Goal: Task Accomplishment & Management: Manage account settings

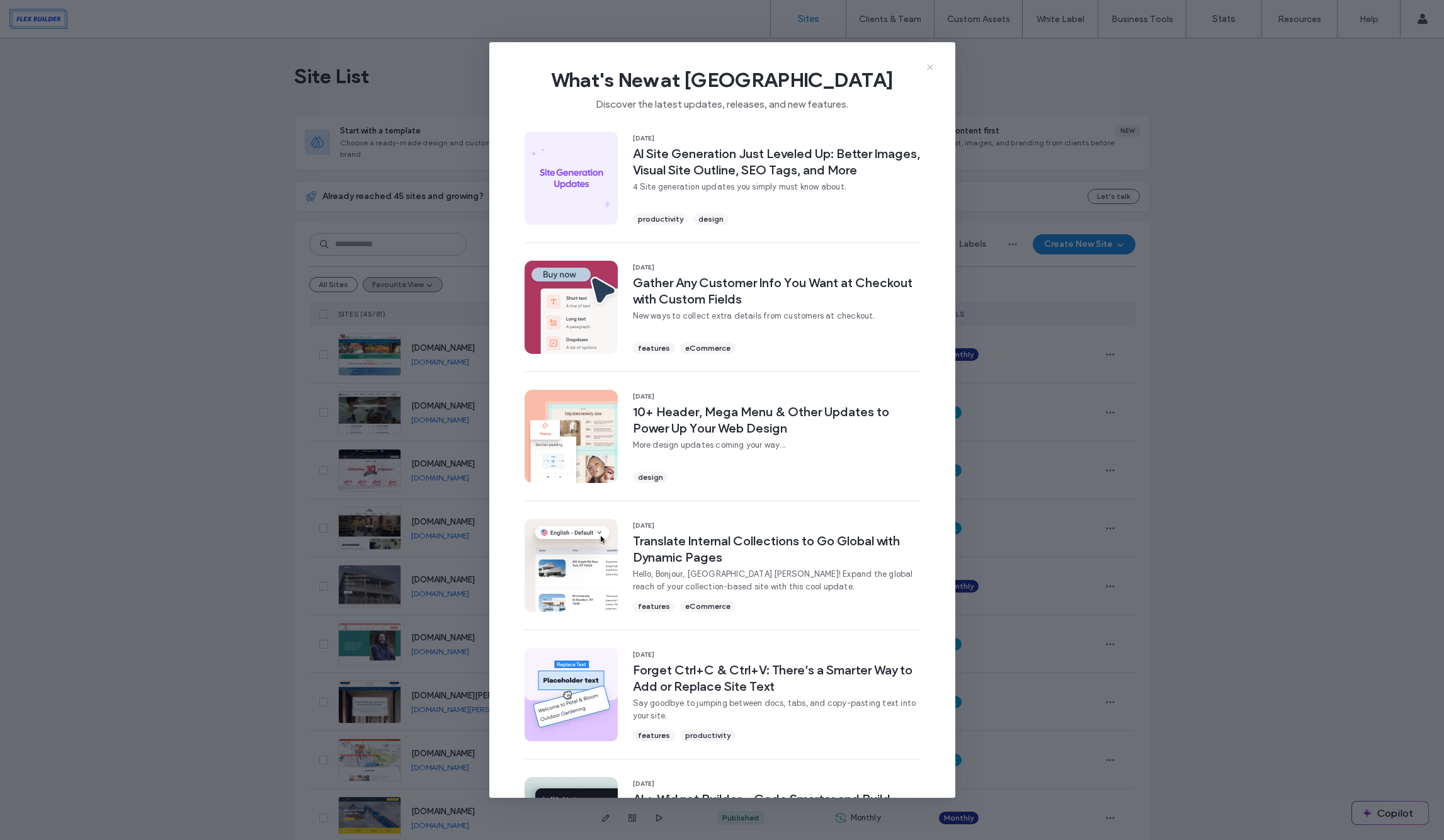
click at [930, 67] on use at bounding box center [929, 66] width 6 height 6
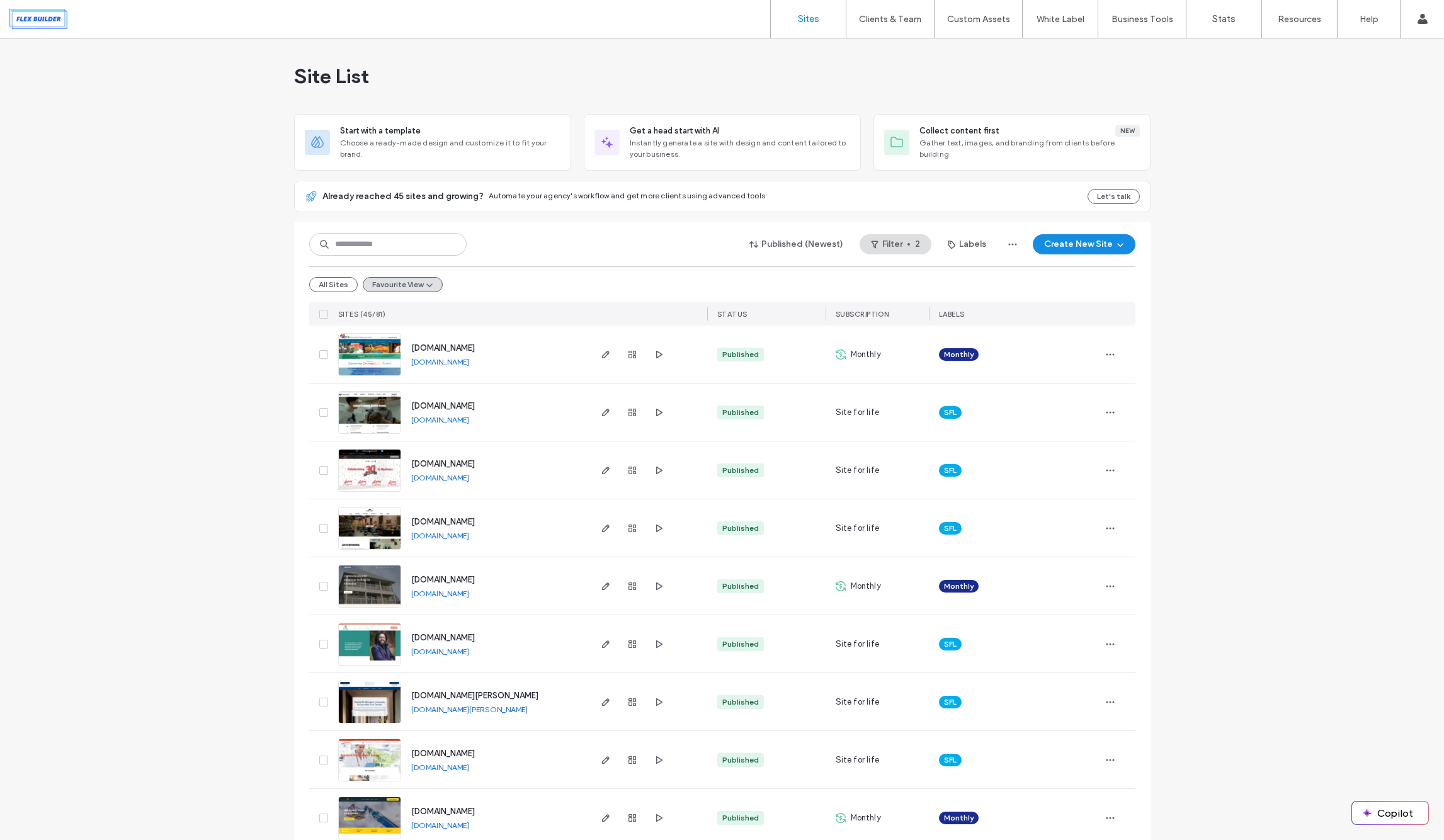
click at [366, 695] on img at bounding box center [369, 724] width 62 height 85
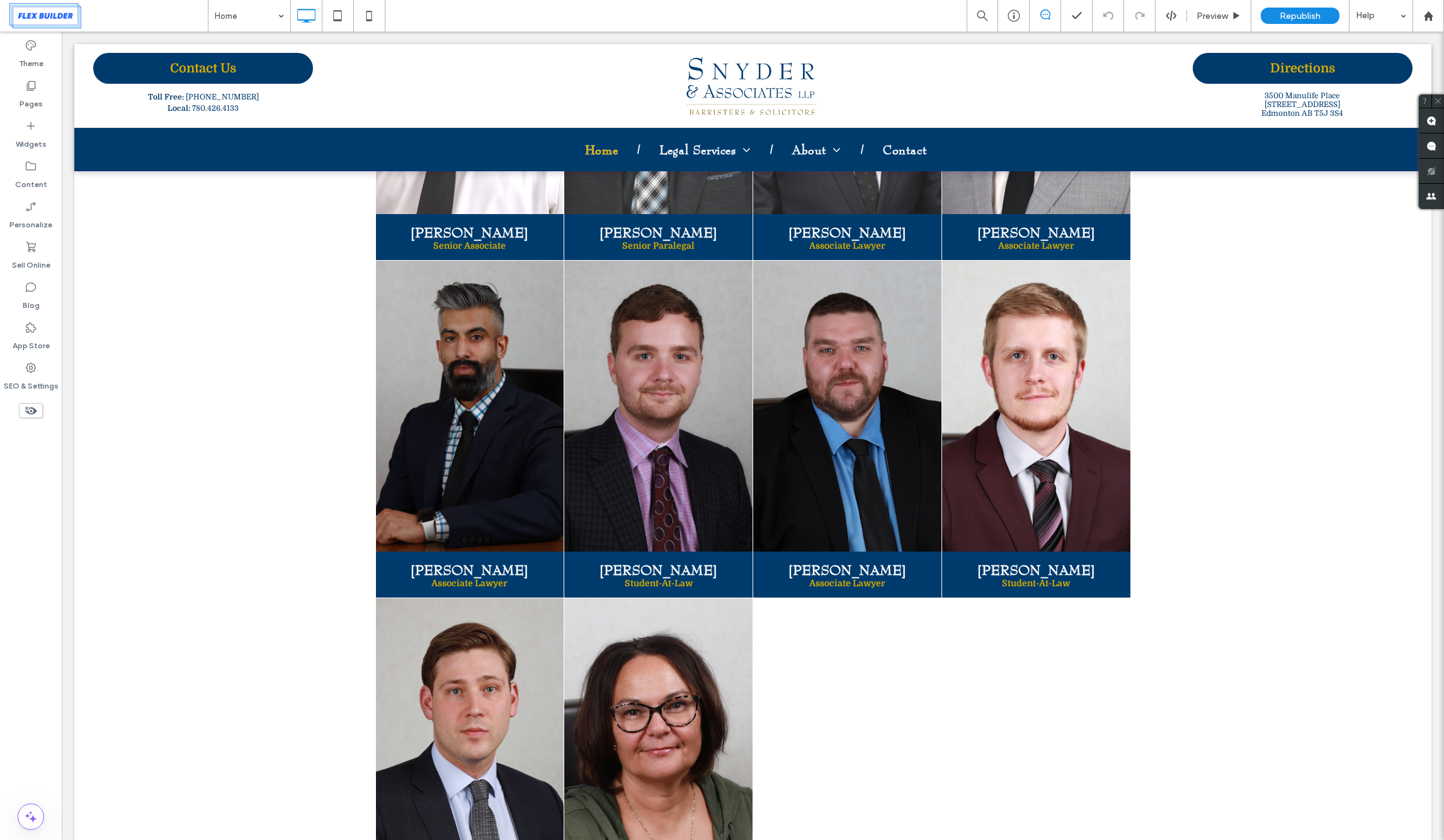
scroll to position [2593, 0]
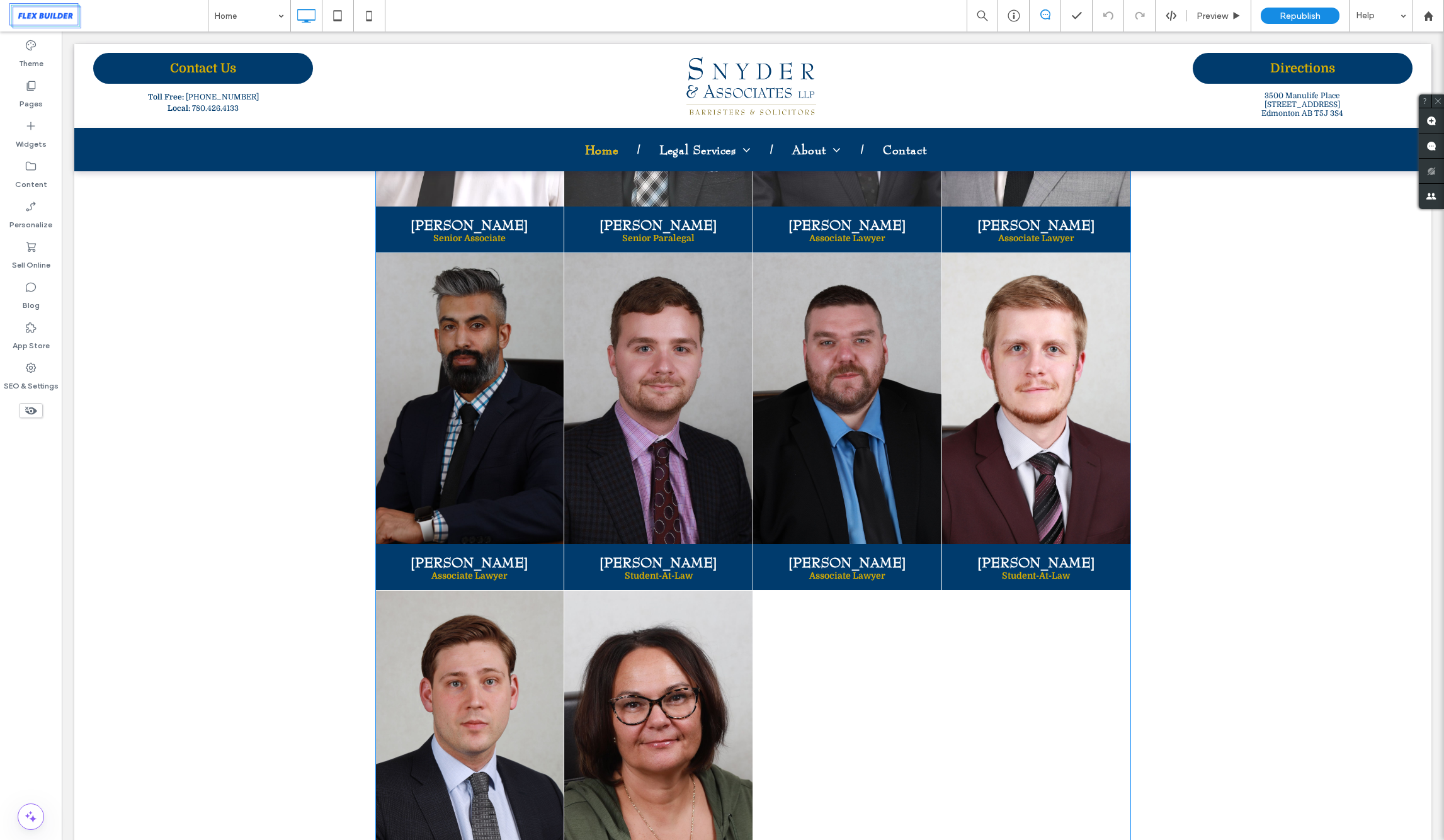
click at [523, 448] on link at bounding box center [470, 398] width 200 height 309
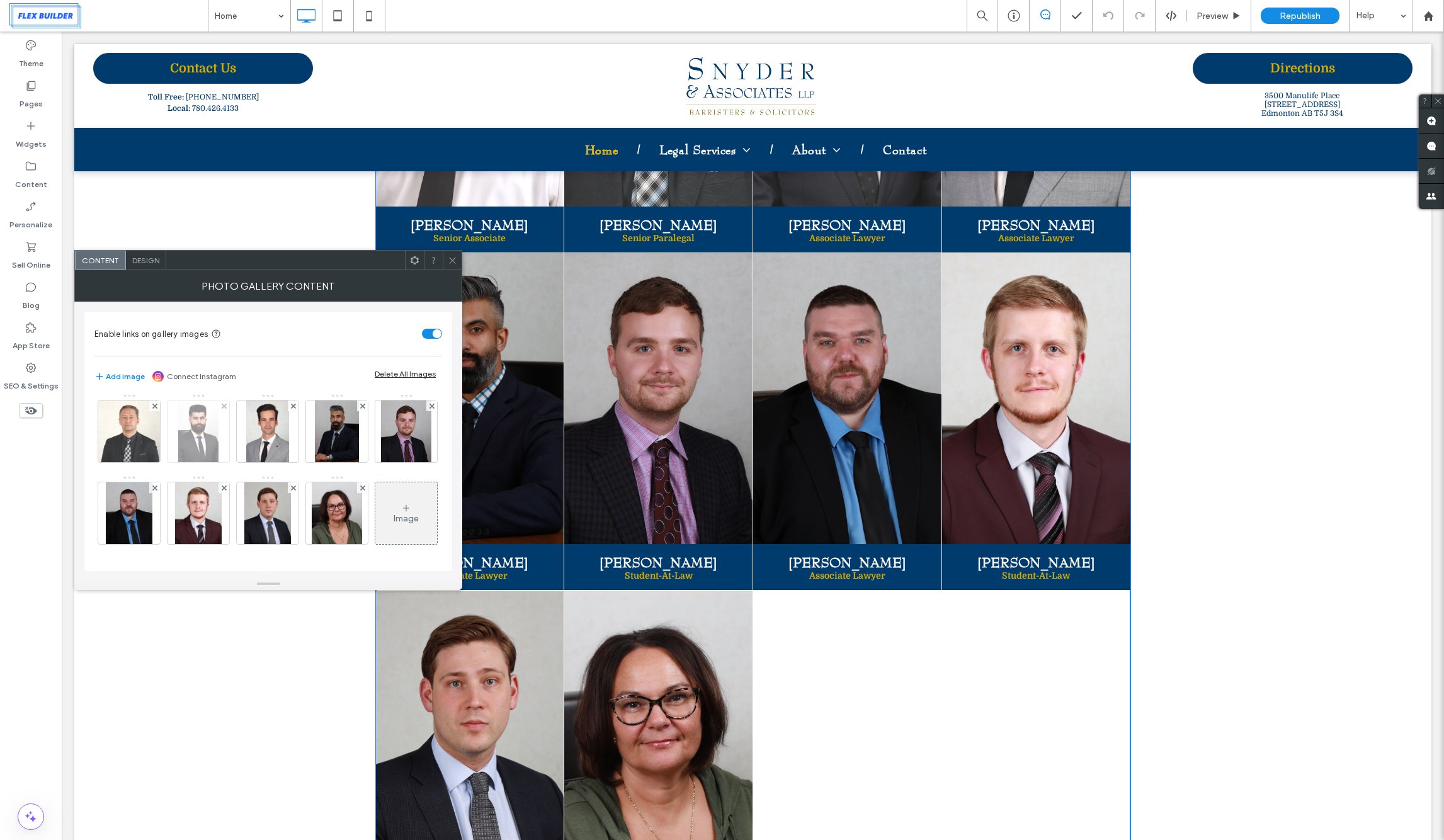
scroll to position [167, 0]
click at [360, 410] on span at bounding box center [362, 406] width 5 height 11
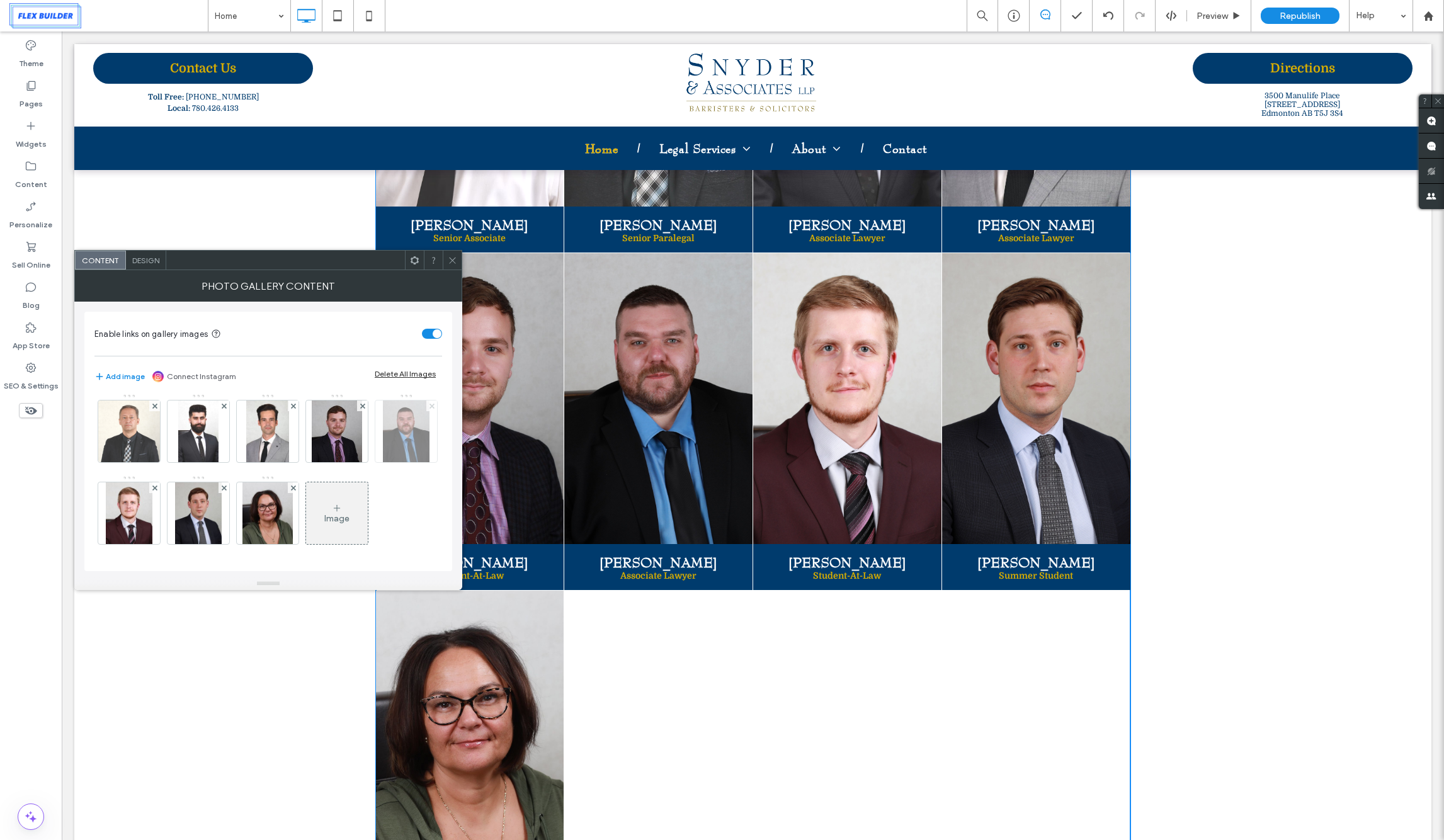
click at [429, 406] on use at bounding box center [431, 405] width 5 height 5
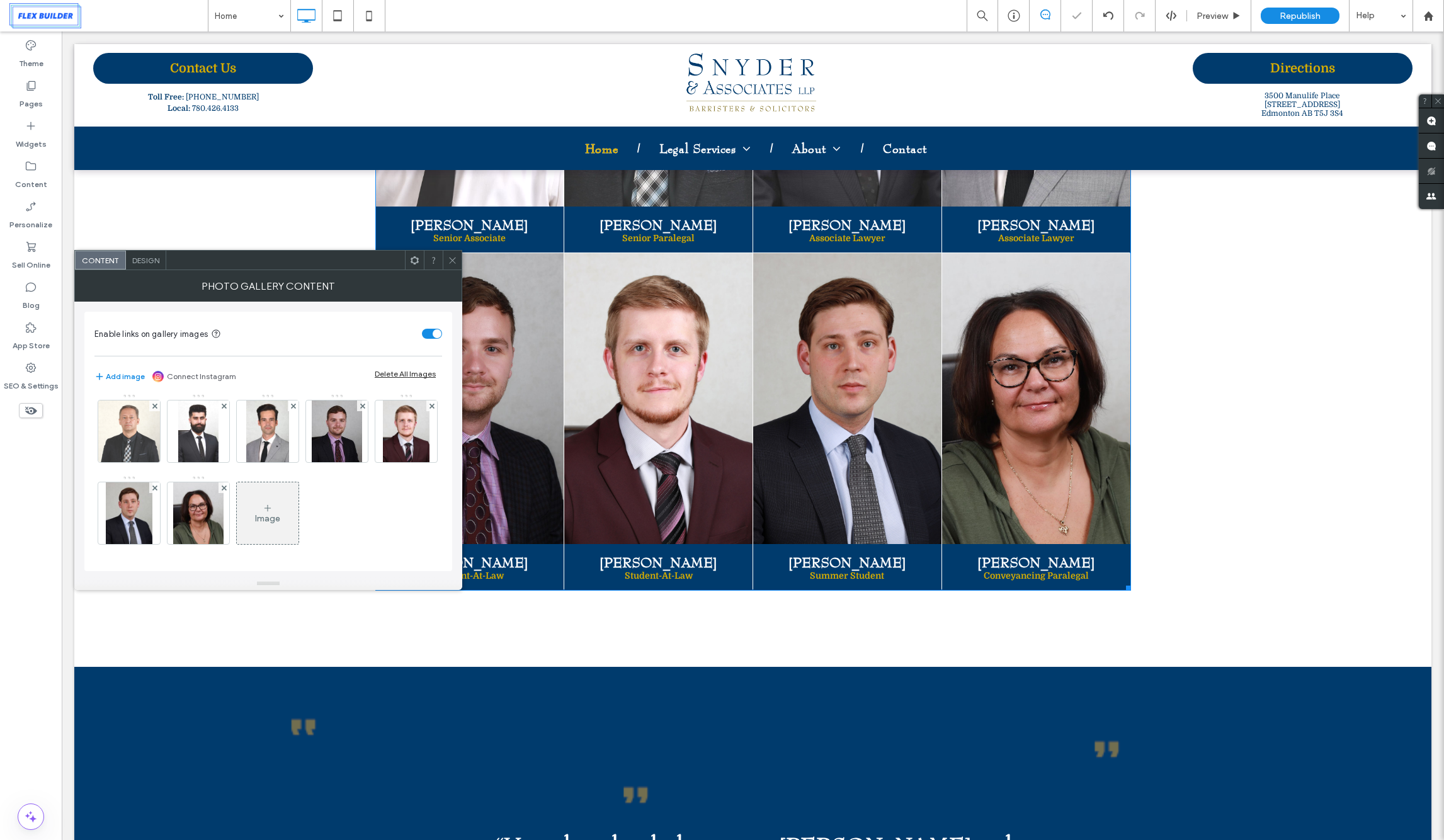
click at [448, 268] on span at bounding box center [452, 260] width 9 height 19
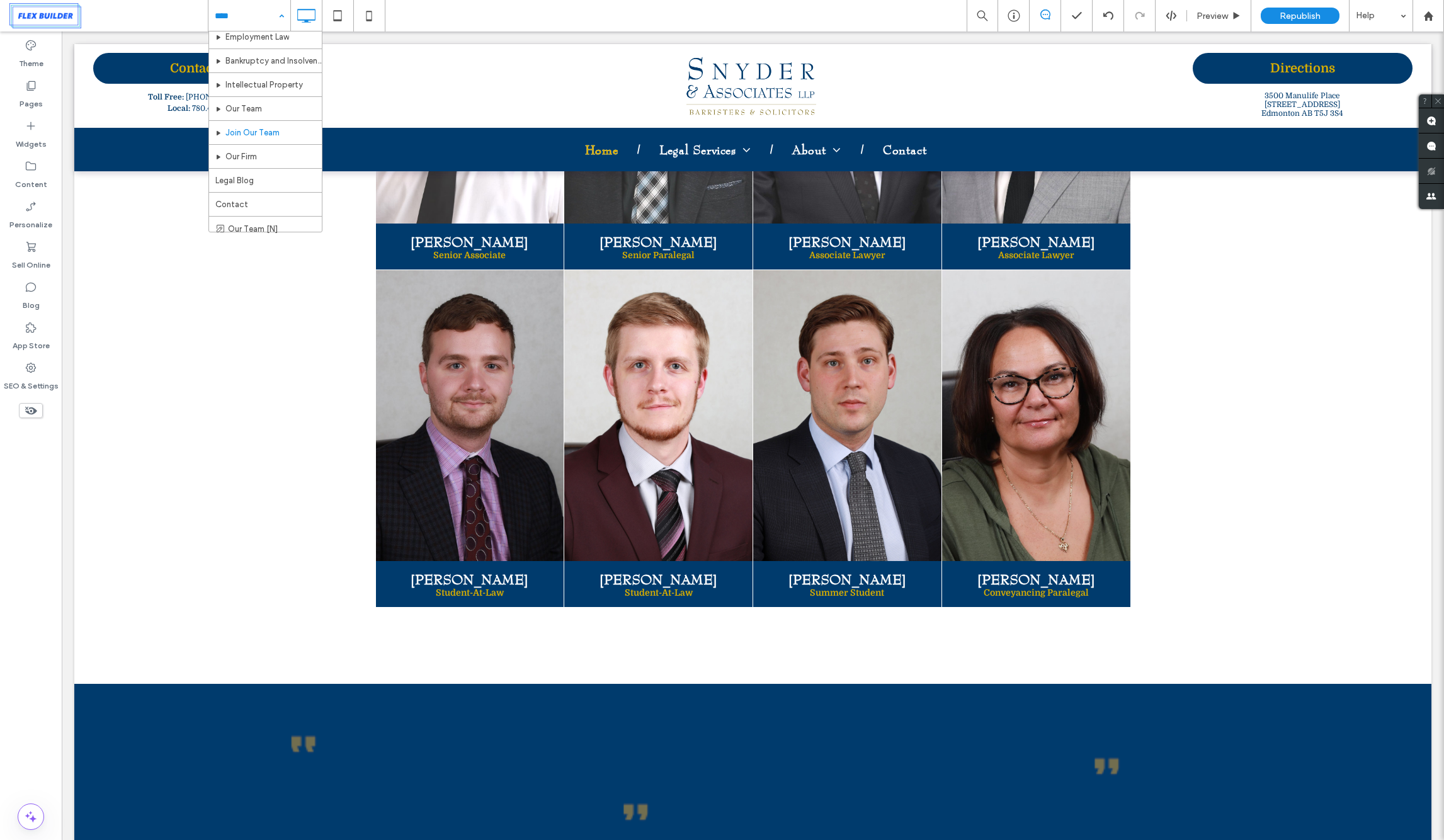
scroll to position [260, 0]
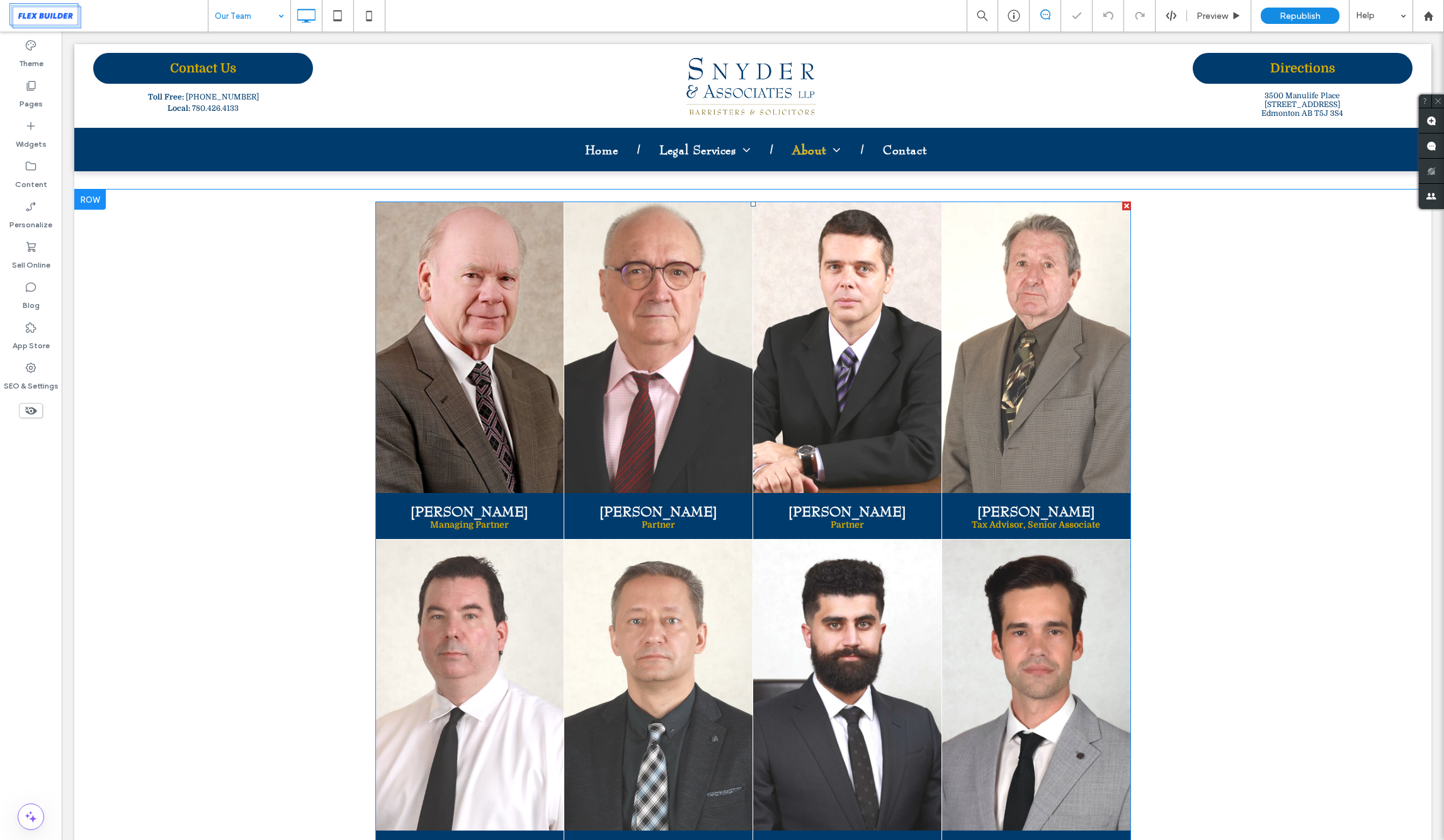
click at [693, 339] on link at bounding box center [658, 347] width 200 height 309
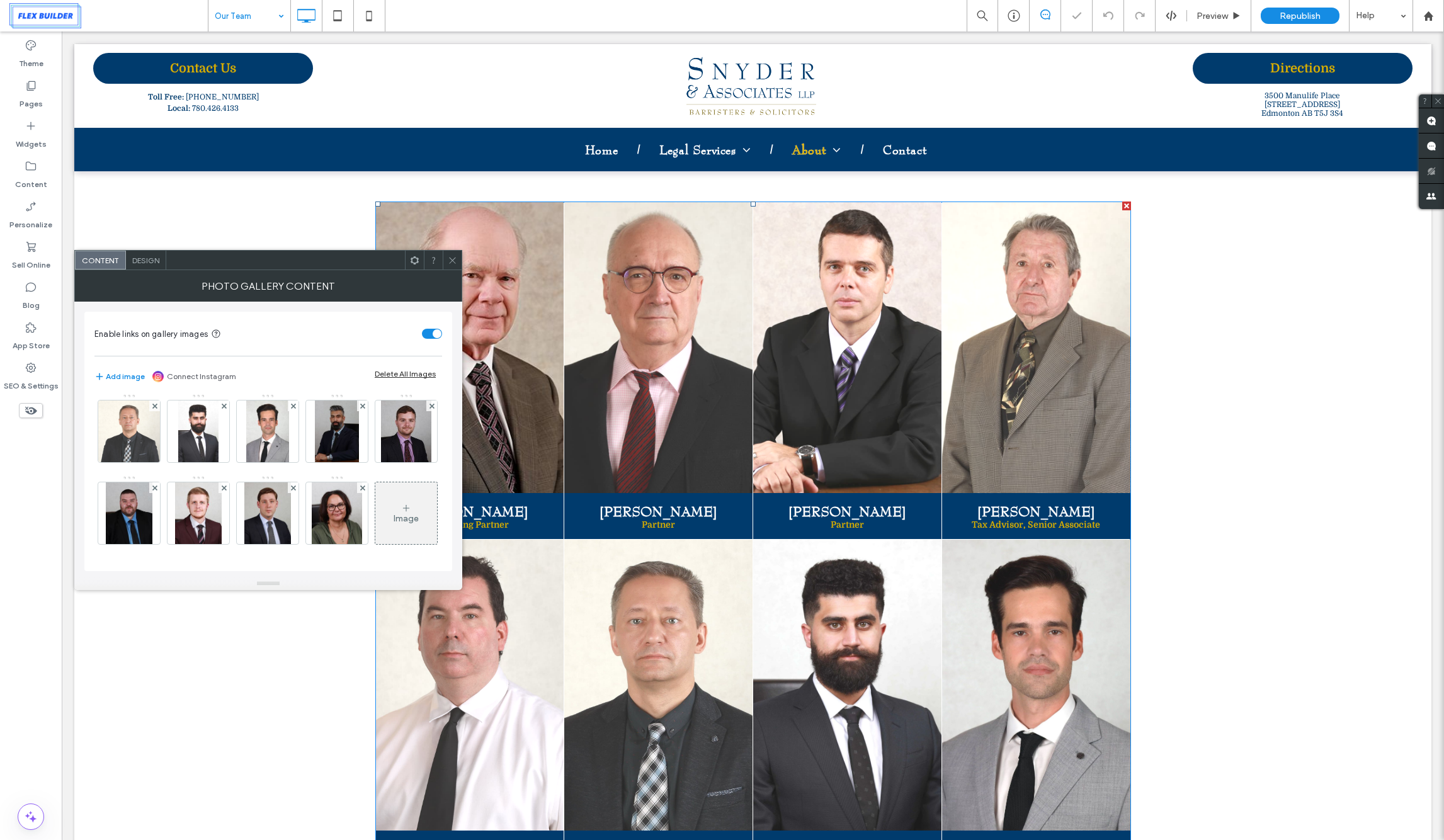
scroll to position [160, 0]
click at [357, 411] on div at bounding box center [362, 406] width 11 height 11
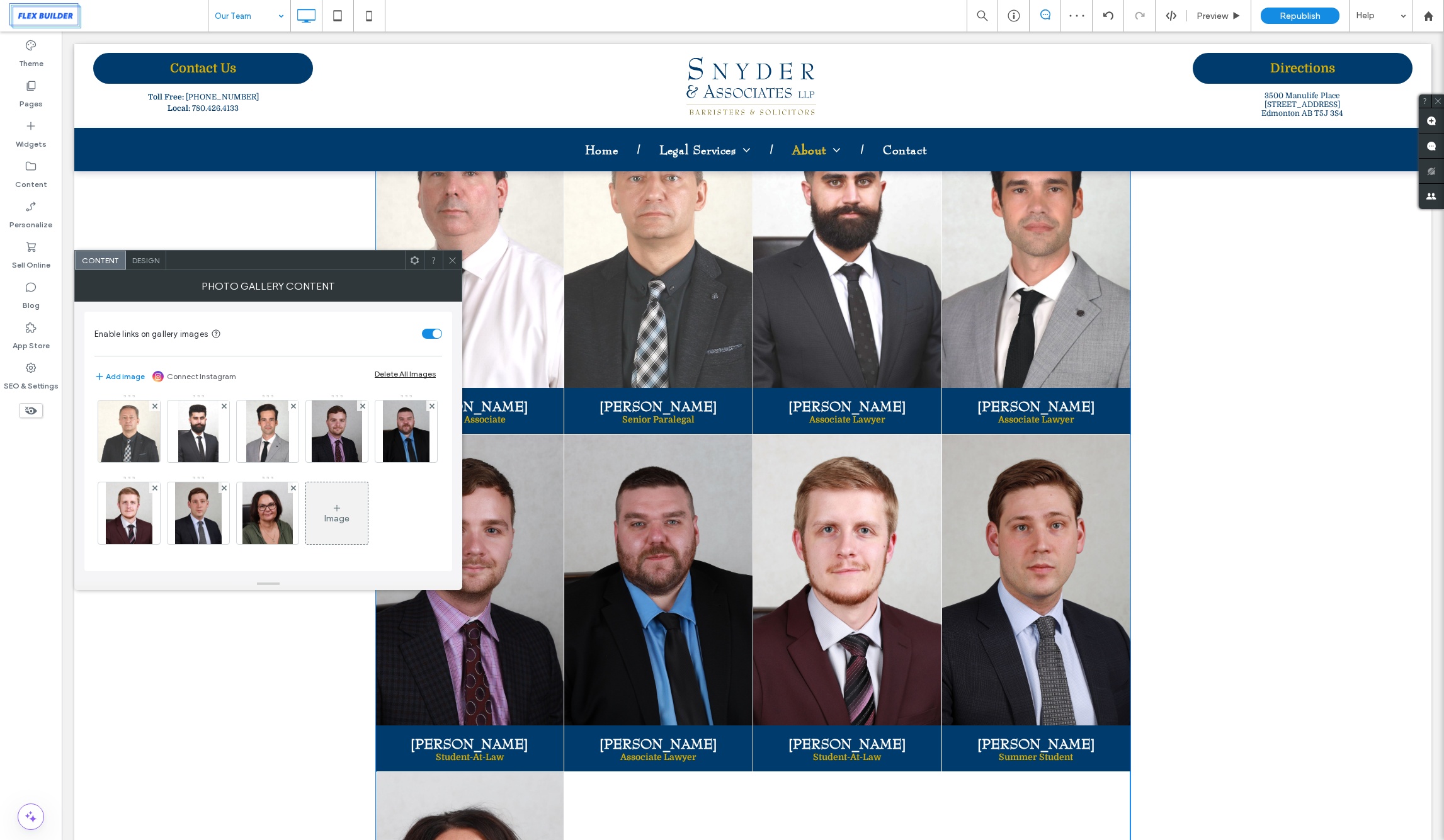
scroll to position [851, 0]
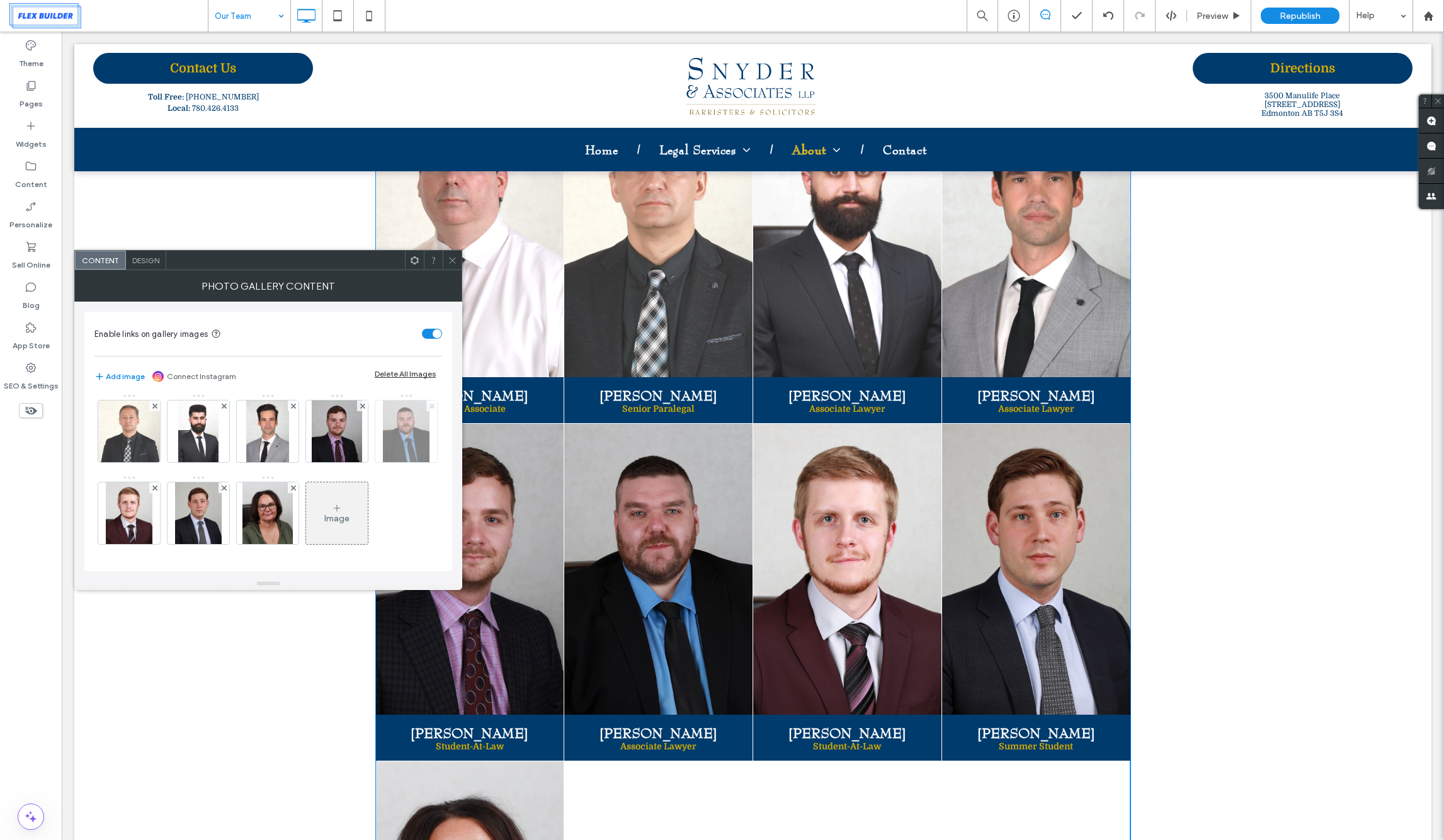
click at [429, 408] on use at bounding box center [431, 405] width 5 height 5
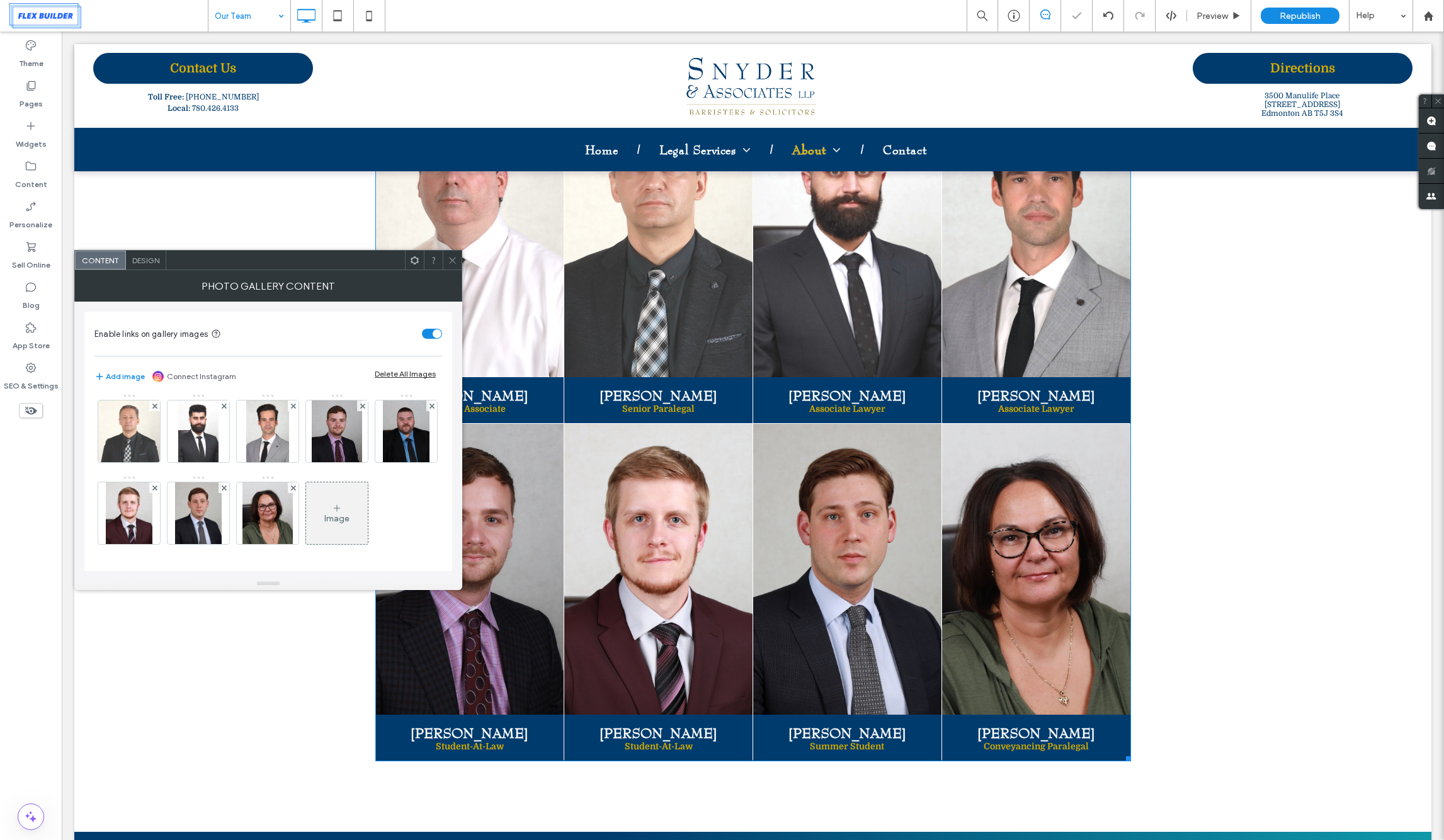
scroll to position [683, 0]
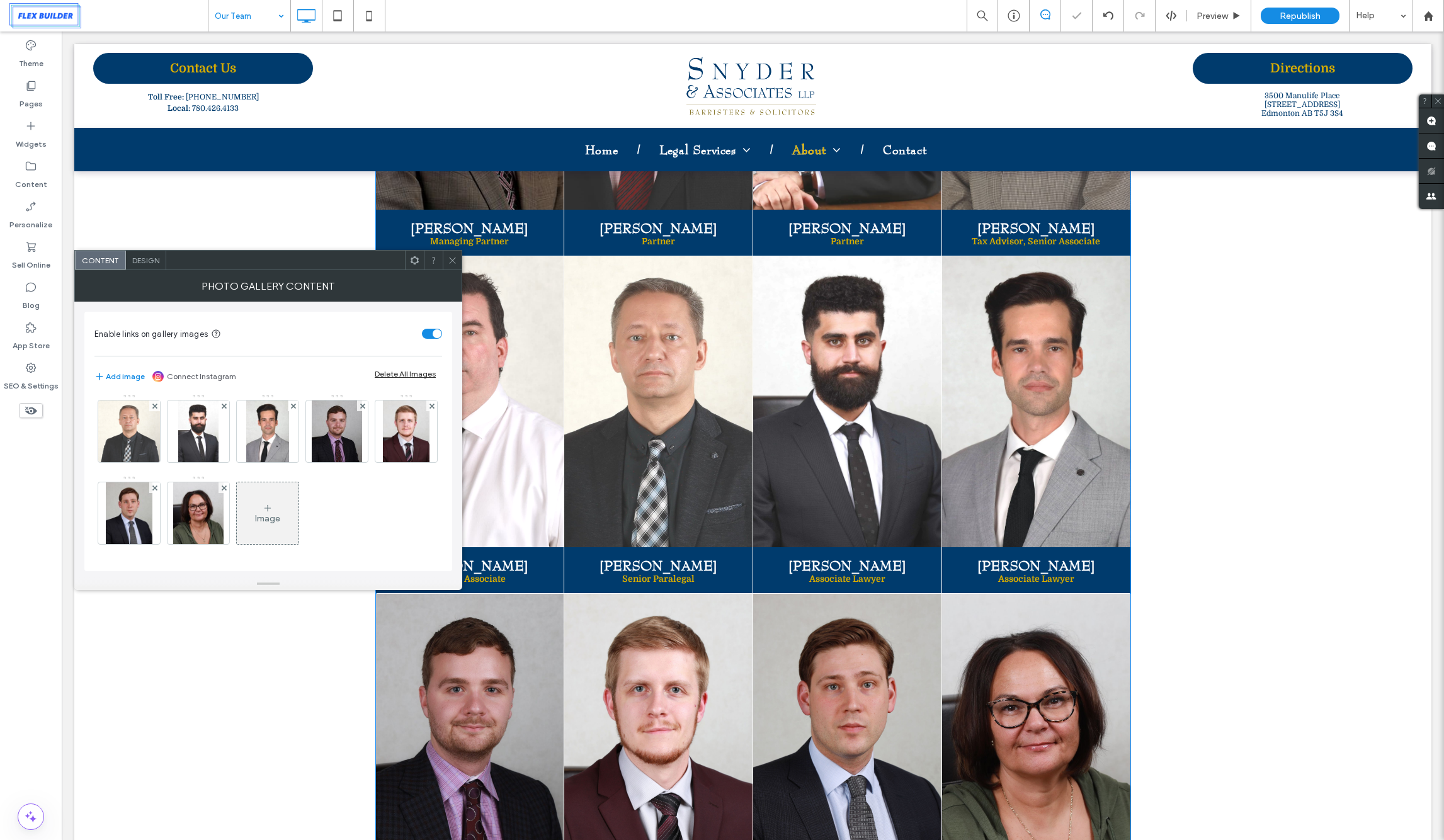
click at [448, 263] on icon at bounding box center [452, 261] width 9 height 9
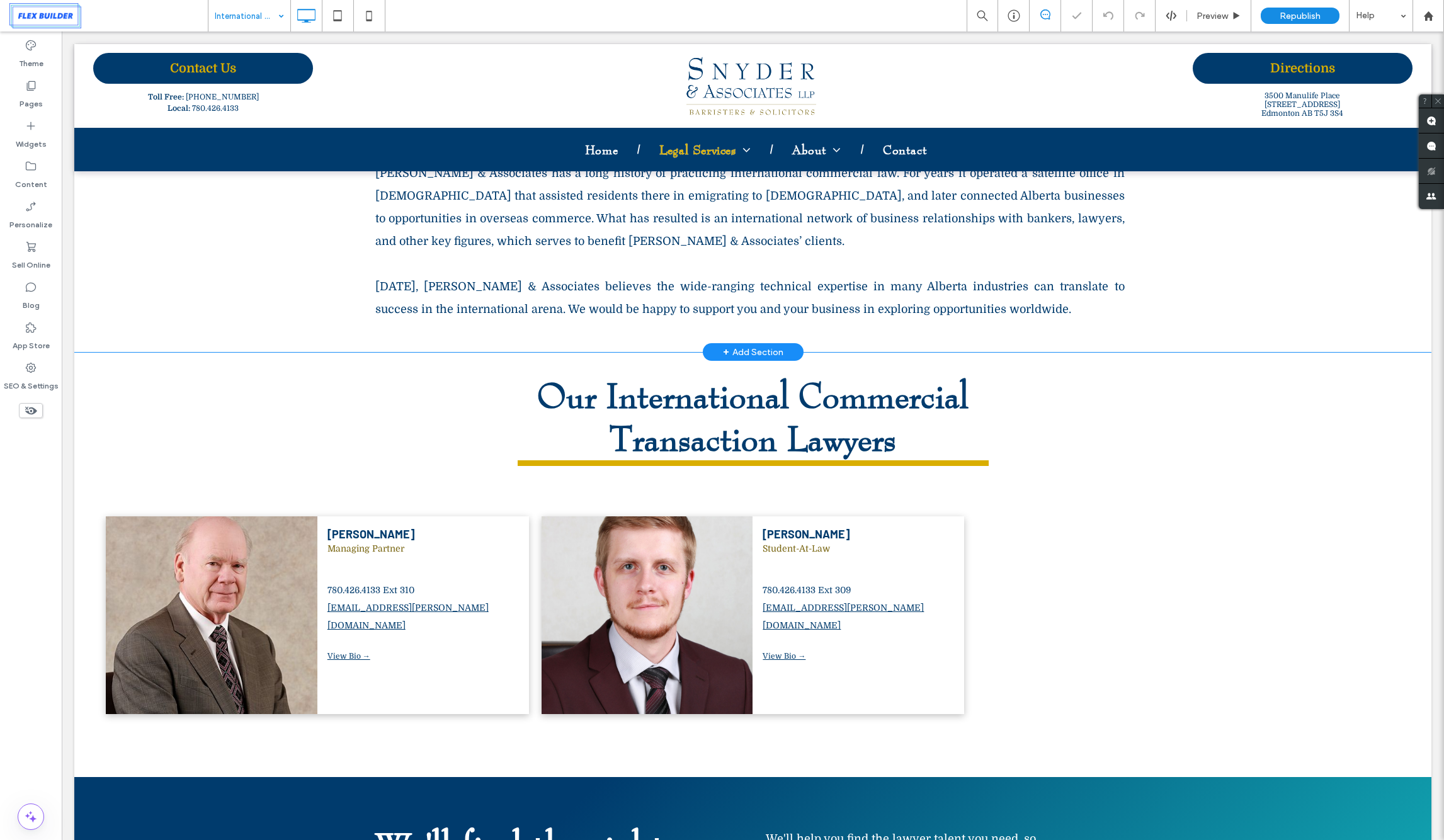
scroll to position [726, 0]
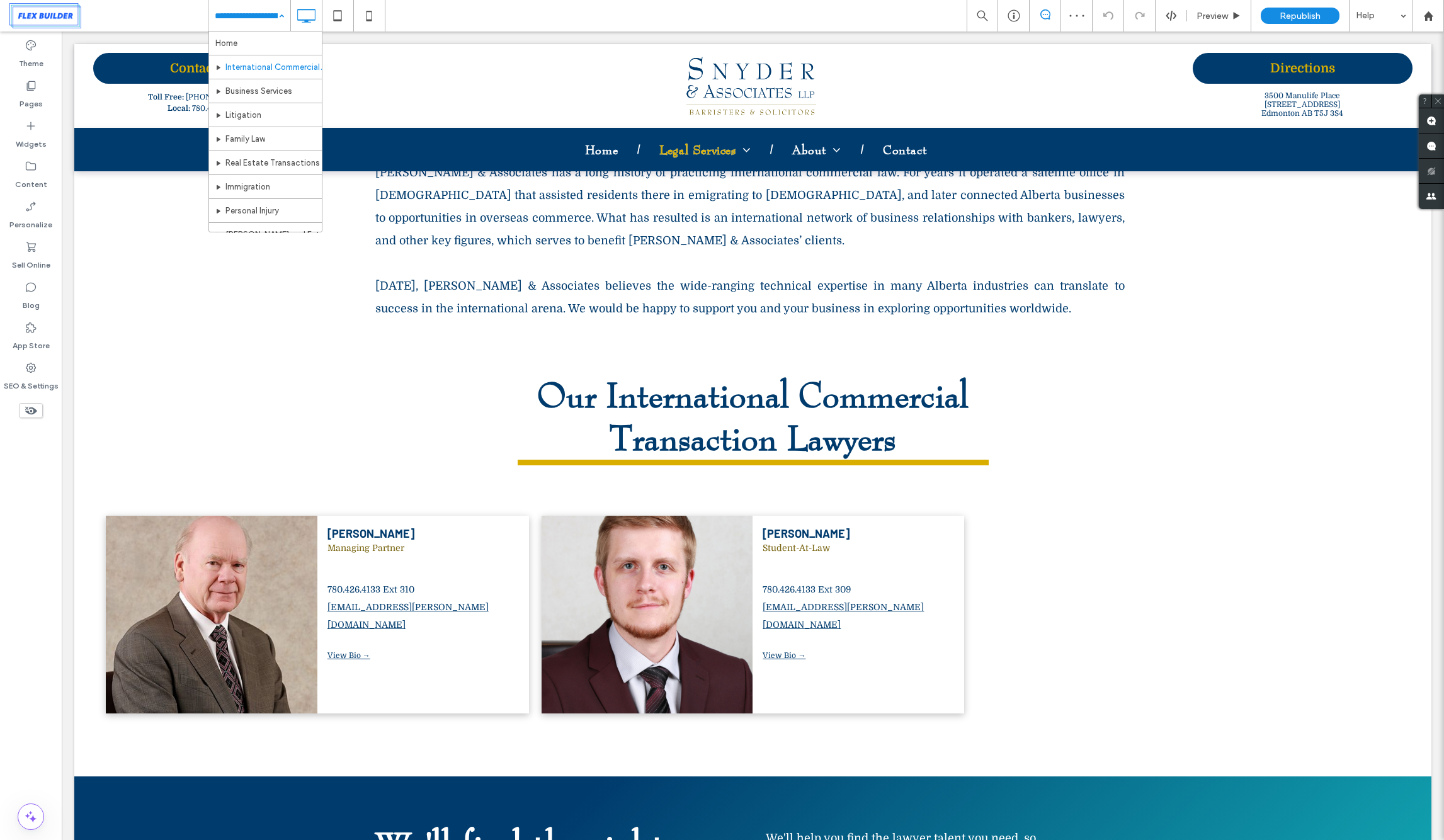
click at [269, 21] on input at bounding box center [246, 16] width 63 height 32
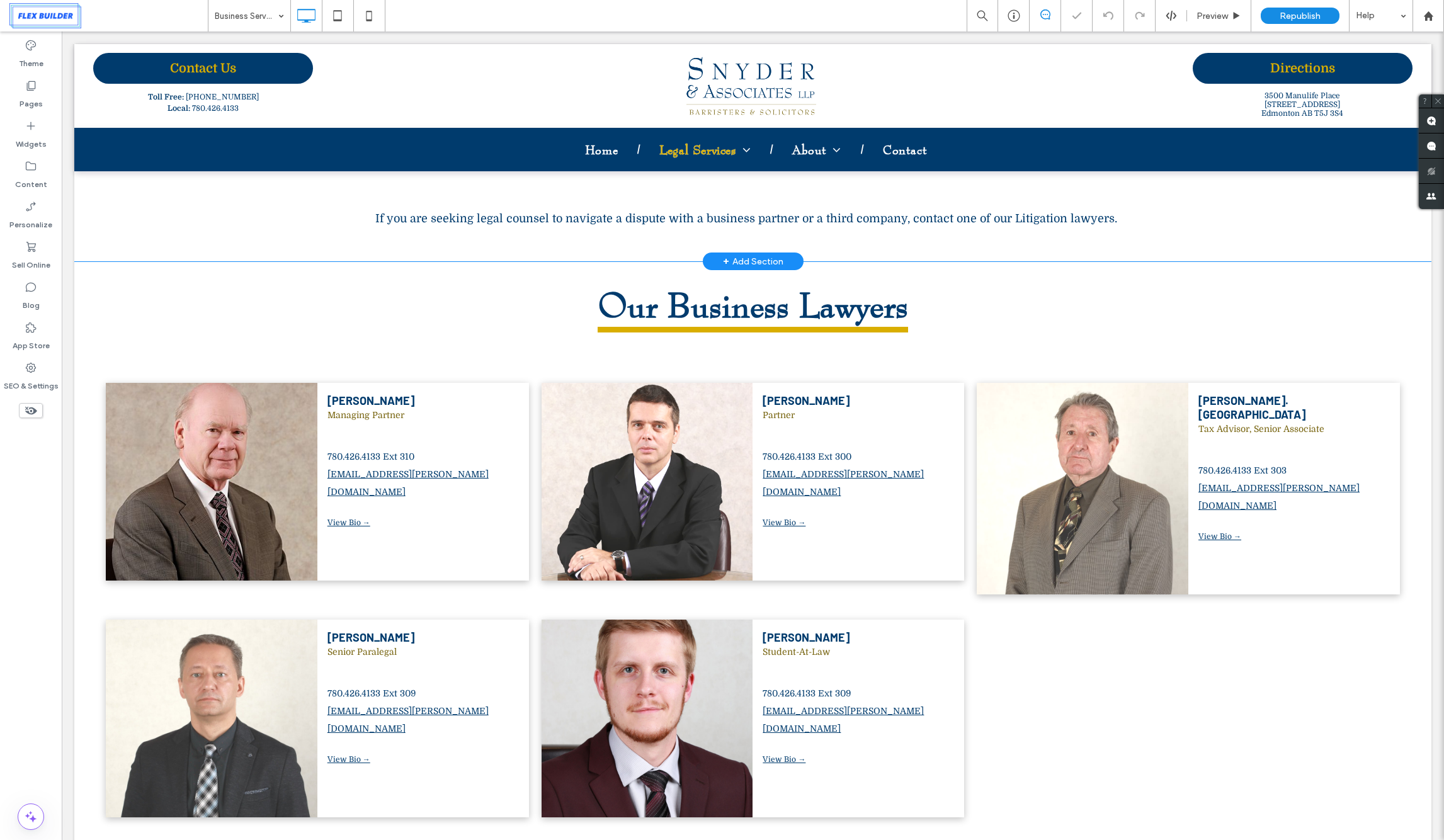
scroll to position [834, 0]
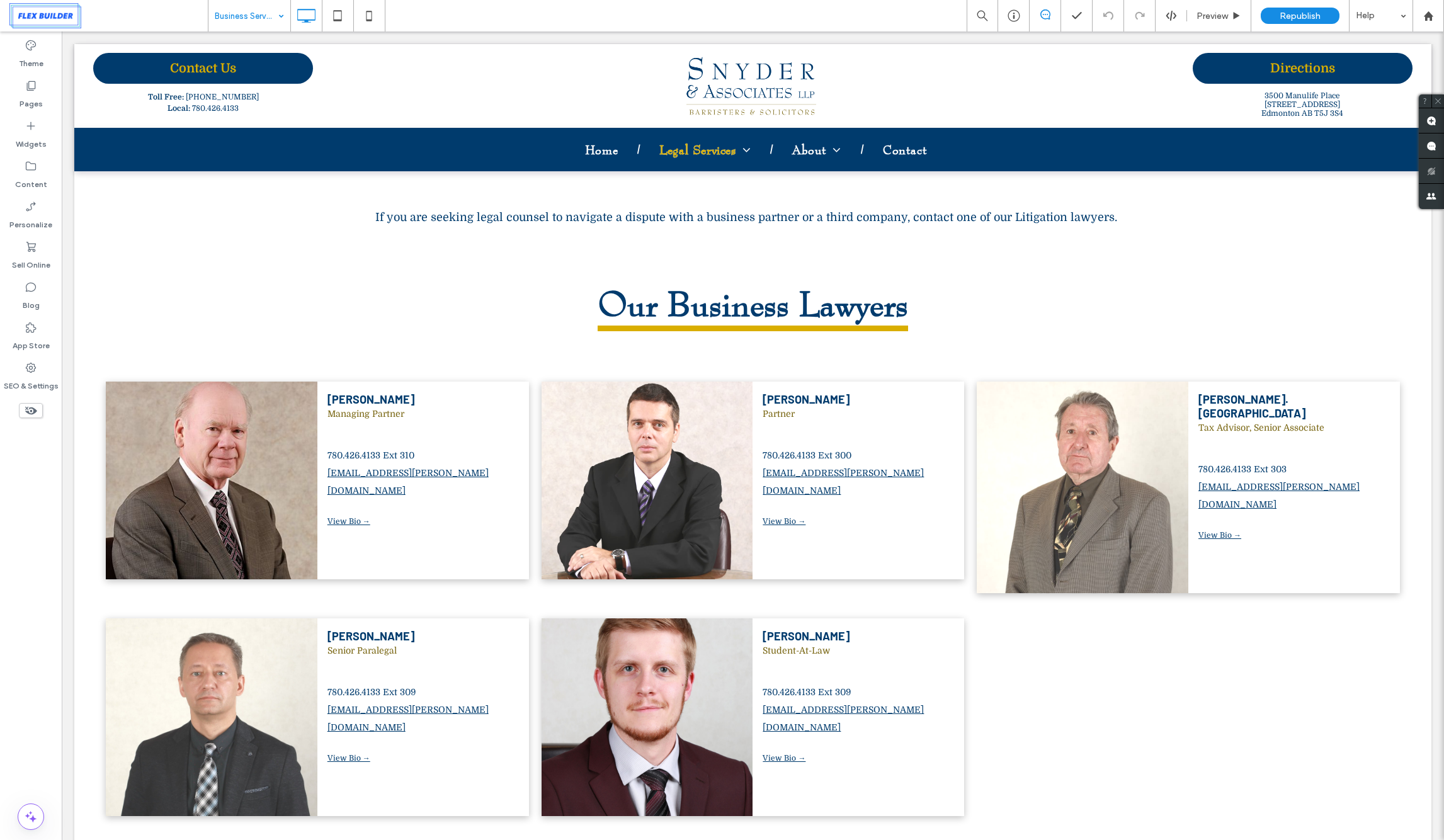
click at [269, 20] on input at bounding box center [246, 16] width 63 height 32
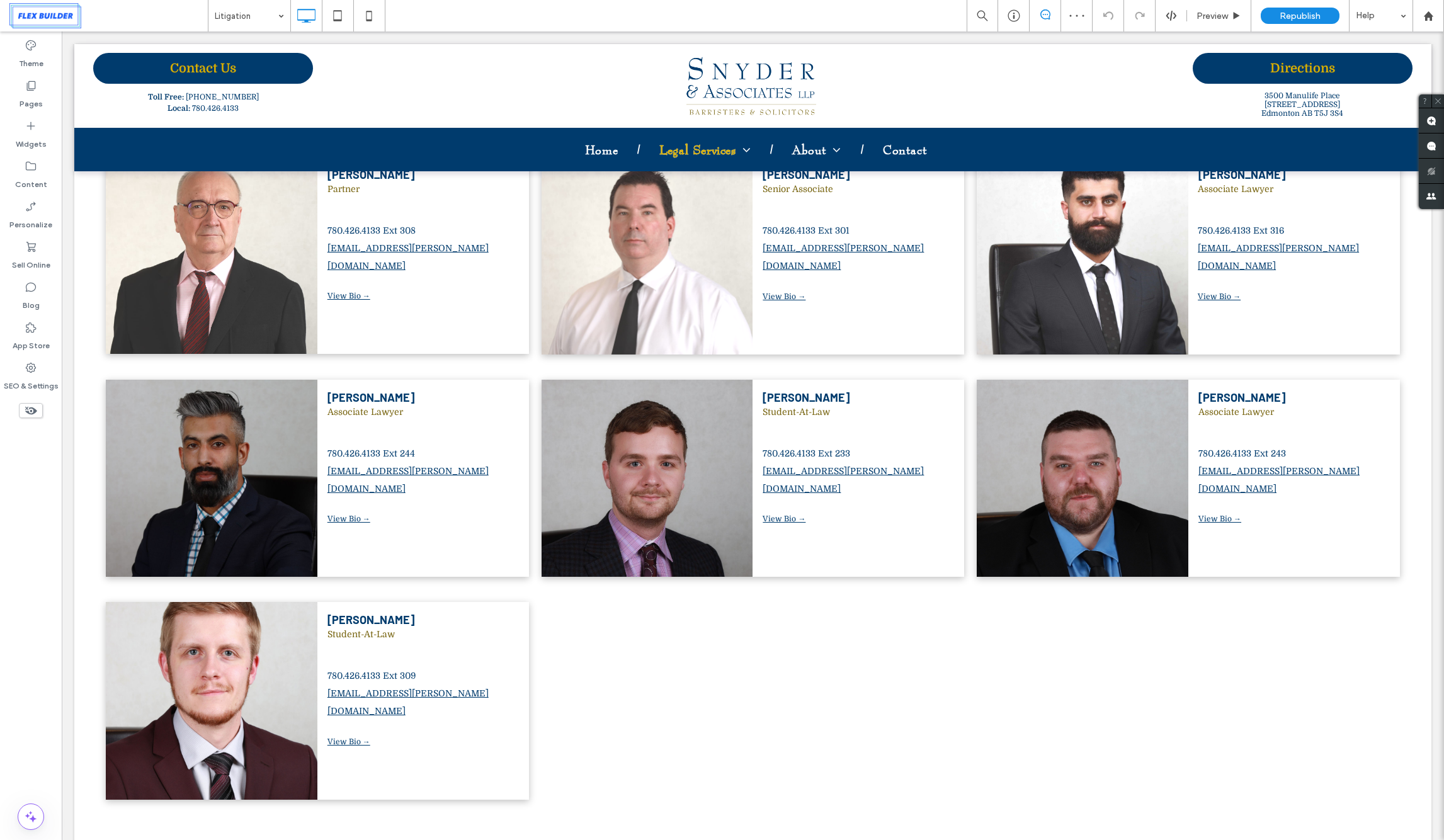
scroll to position [1024, 0]
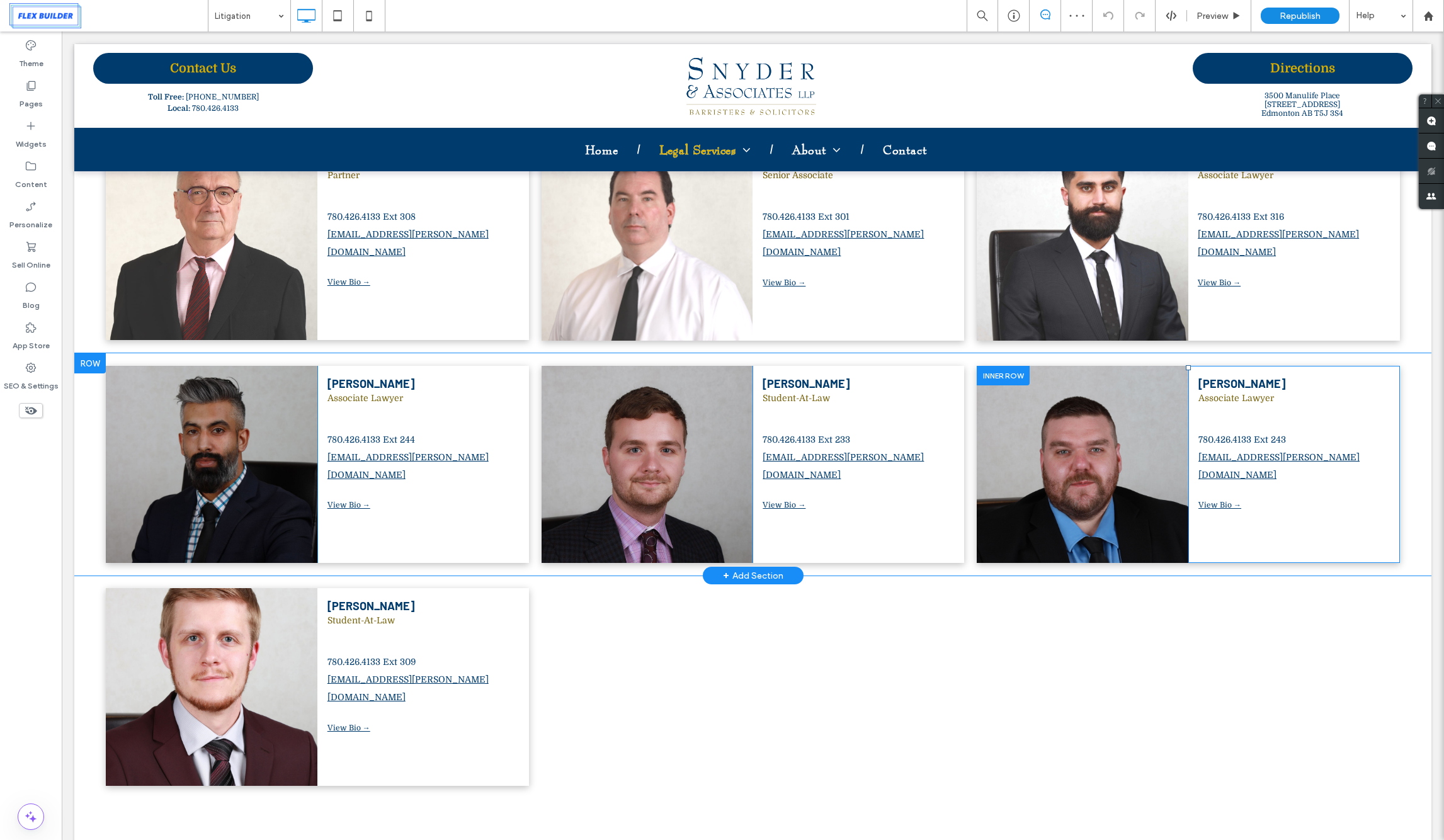
click at [1377, 366] on div "[PERSON_NAME] Associate Lawyer 780.426.4133 Ext 243 [EMAIL_ADDRESS][PERSON_NAME…" at bounding box center [1294, 464] width 212 height 197
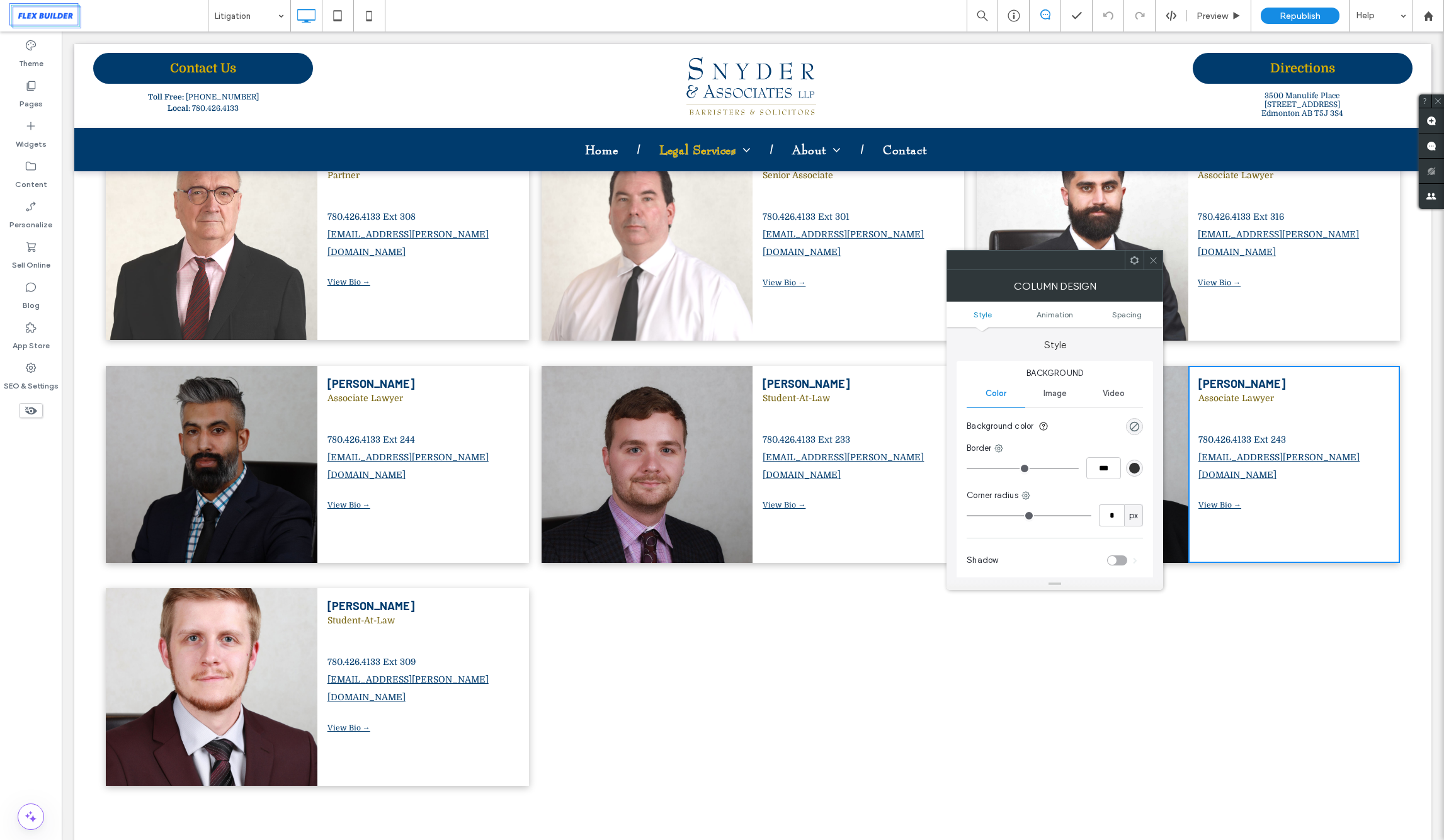
drag, startPoint x: 1150, startPoint y: 262, endPoint x: 1161, endPoint y: 279, distance: 20.2
click at [1150, 262] on icon at bounding box center [1153, 261] width 9 height 9
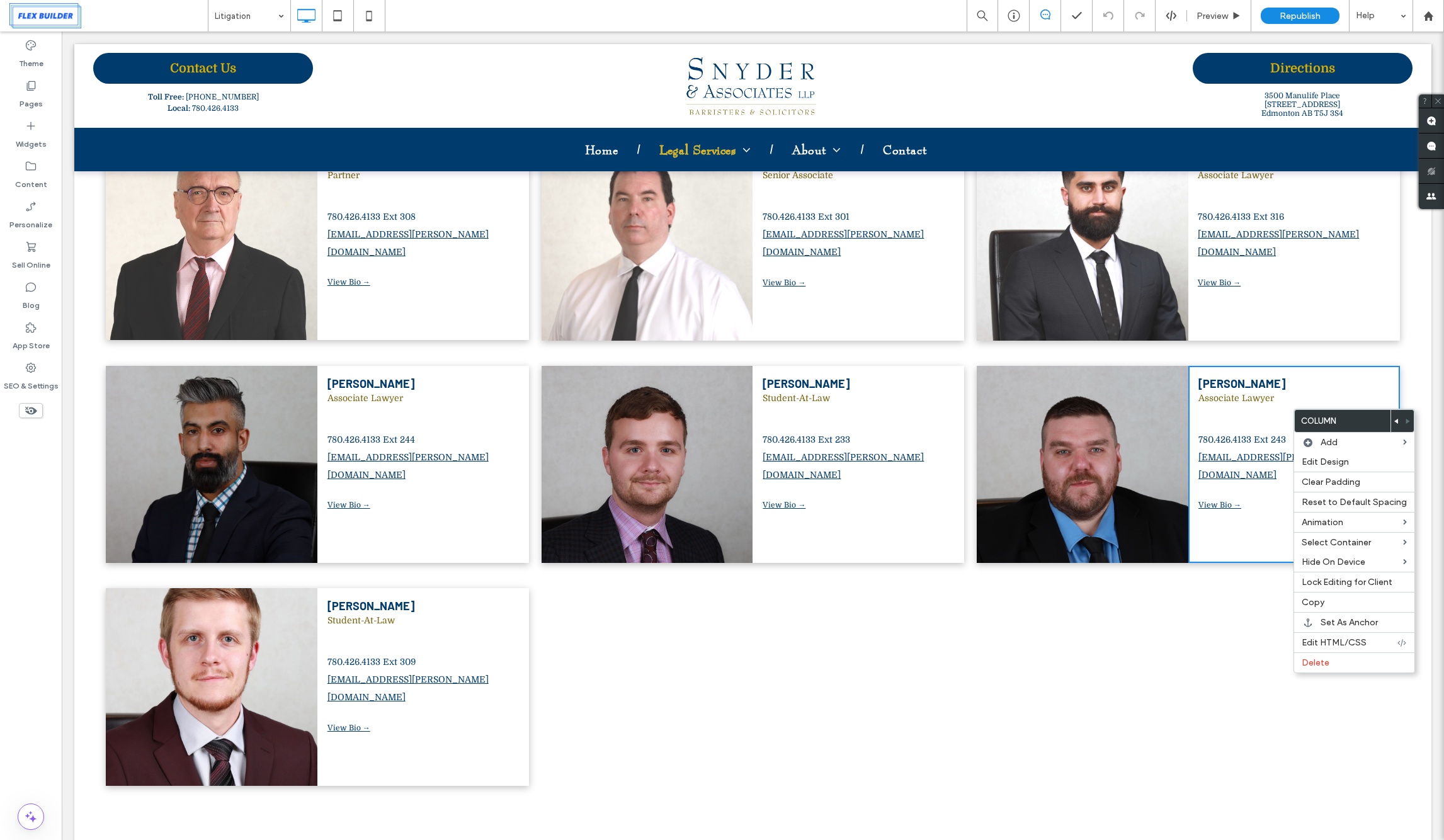
click at [1013, 370] on div "Click To Paste" at bounding box center [1082, 464] width 212 height 197
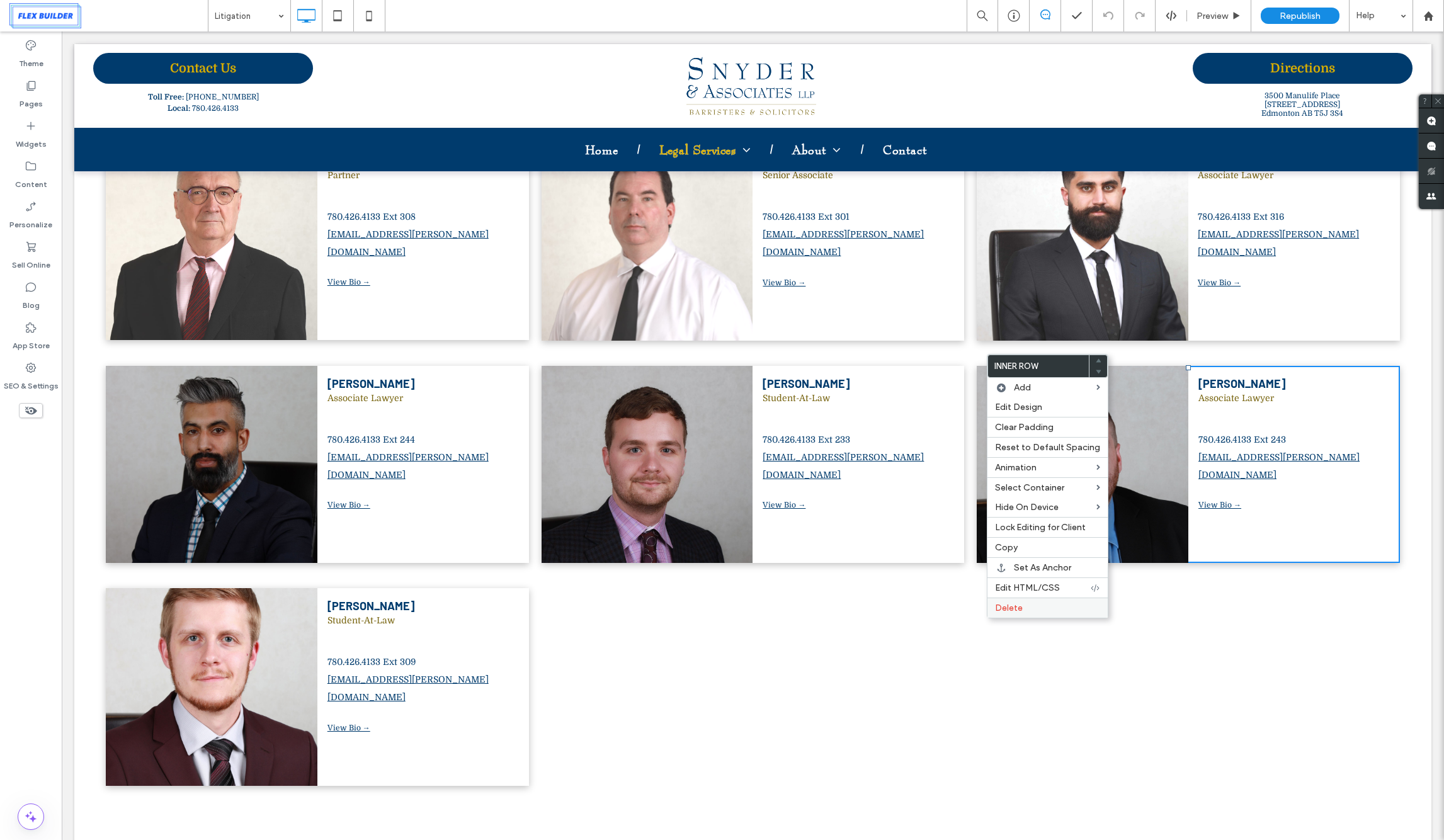
click at [1022, 603] on label "Delete" at bounding box center [1047, 608] width 105 height 11
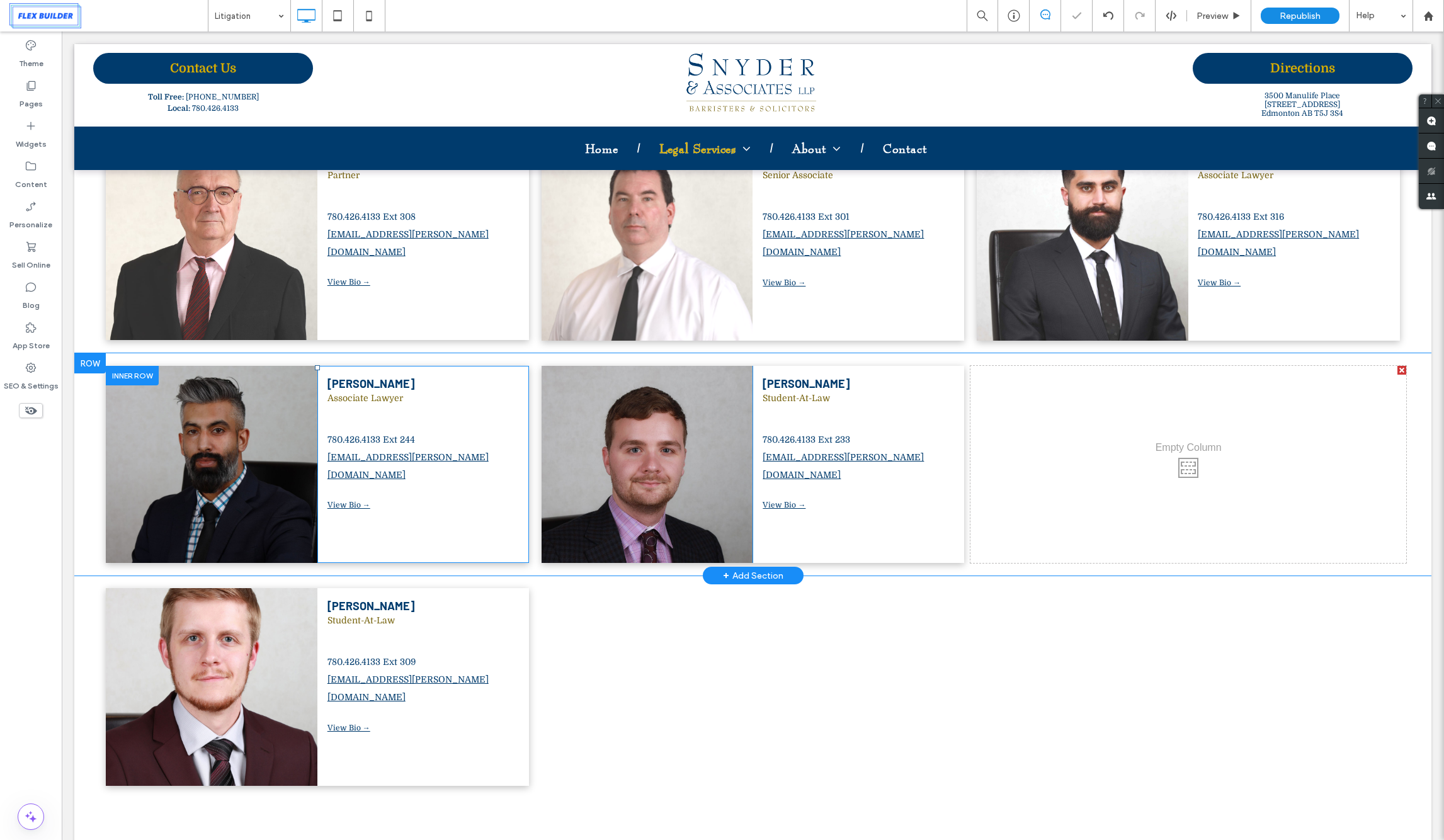
scroll to position [1022, 0]
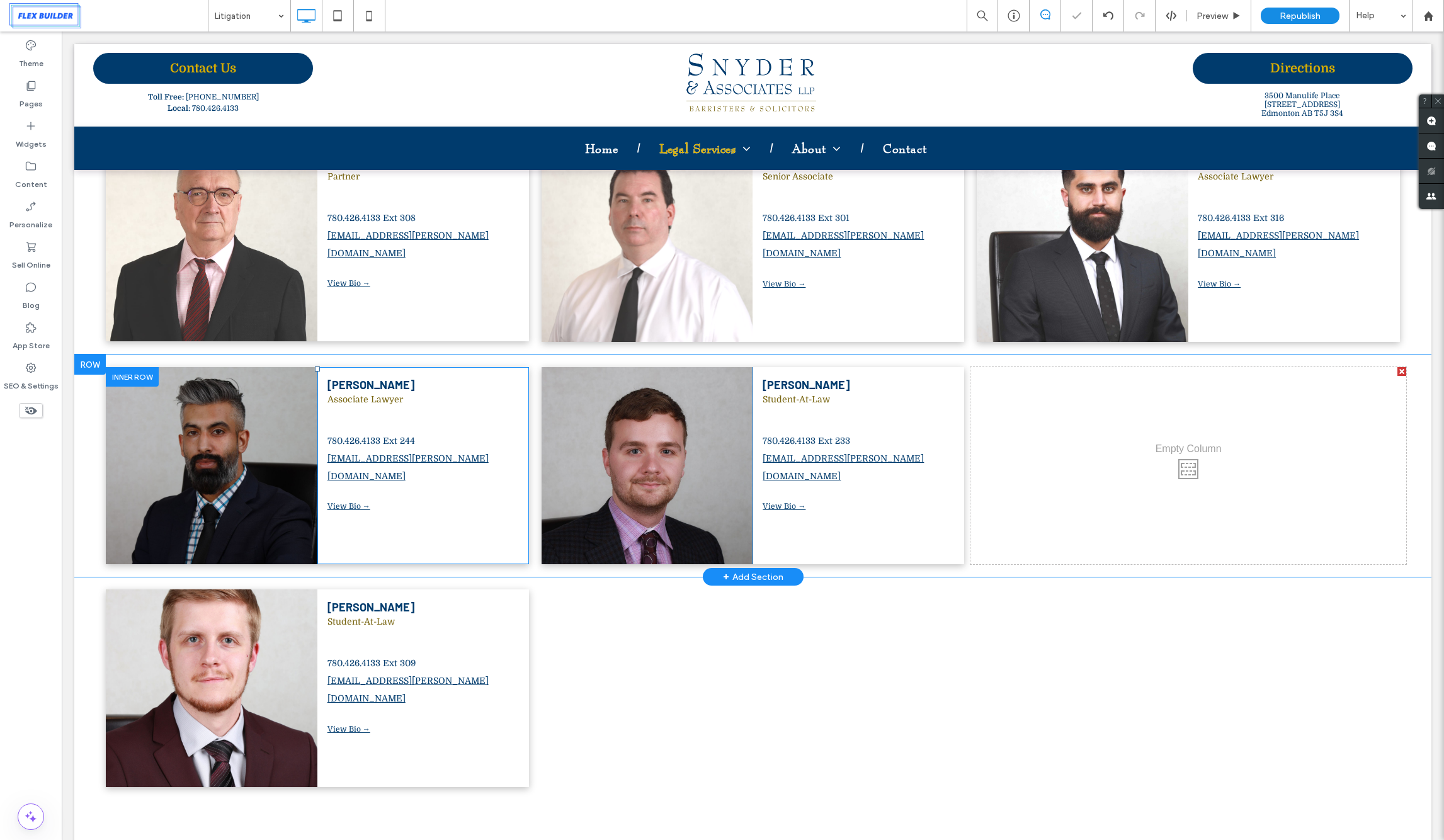
click at [126, 367] on div at bounding box center [132, 377] width 53 height 20
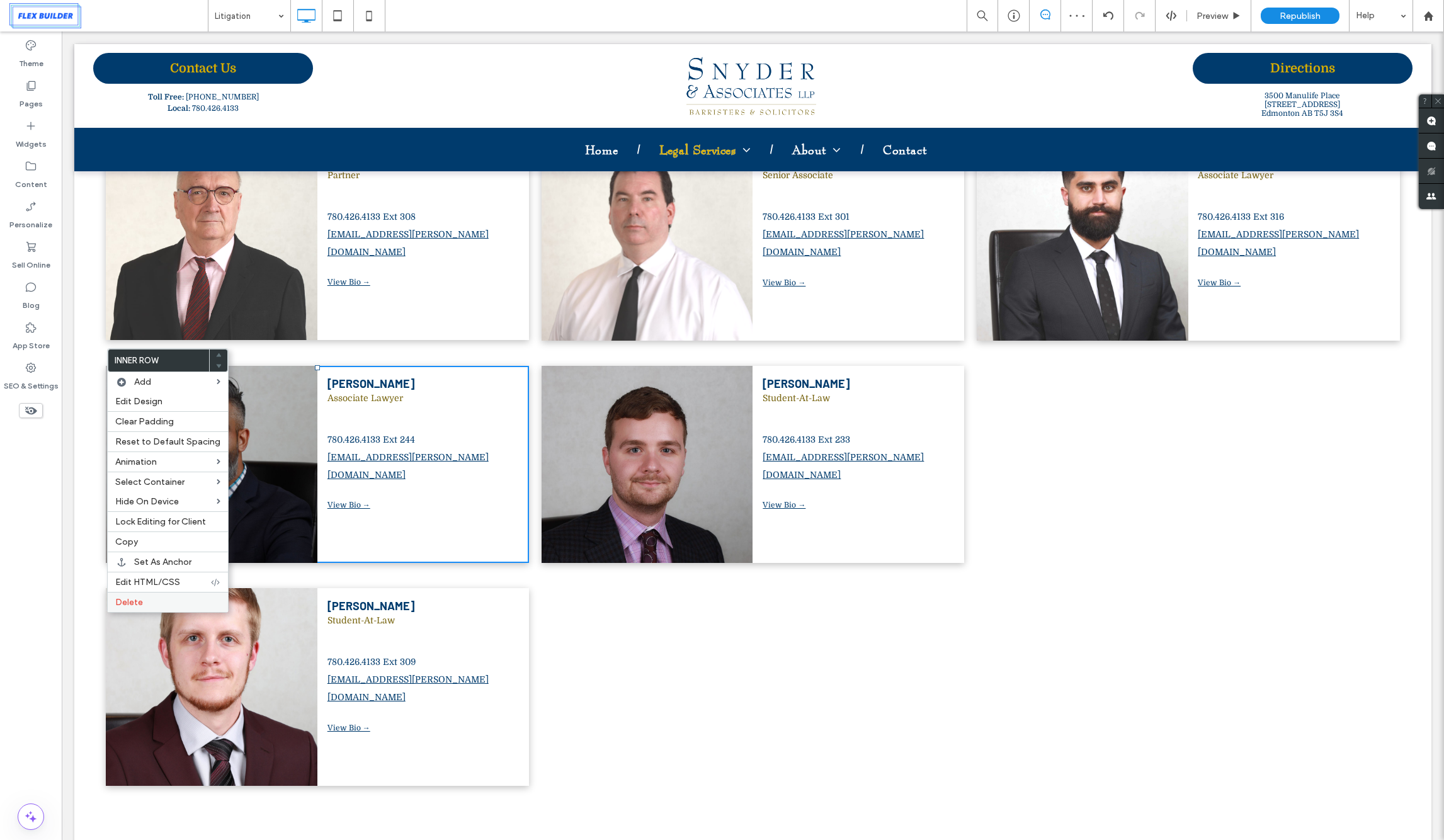
click at [171, 602] on label "Delete" at bounding box center [167, 602] width 105 height 11
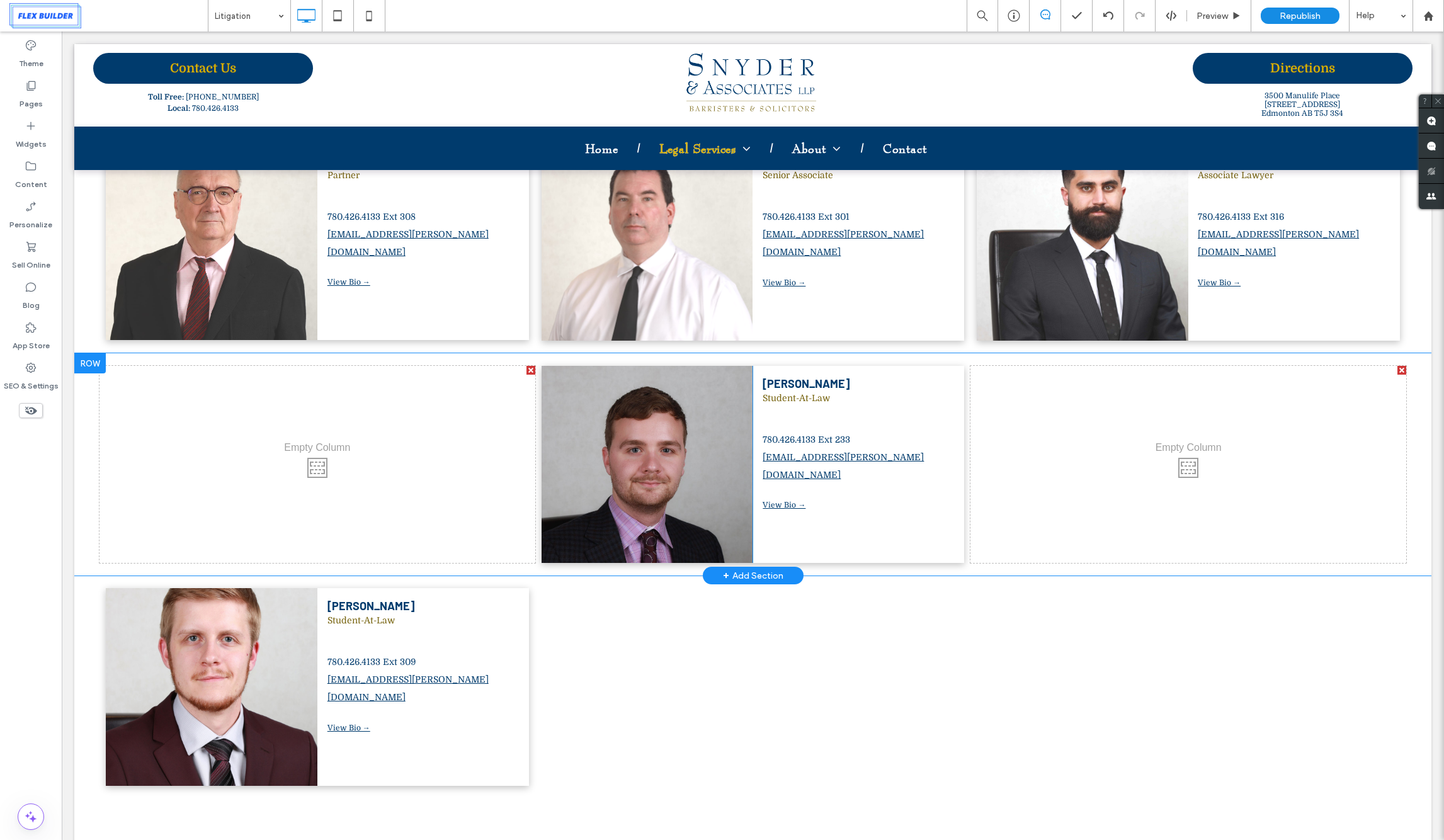
drag, startPoint x: 137, startPoint y: 549, endPoint x: 186, endPoint y: 382, distance: 174.0
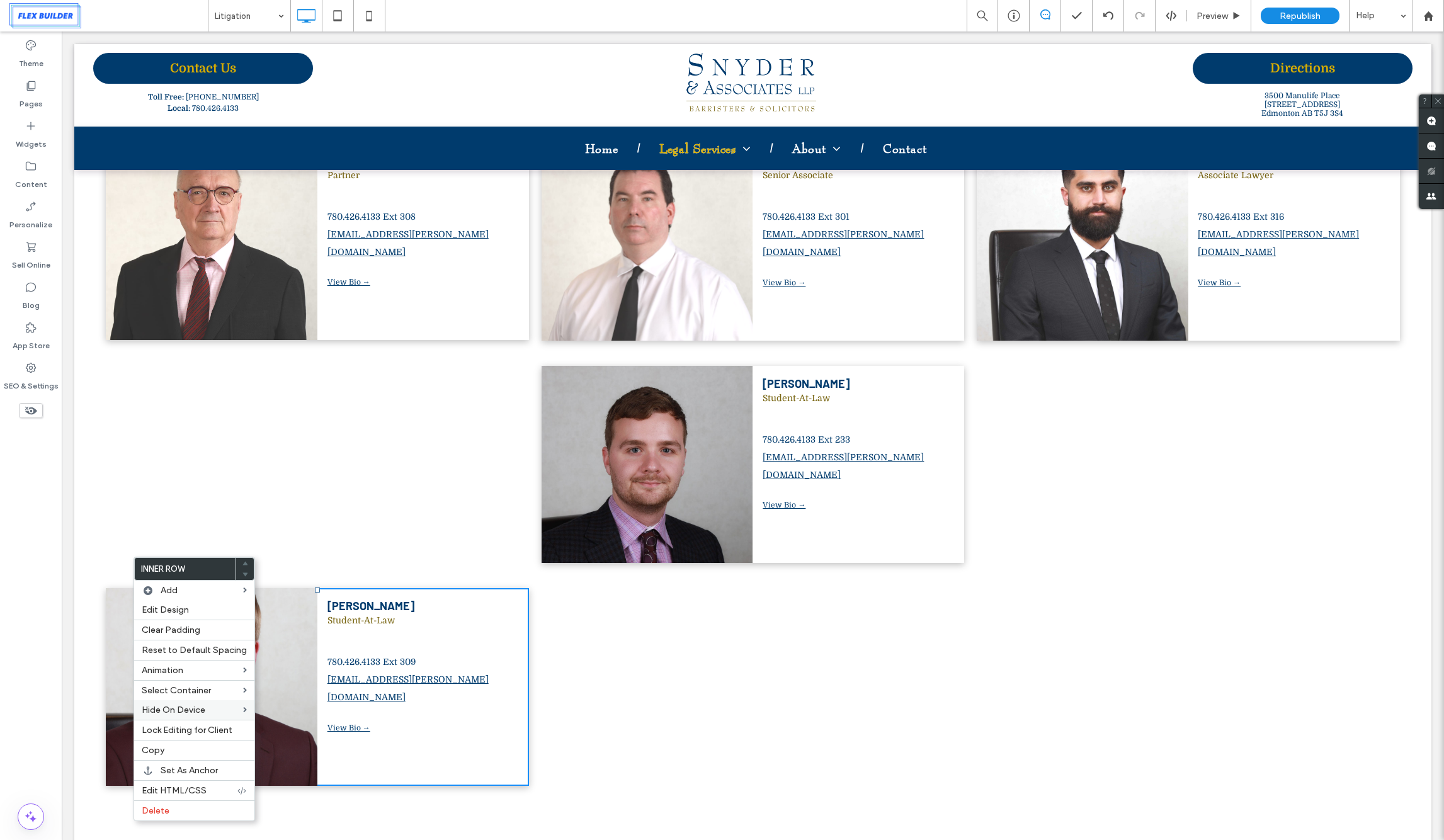
drag, startPoint x: 169, startPoint y: 741, endPoint x: 186, endPoint y: 704, distance: 40.7
click at [169, 741] on div "Copy" at bounding box center [194, 750] width 120 height 21
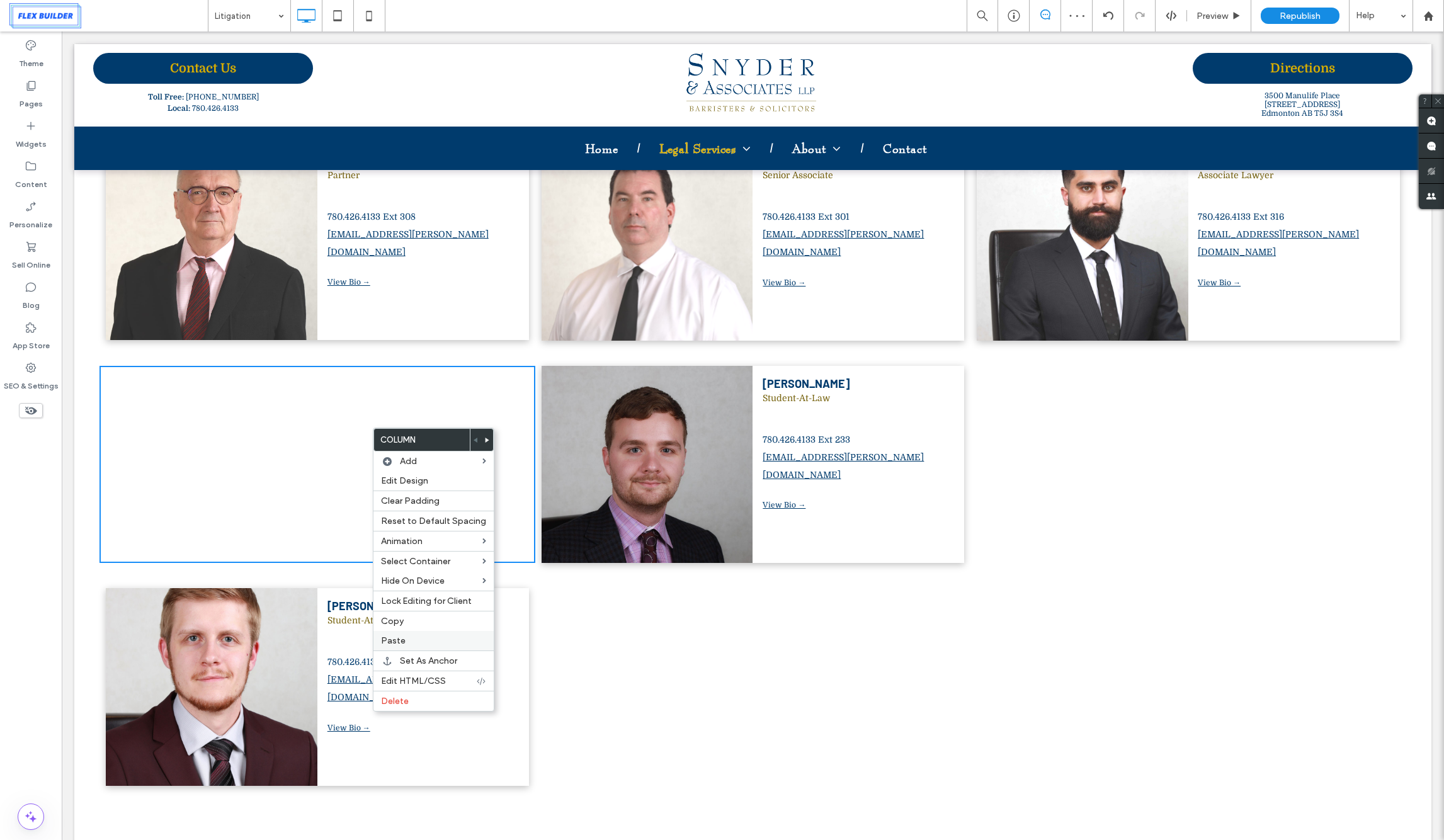
click at [403, 632] on div "Paste" at bounding box center [433, 640] width 120 height 20
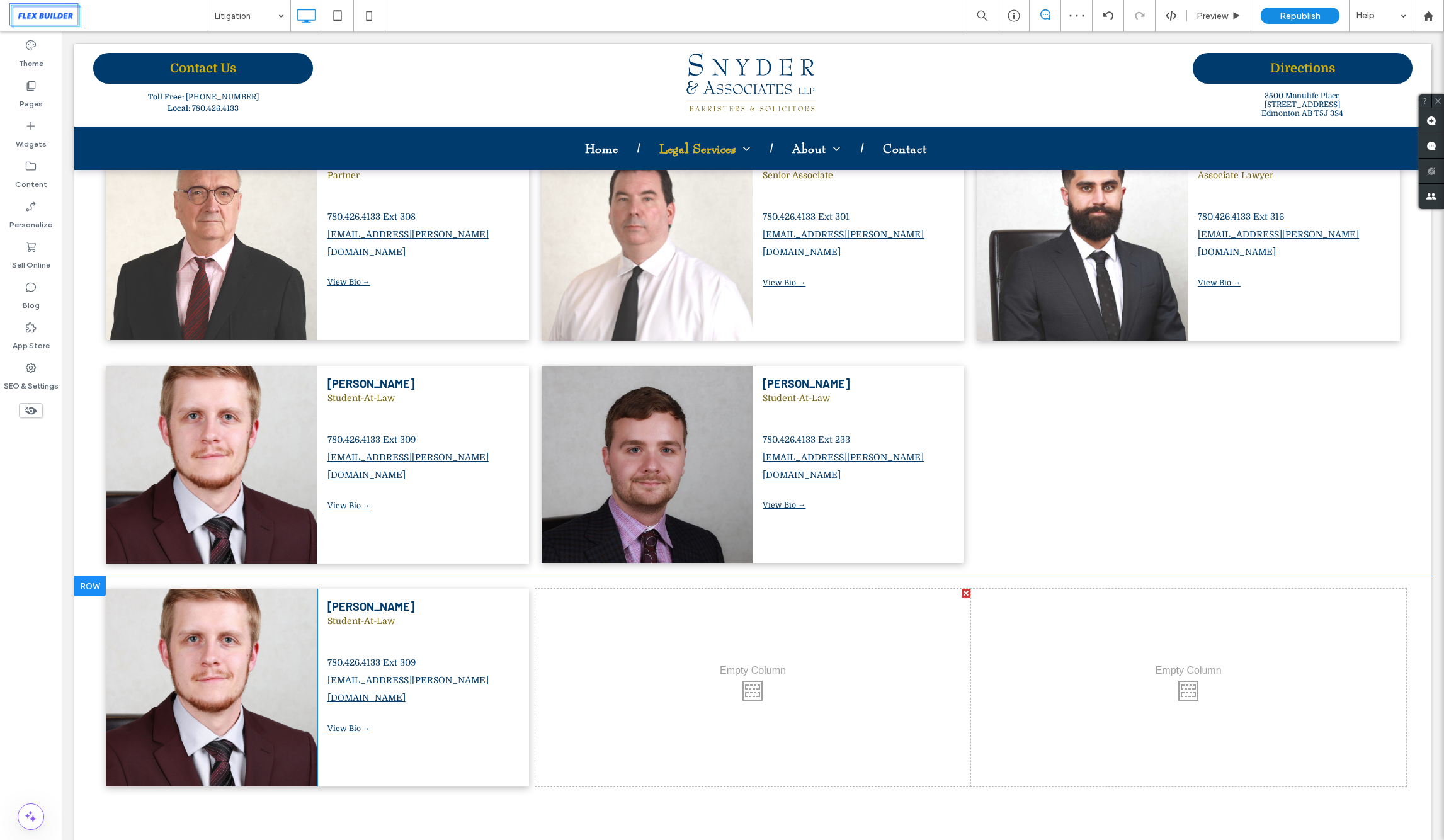
click at [88, 576] on div at bounding box center [90, 587] width 32 height 21
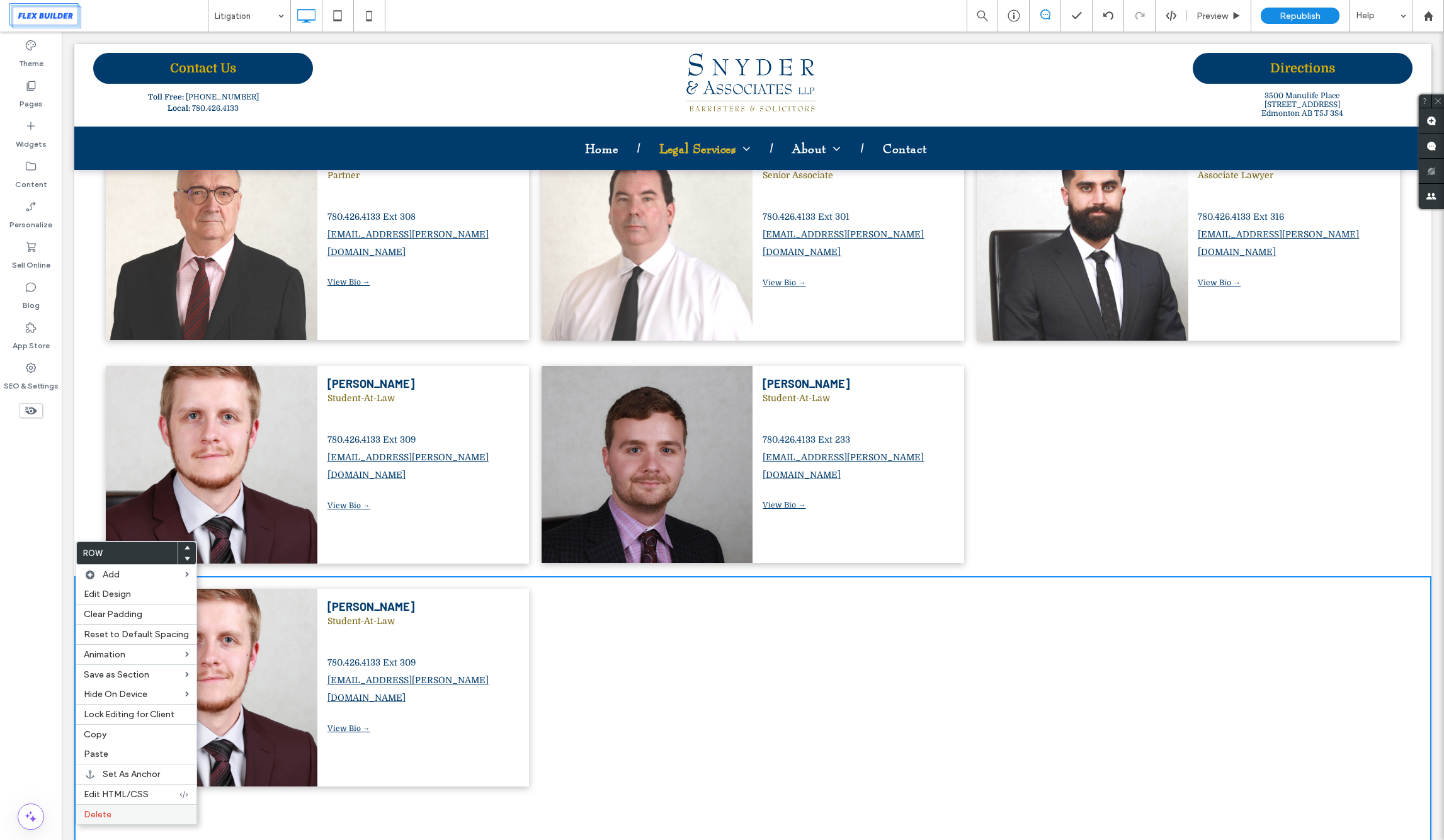
click at [154, 812] on label "Delete" at bounding box center [136, 815] width 105 height 11
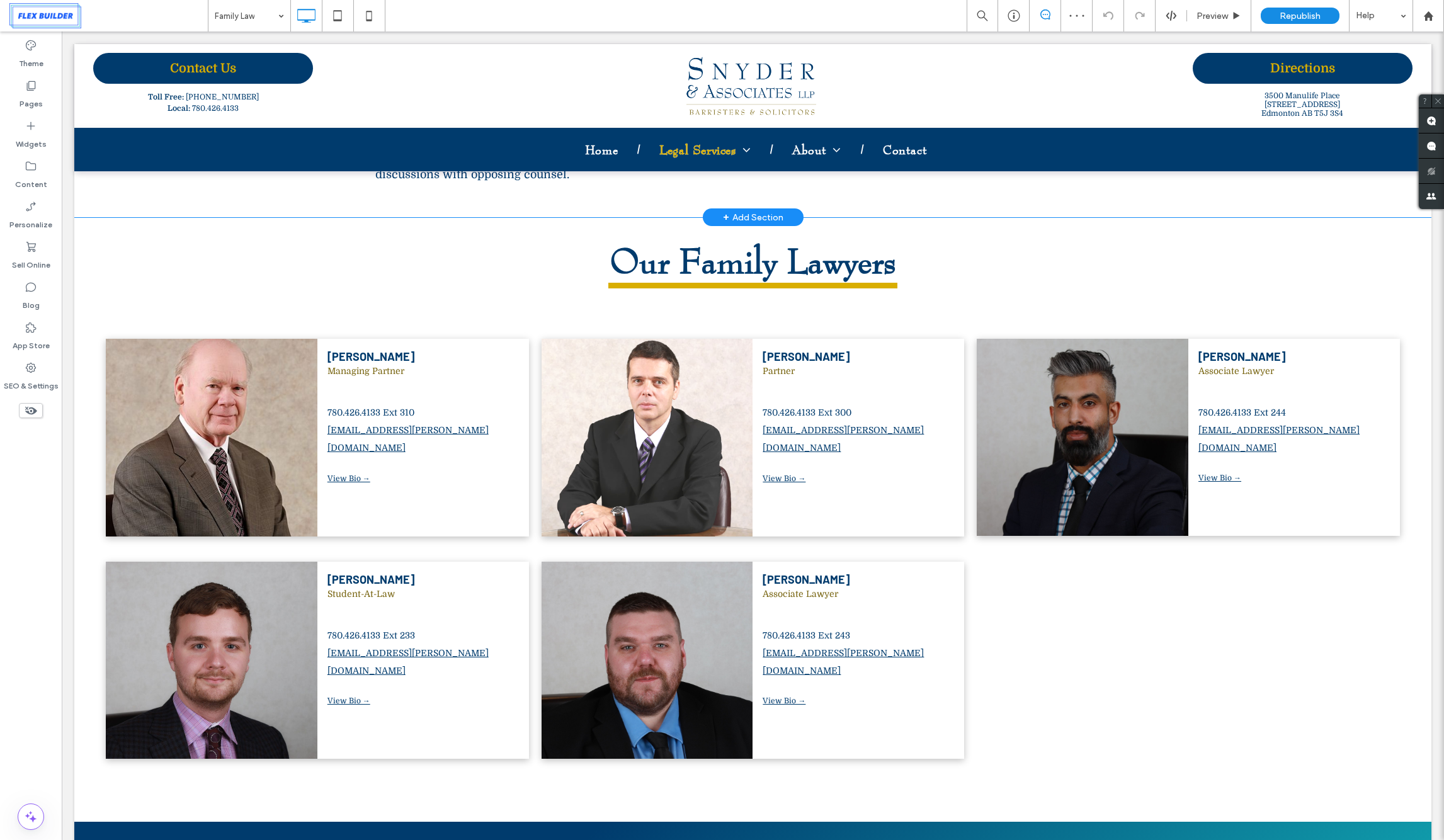
scroll to position [678, 0]
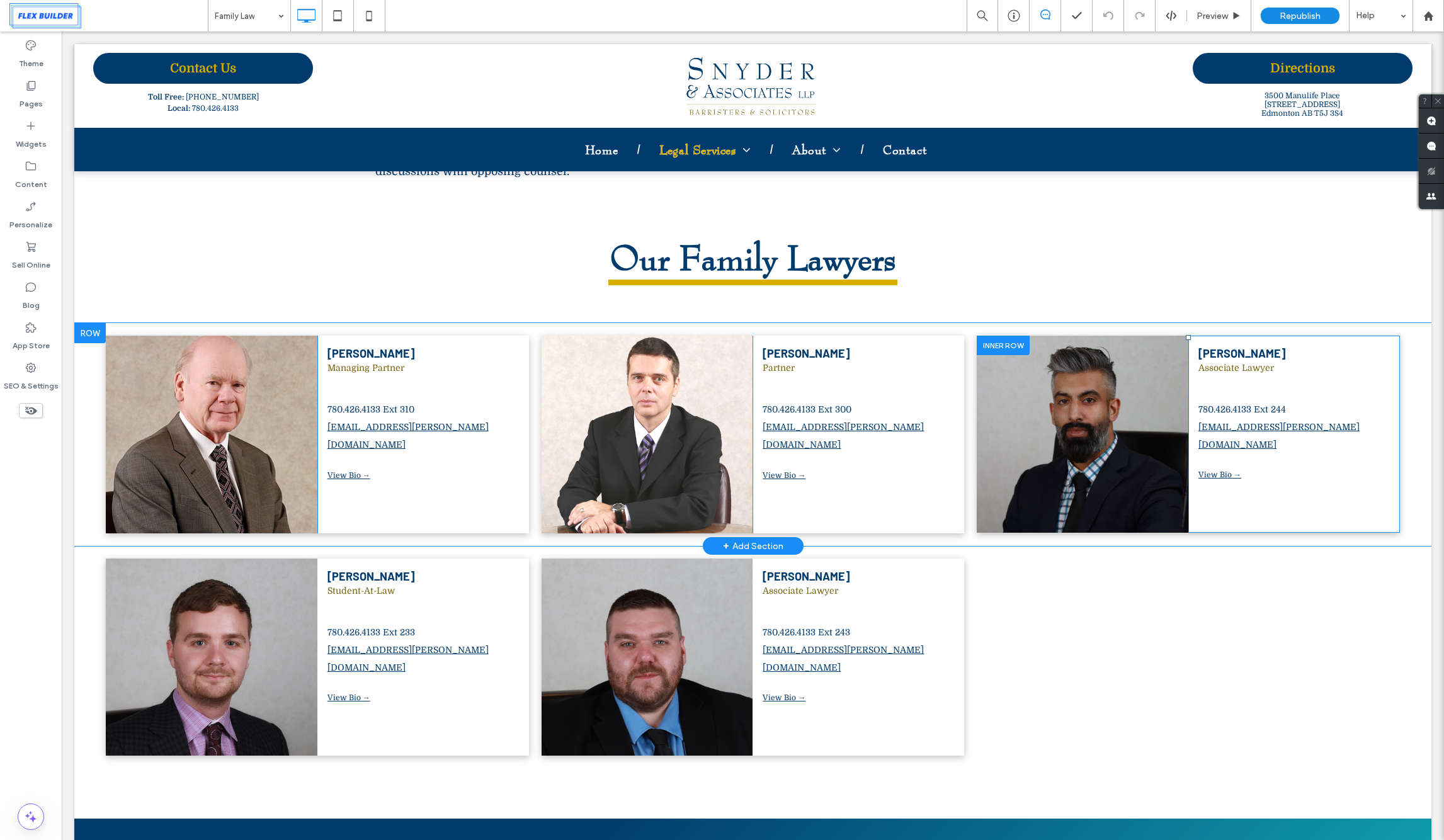
click at [1003, 336] on div at bounding box center [1003, 345] width 53 height 20
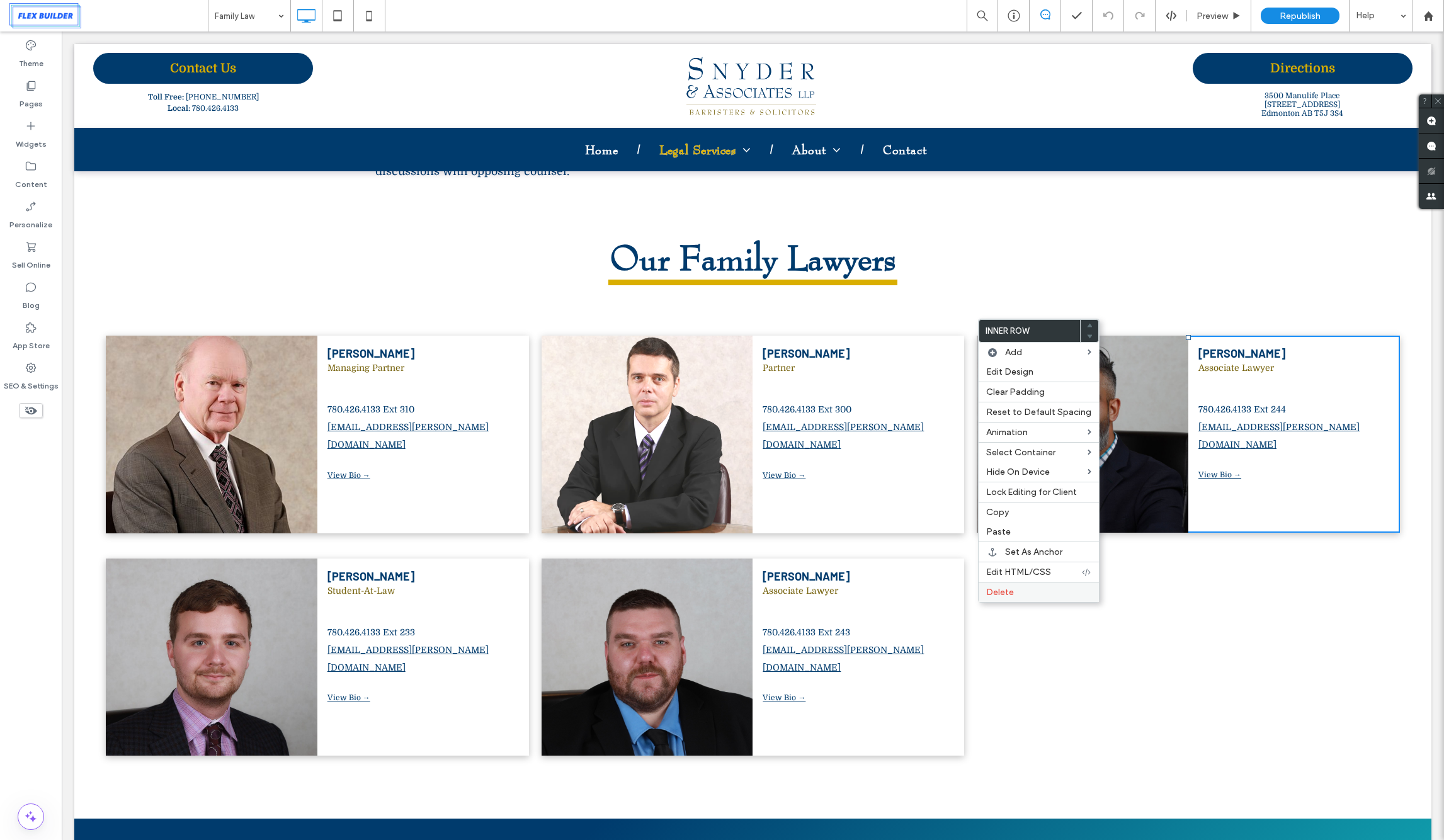
click at [1011, 597] on div "Delete" at bounding box center [1038, 592] width 120 height 21
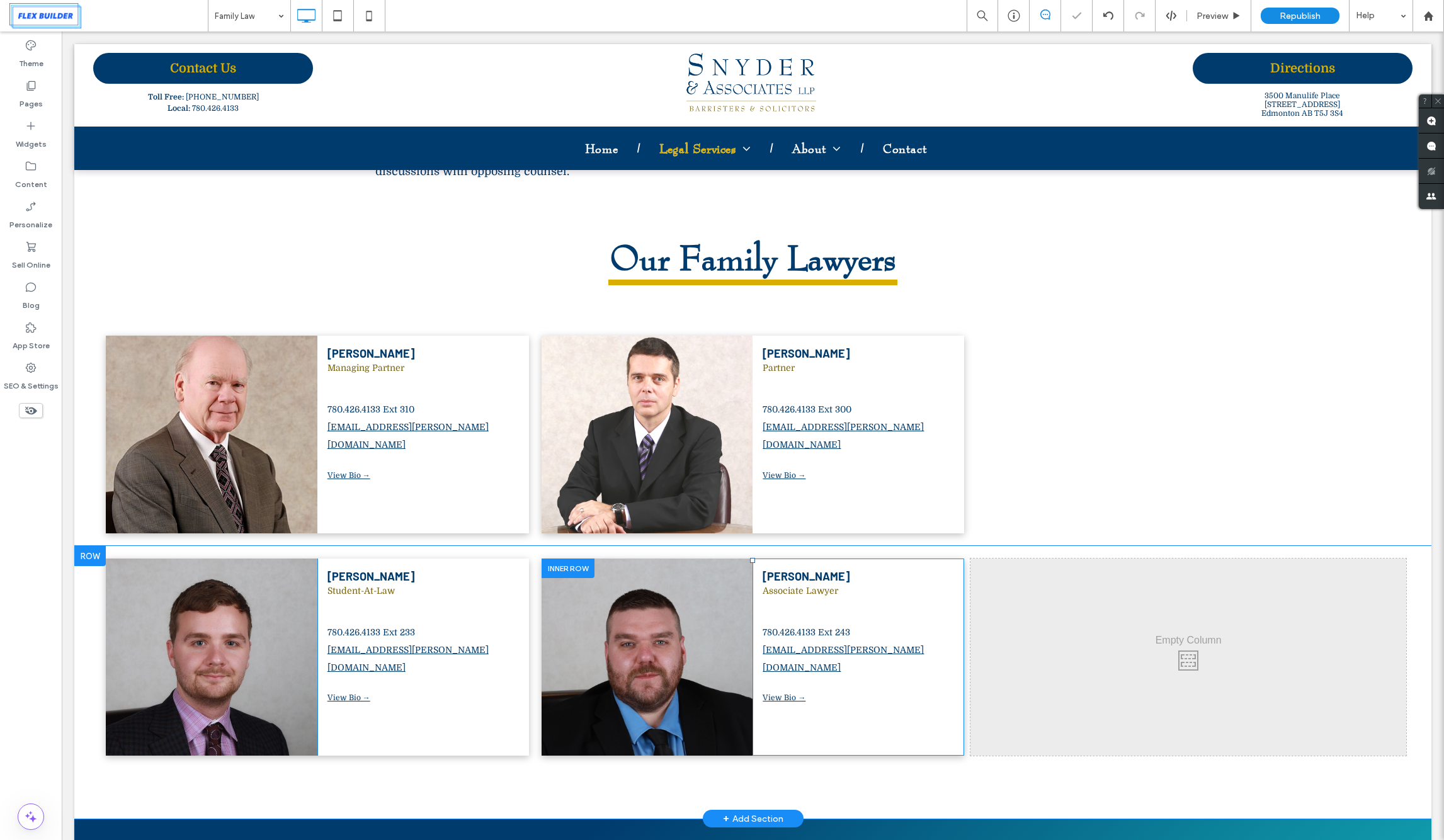
click at [587, 558] on div at bounding box center [568, 568] width 53 height 20
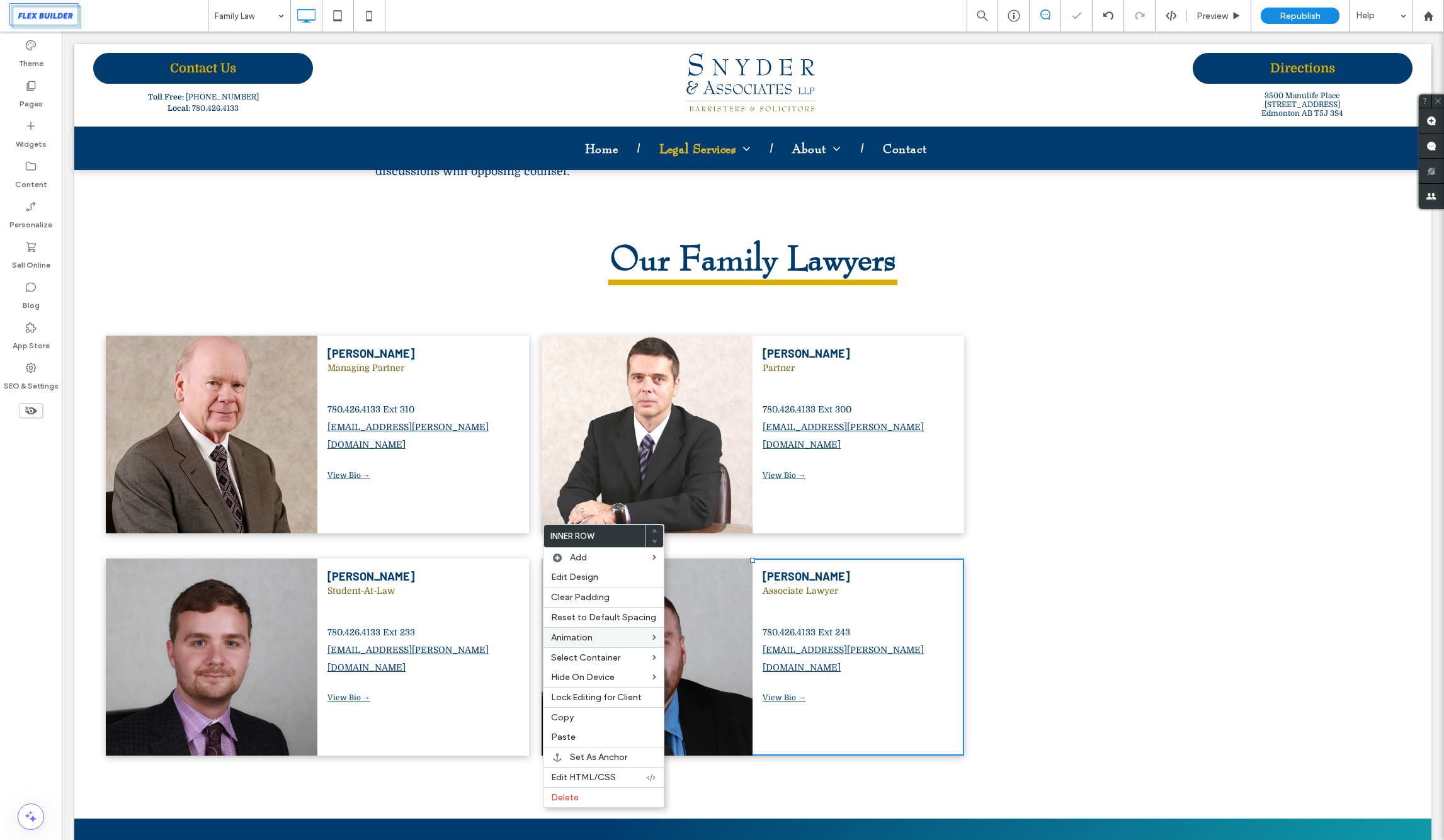
scroll to position [677, 0]
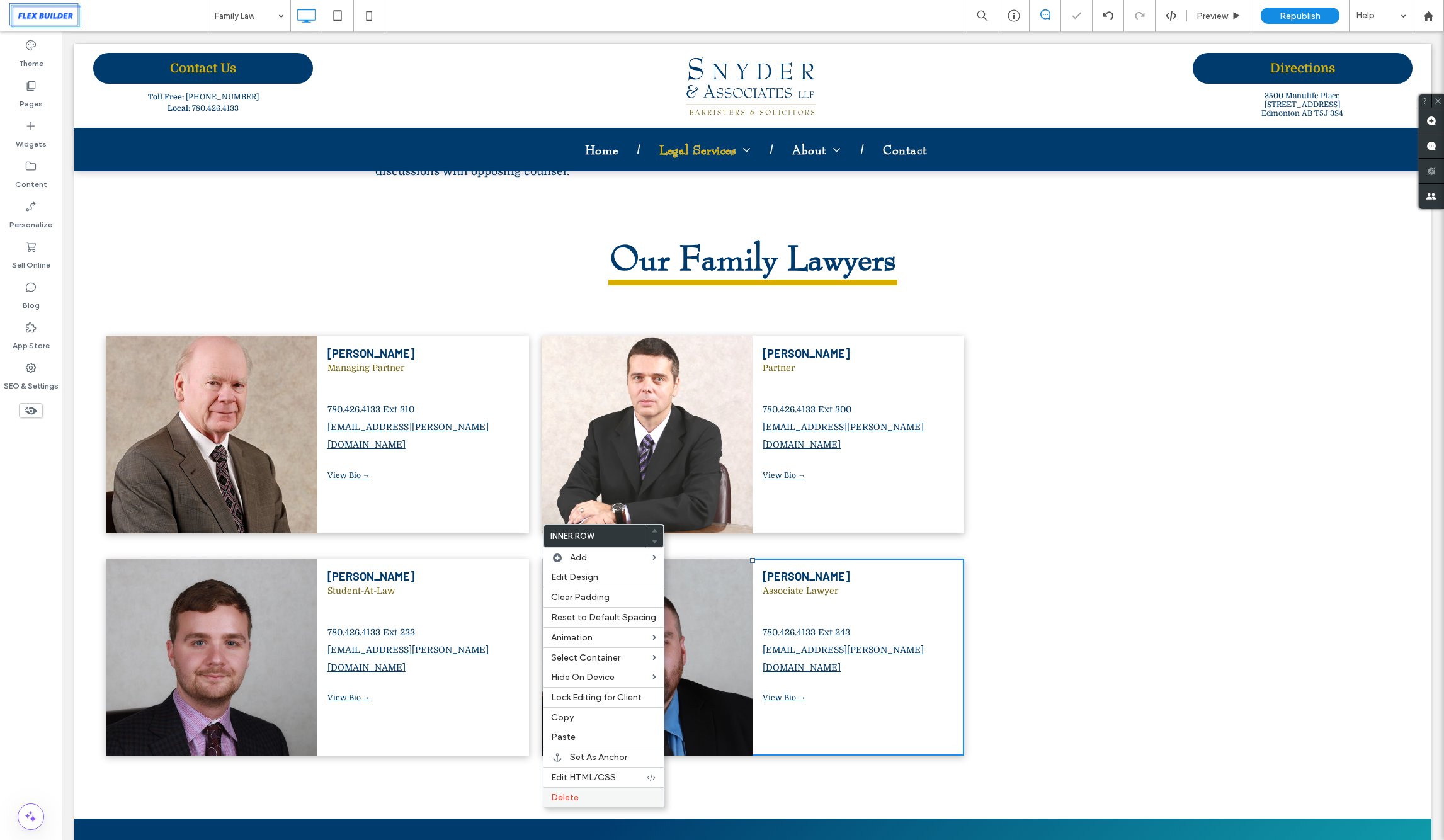
click at [572, 797] on span "Delete" at bounding box center [564, 797] width 28 height 11
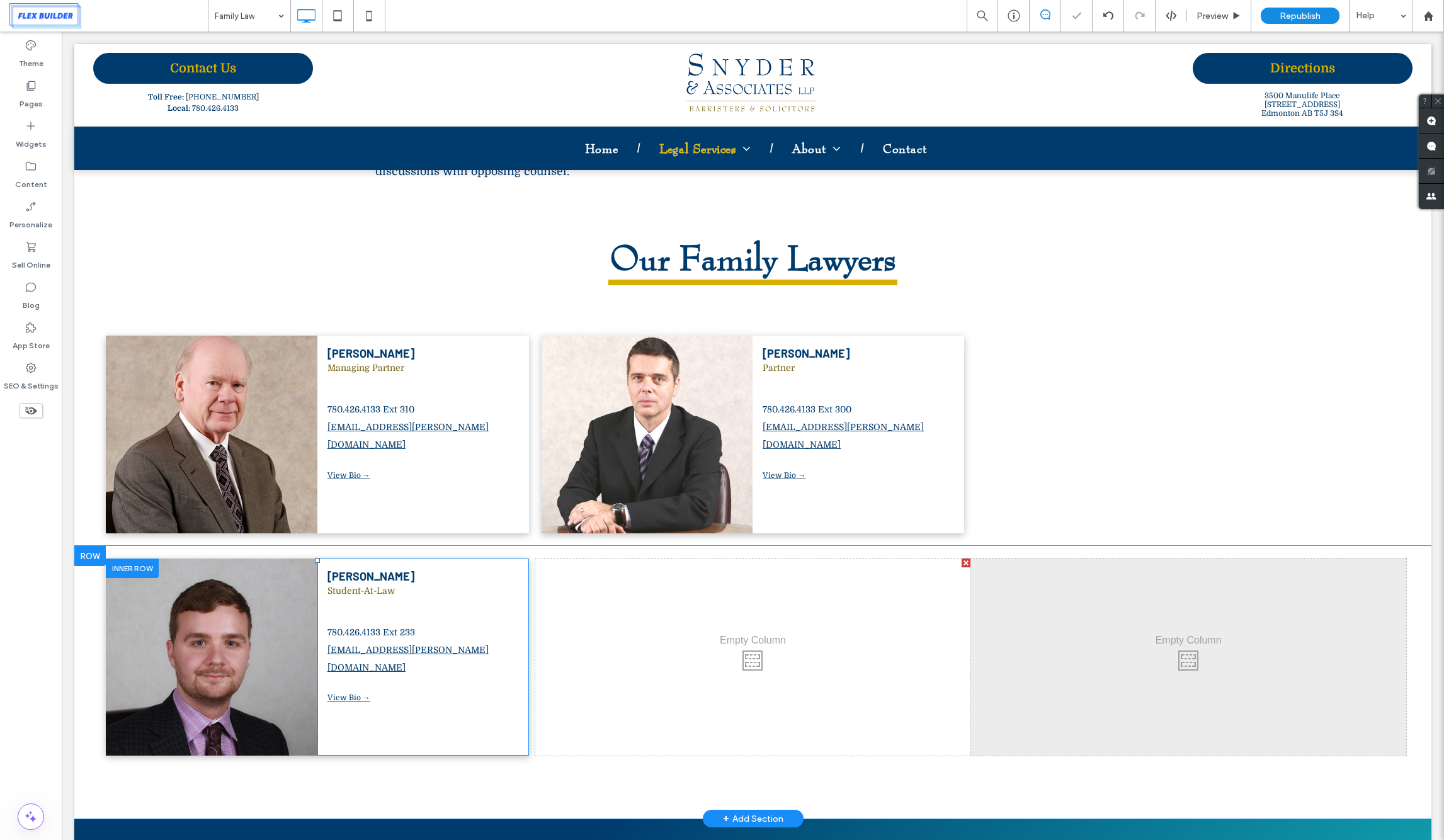
click at [152, 558] on div at bounding box center [132, 568] width 53 height 20
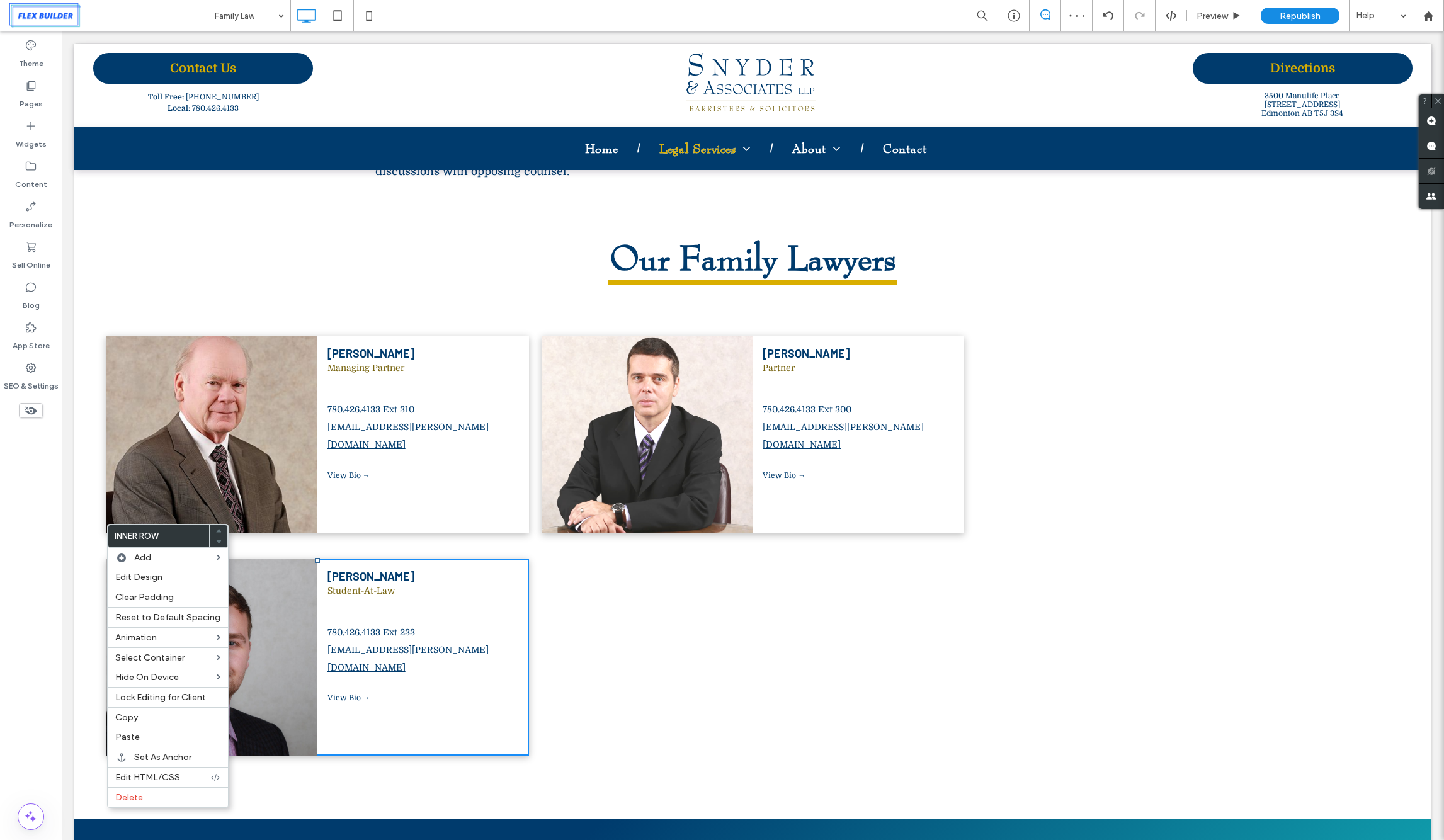
drag, startPoint x: 170, startPoint y: 714, endPoint x: 384, endPoint y: 612, distance: 237.1
click at [171, 712] on label "Copy" at bounding box center [167, 718] width 105 height 11
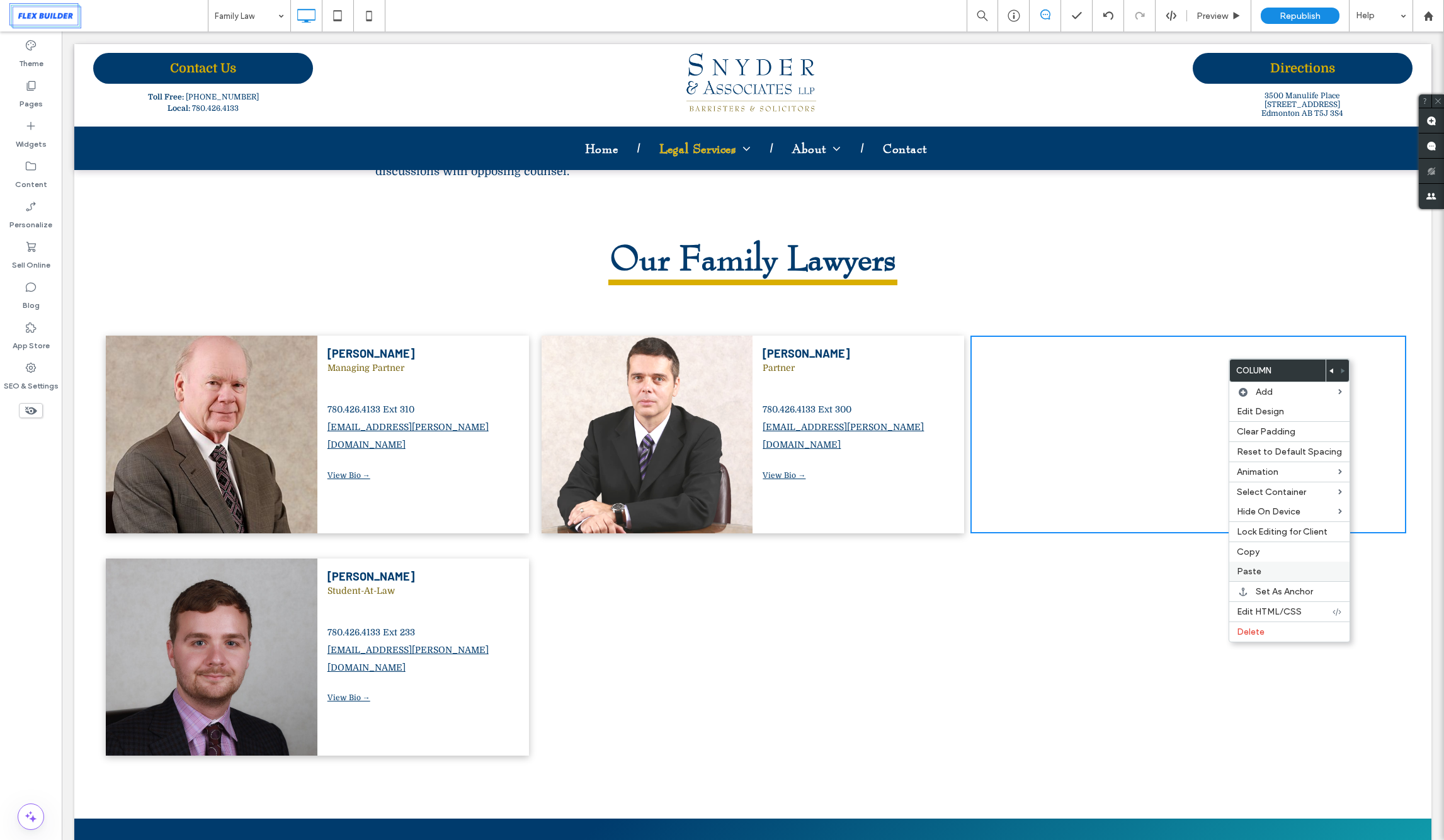
click at [1262, 567] on label "Paste" at bounding box center [1288, 572] width 105 height 11
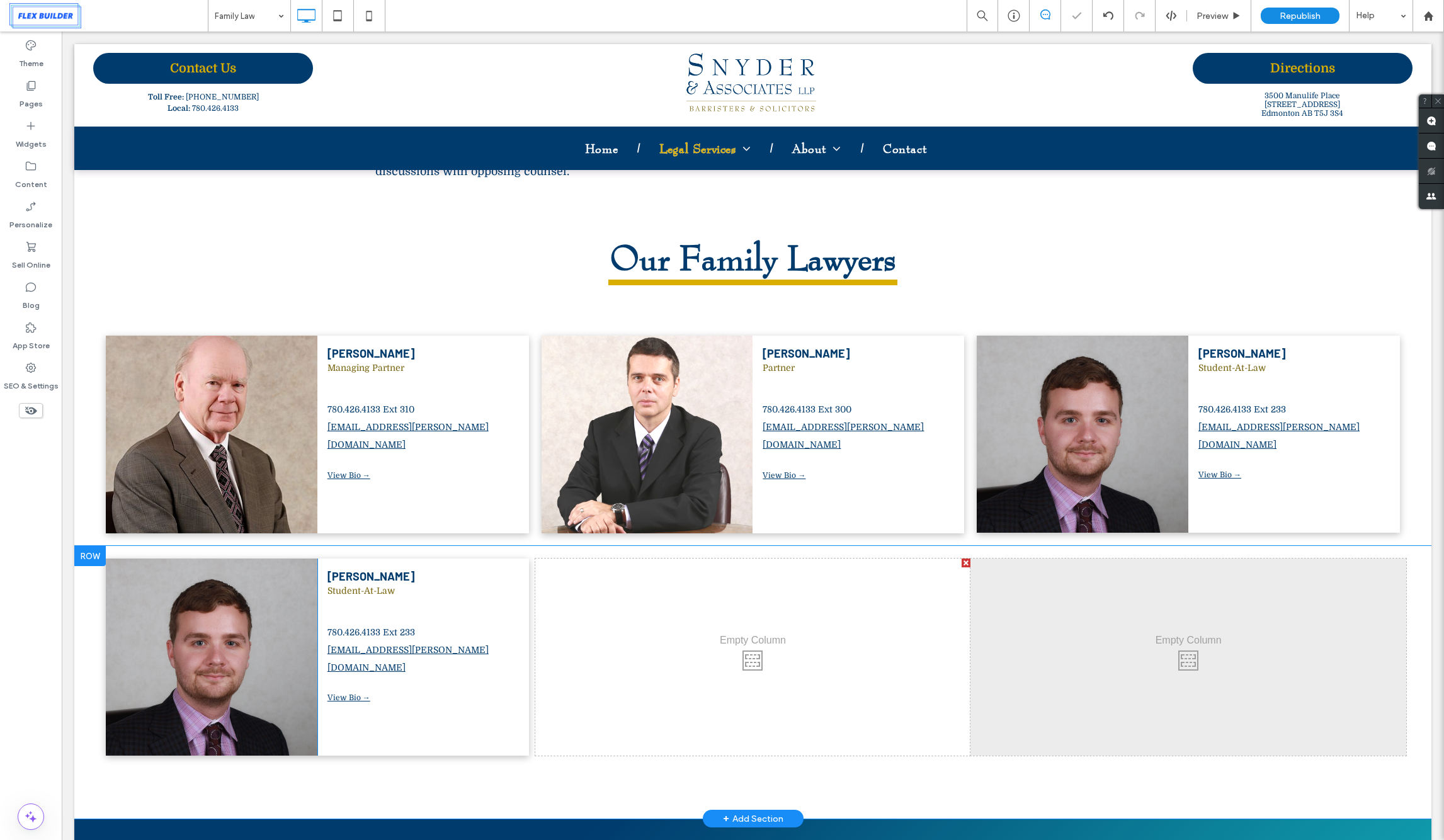
click at [79, 546] on div at bounding box center [90, 556] width 32 height 21
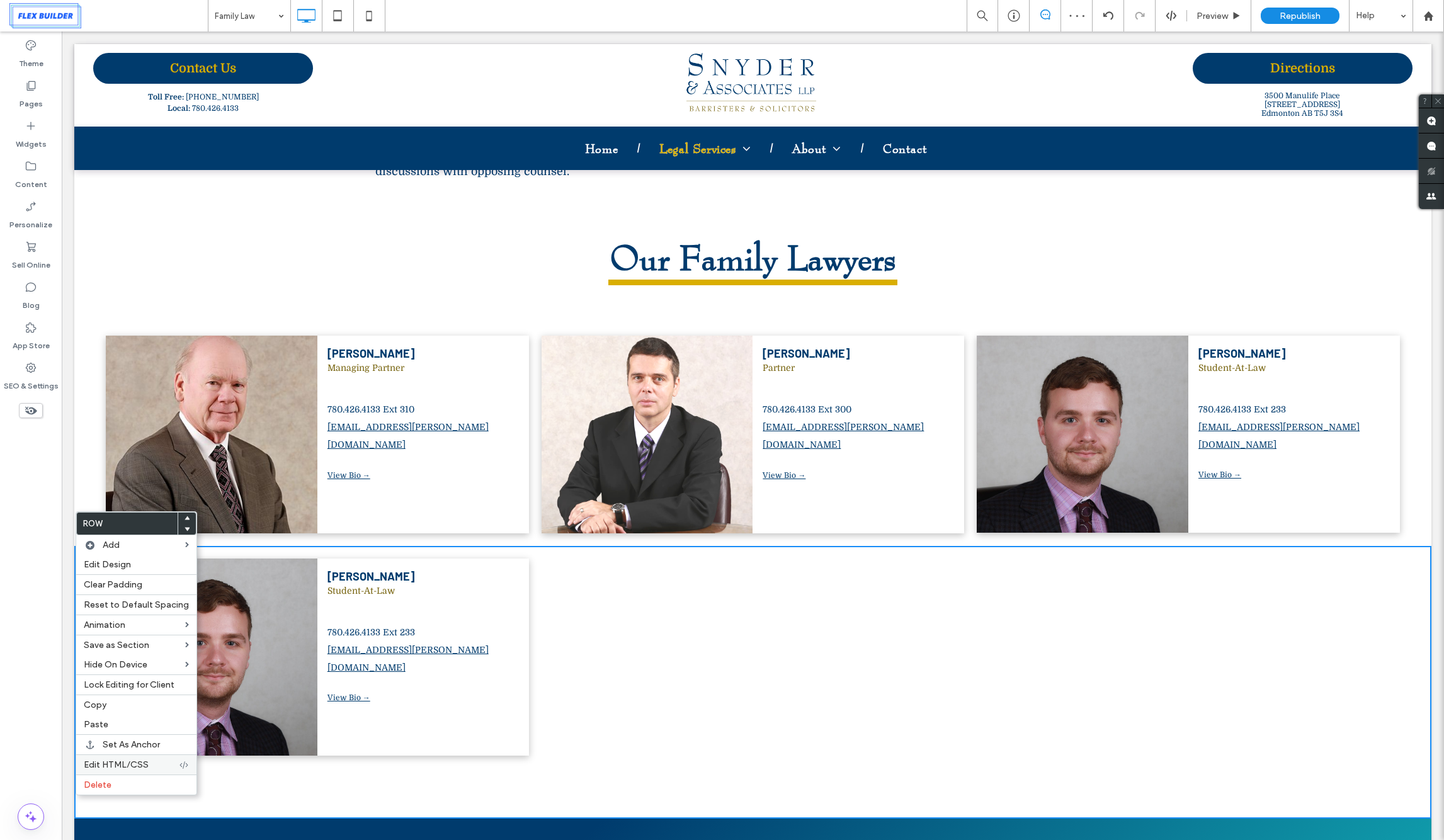
drag, startPoint x: 128, startPoint y: 782, endPoint x: 141, endPoint y: 757, distance: 28.2
click at [128, 782] on label "Delete" at bounding box center [136, 785] width 105 height 11
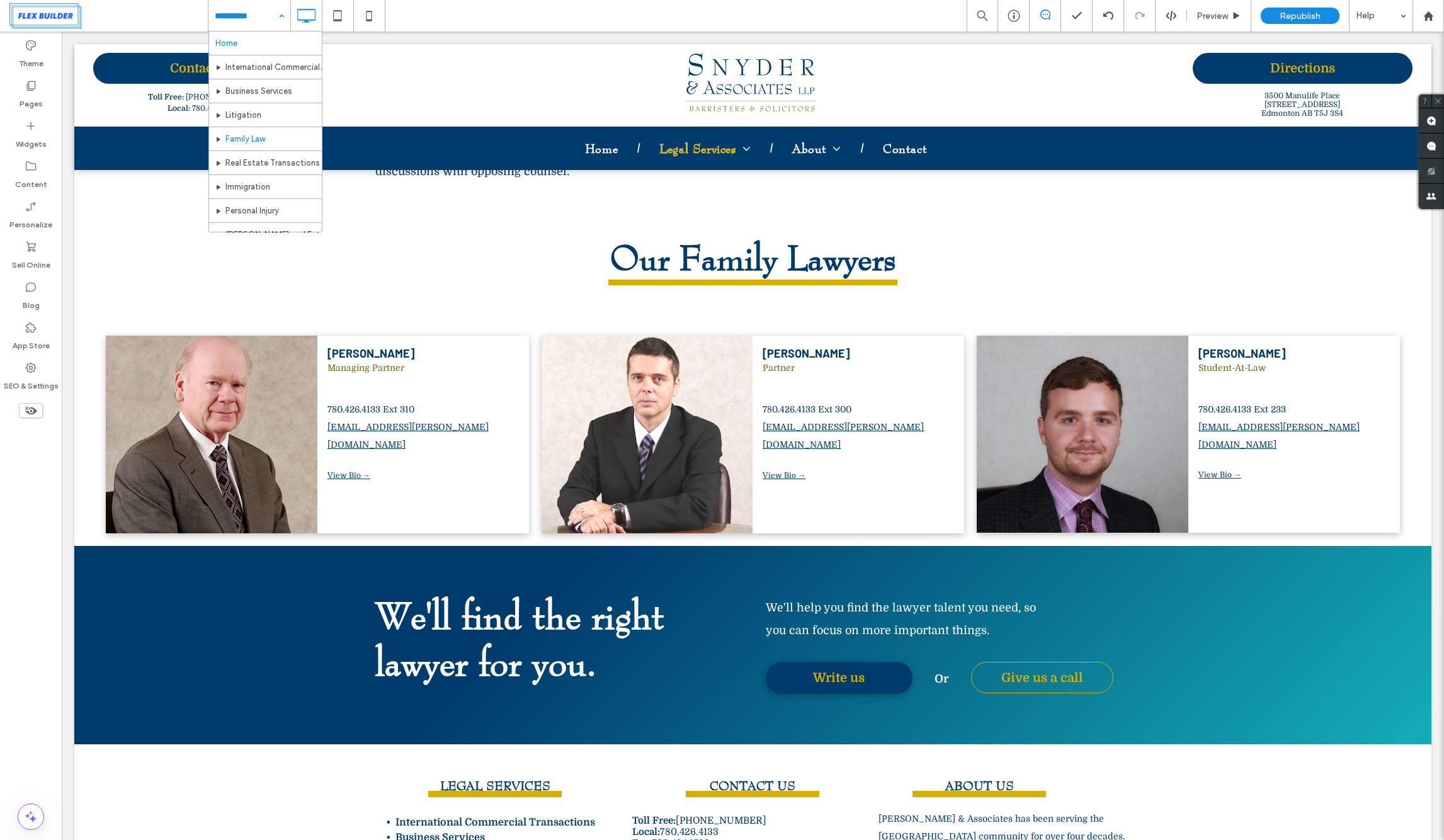
drag, startPoint x: 257, startPoint y: 17, endPoint x: 266, endPoint y: 39, distance: 23.8
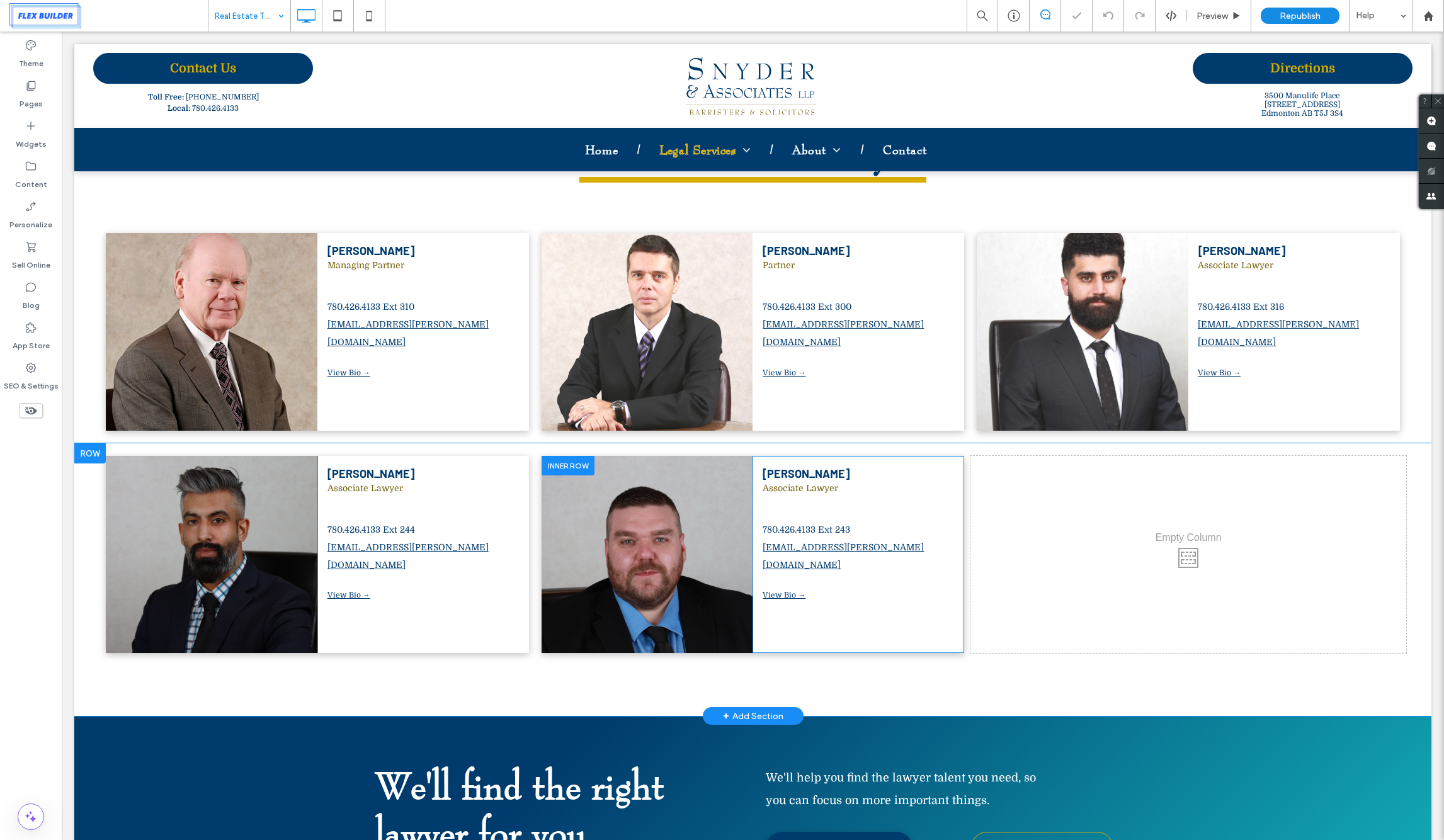
scroll to position [1190, 0]
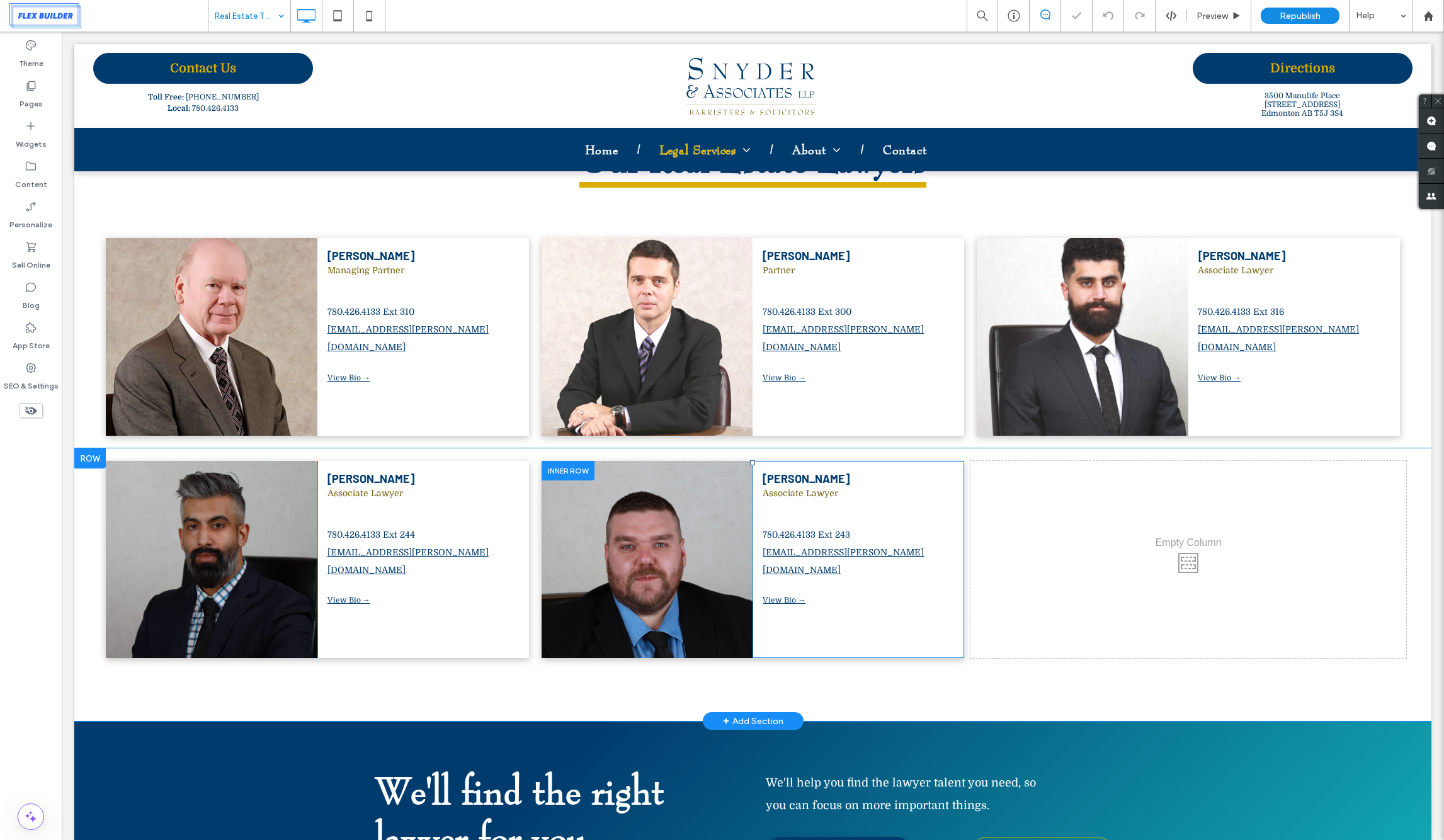
click at [568, 461] on div at bounding box center [568, 471] width 53 height 20
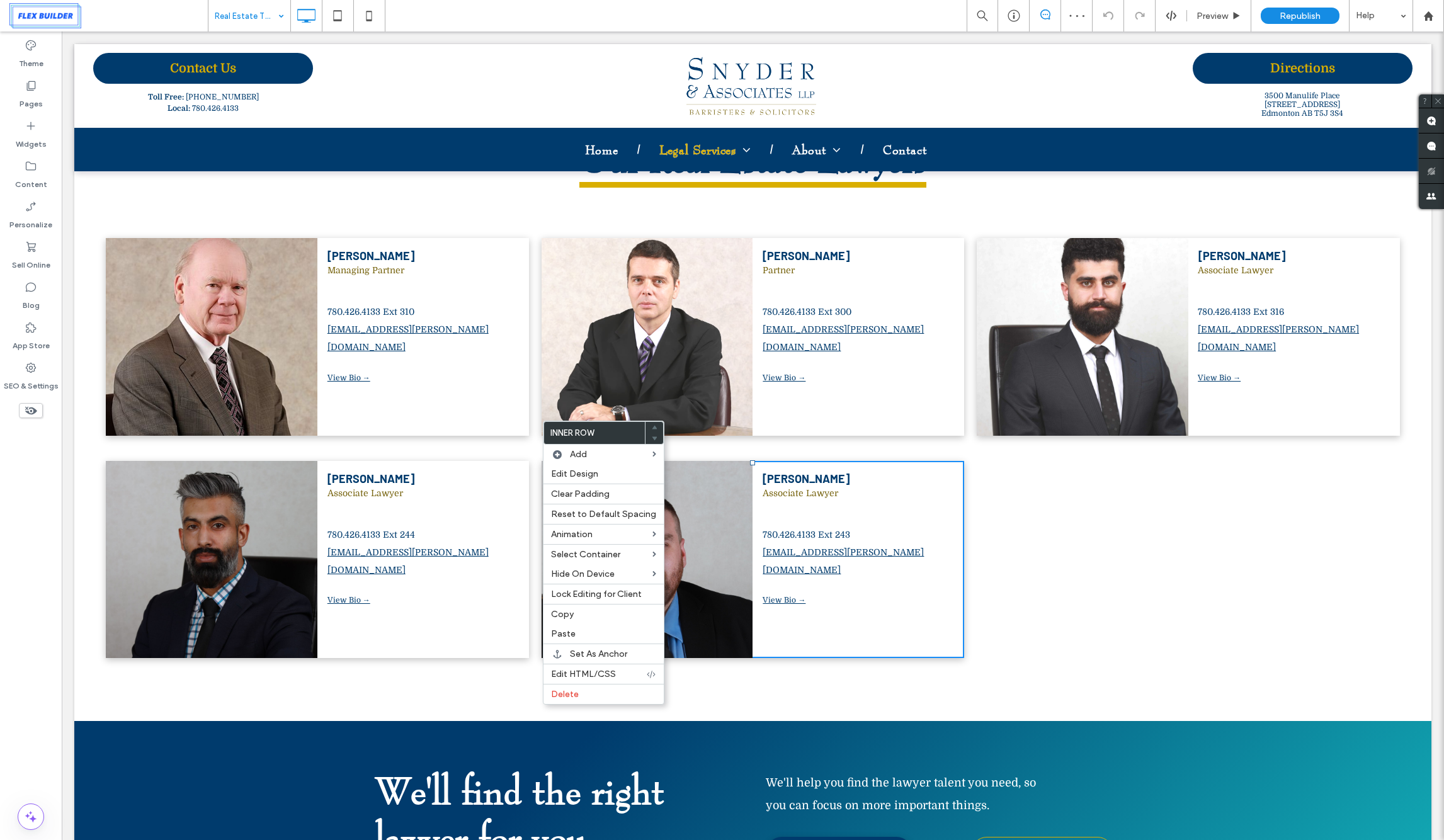
click at [168, 461] on div at bounding box center [209, 466] width 208 height 9
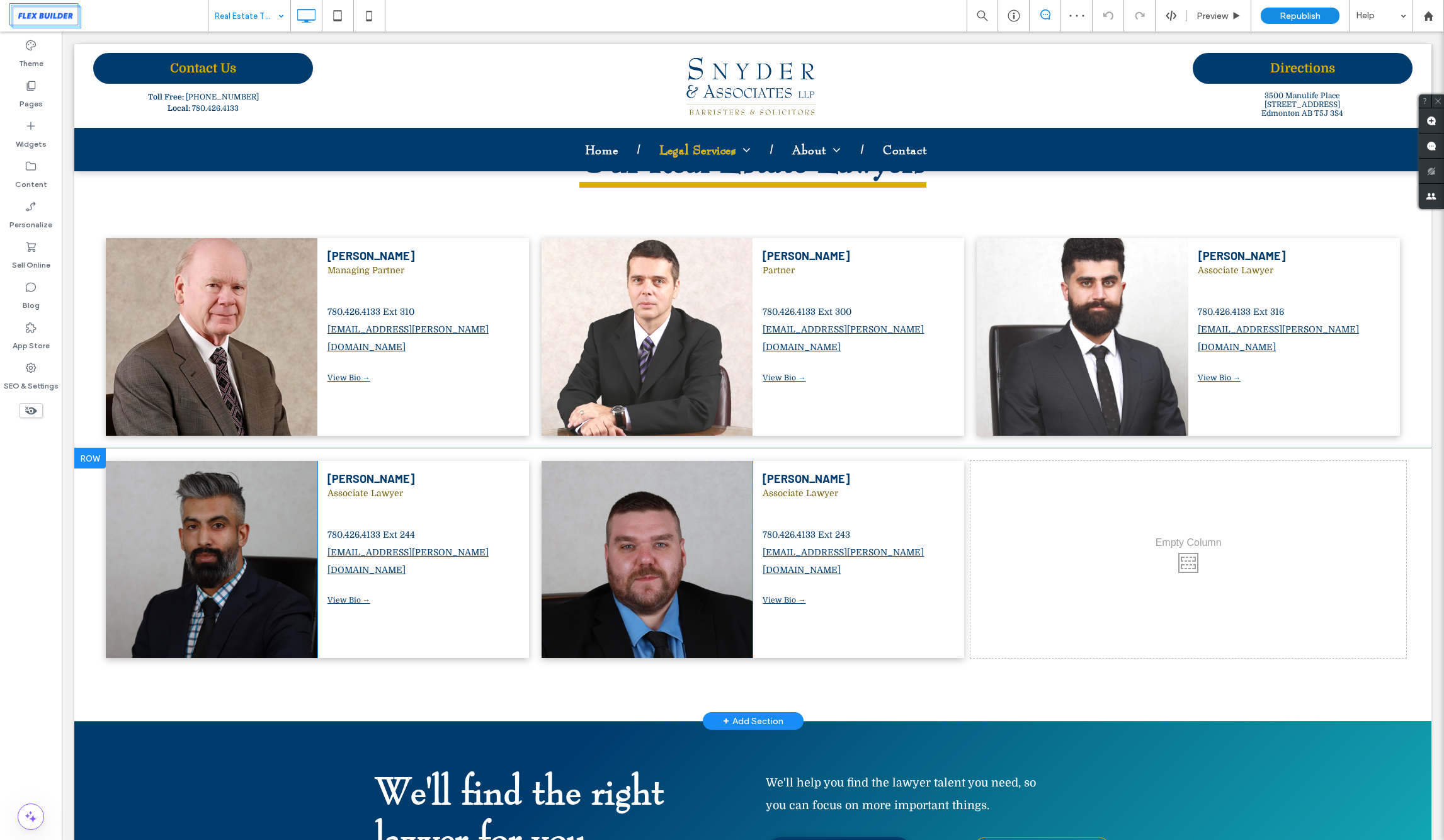
drag, startPoint x: 78, startPoint y: 418, endPoint x: 150, endPoint y: 449, distance: 78.4
click at [78, 448] on div at bounding box center [90, 459] width 32 height 21
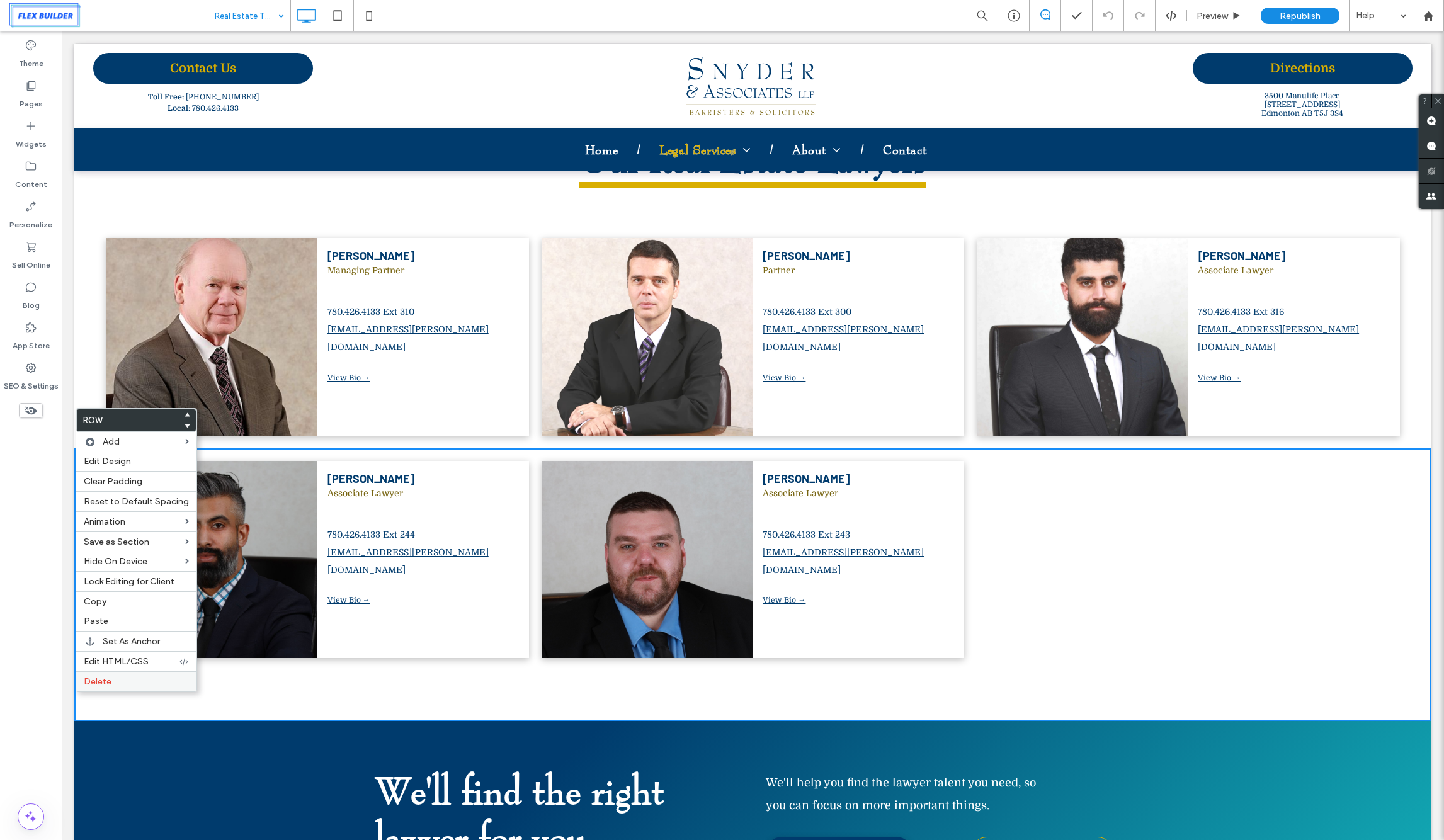
click at [134, 682] on label "Delete" at bounding box center [136, 682] width 105 height 11
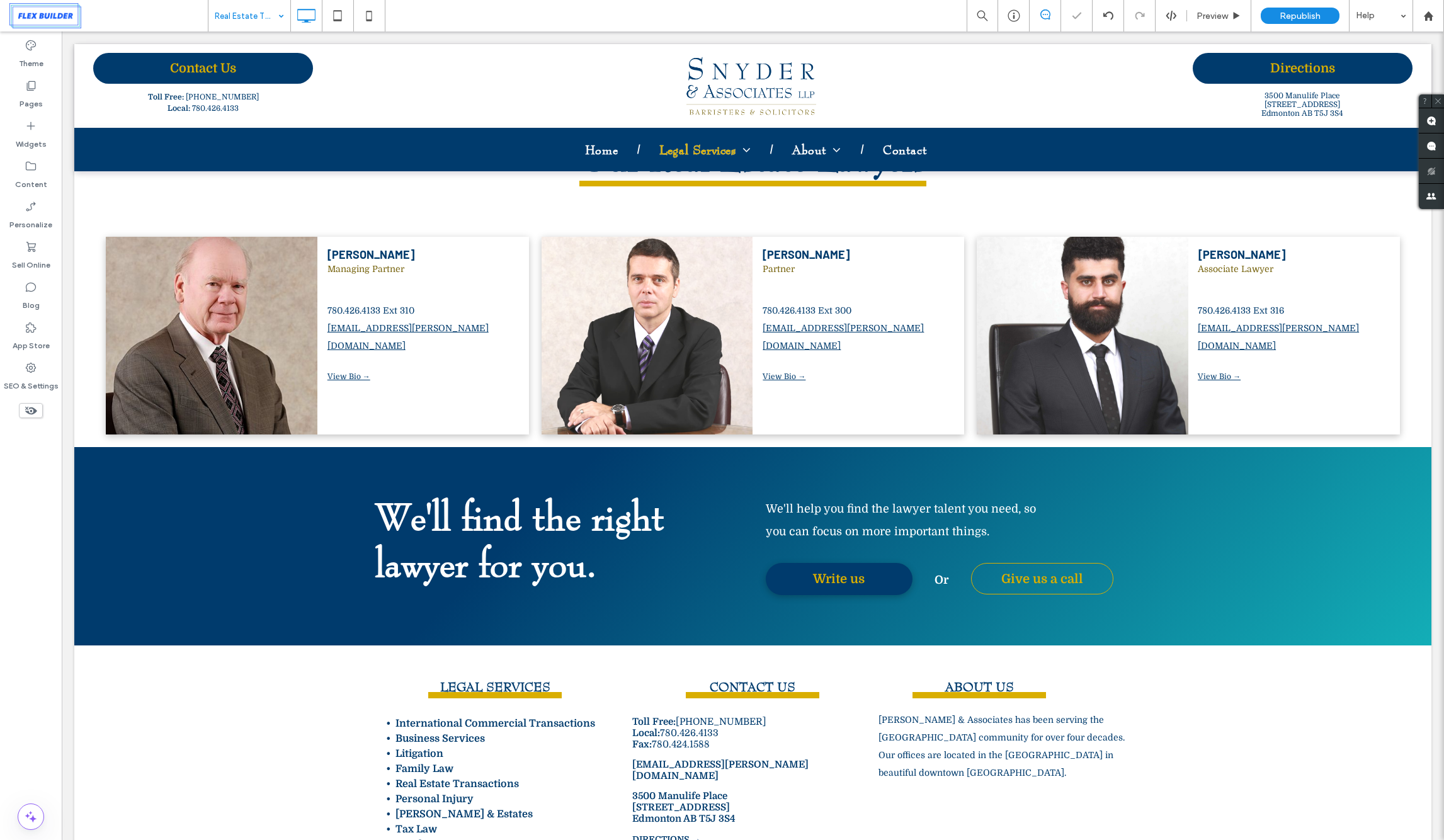
scroll to position [1188, 0]
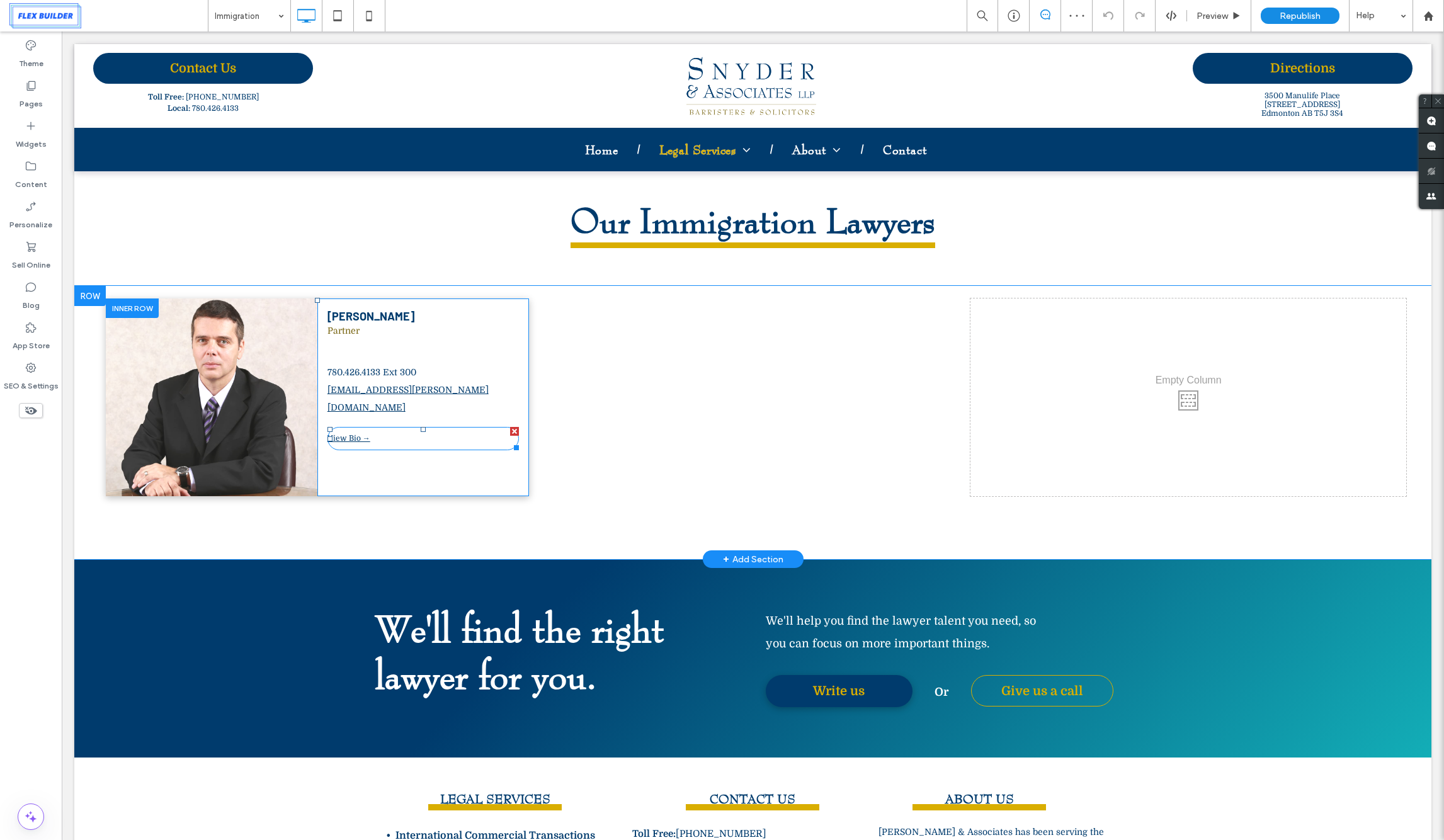
scroll to position [1397, 0]
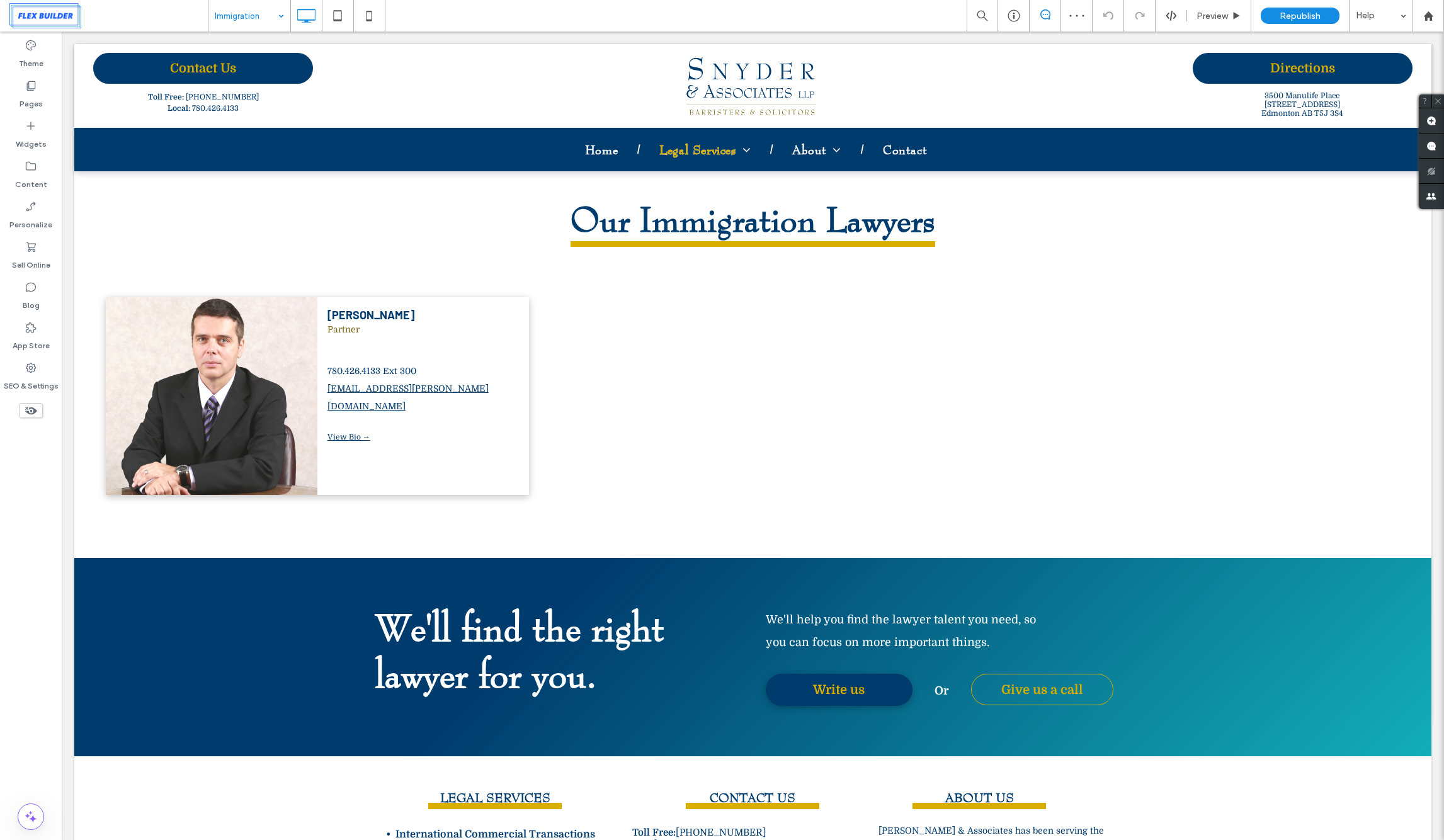
click at [249, 19] on input at bounding box center [246, 16] width 63 height 32
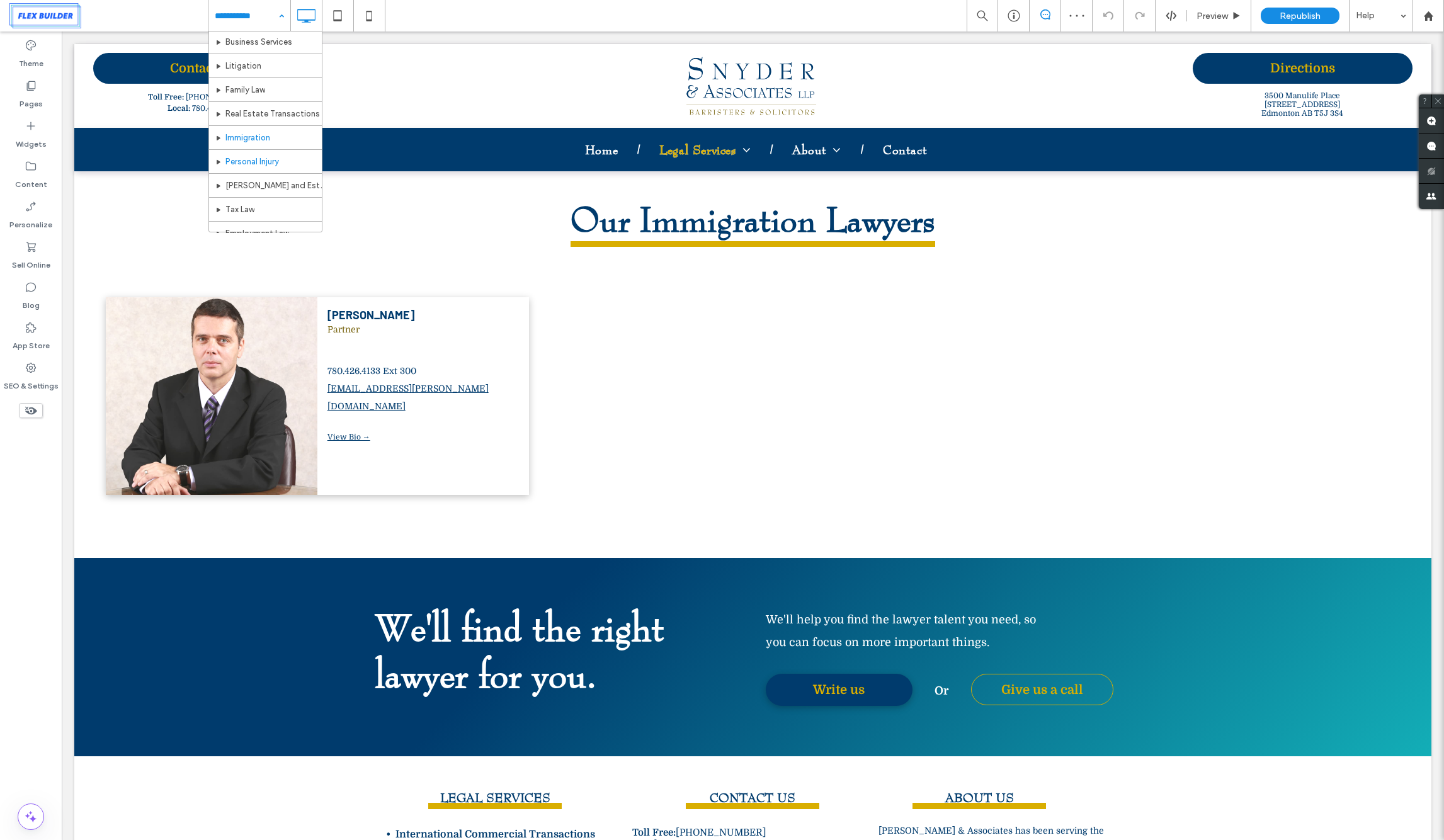
scroll to position [66, 0]
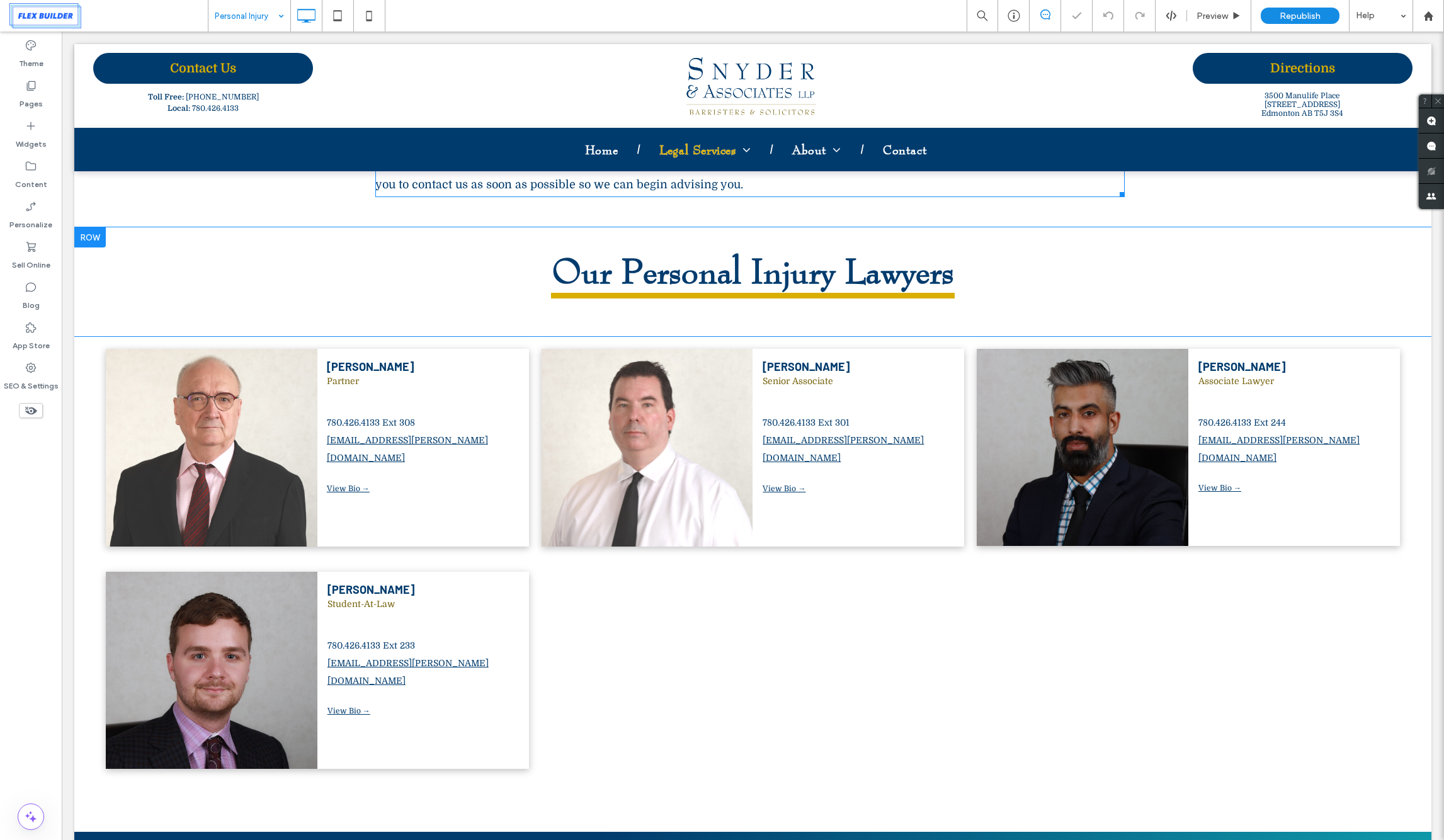
scroll to position [544, 0]
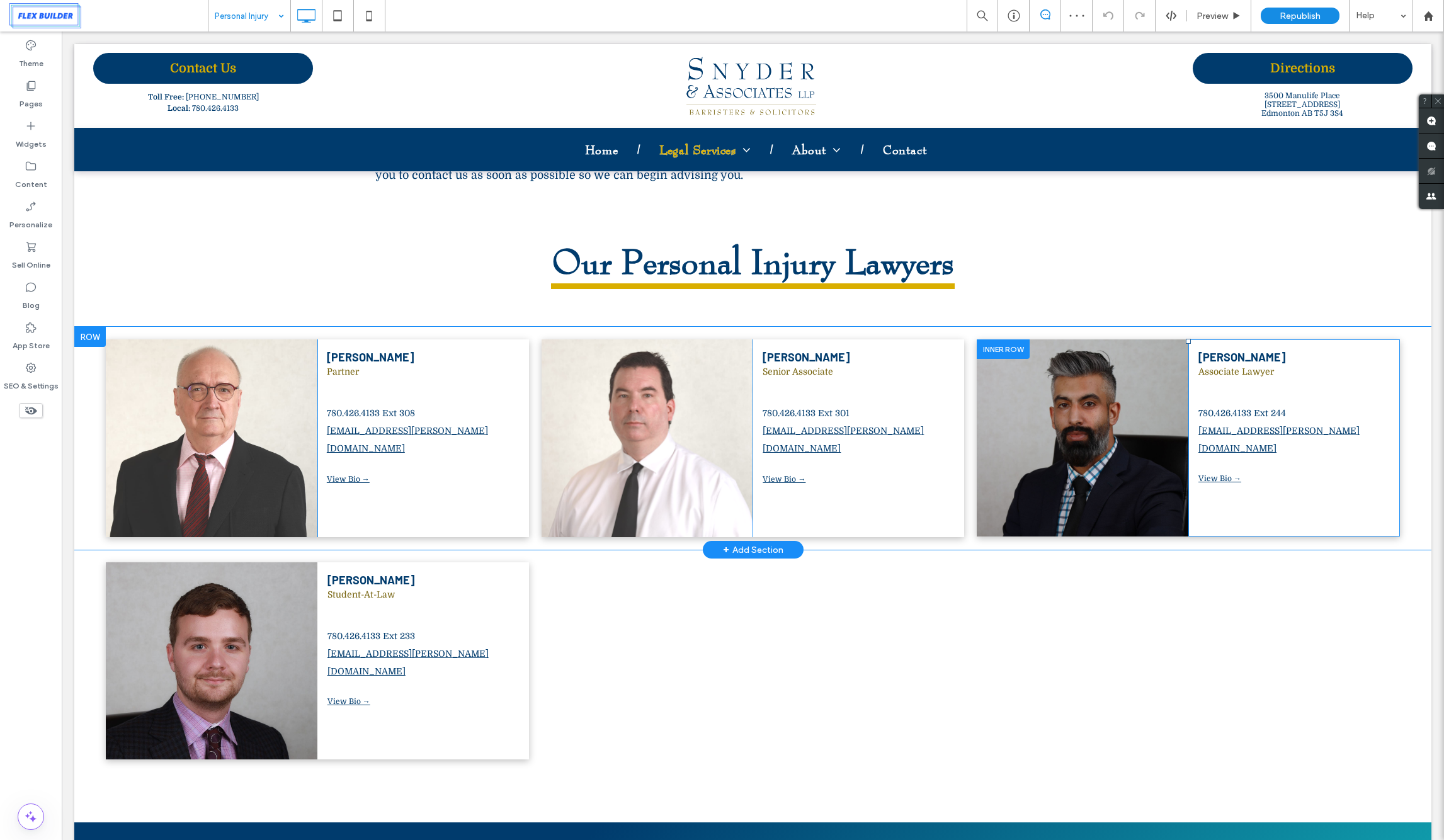
click at [1003, 346] on div at bounding box center [1003, 349] width 53 height 20
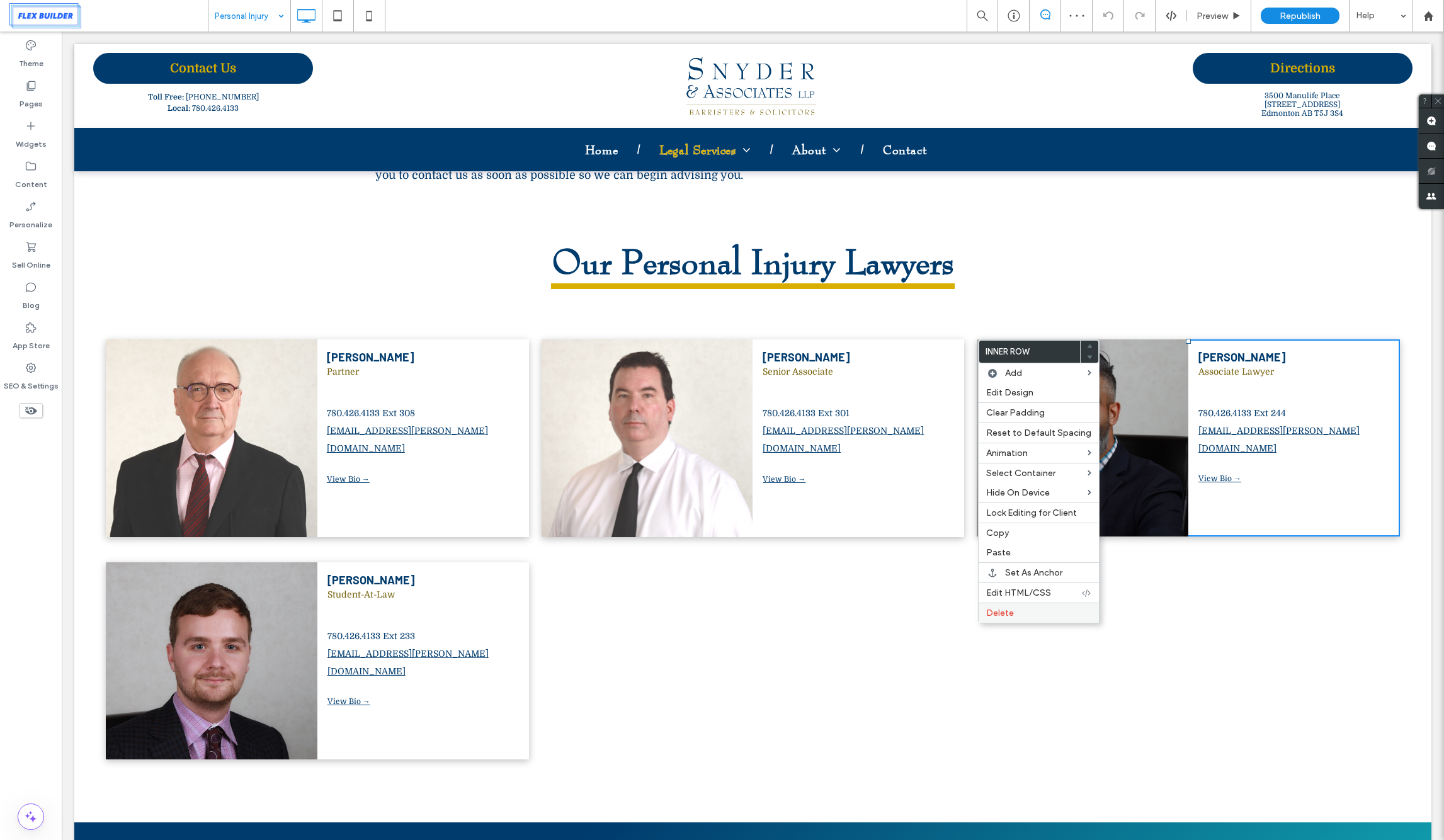
click at [1013, 608] on label "Delete" at bounding box center [1038, 613] width 105 height 11
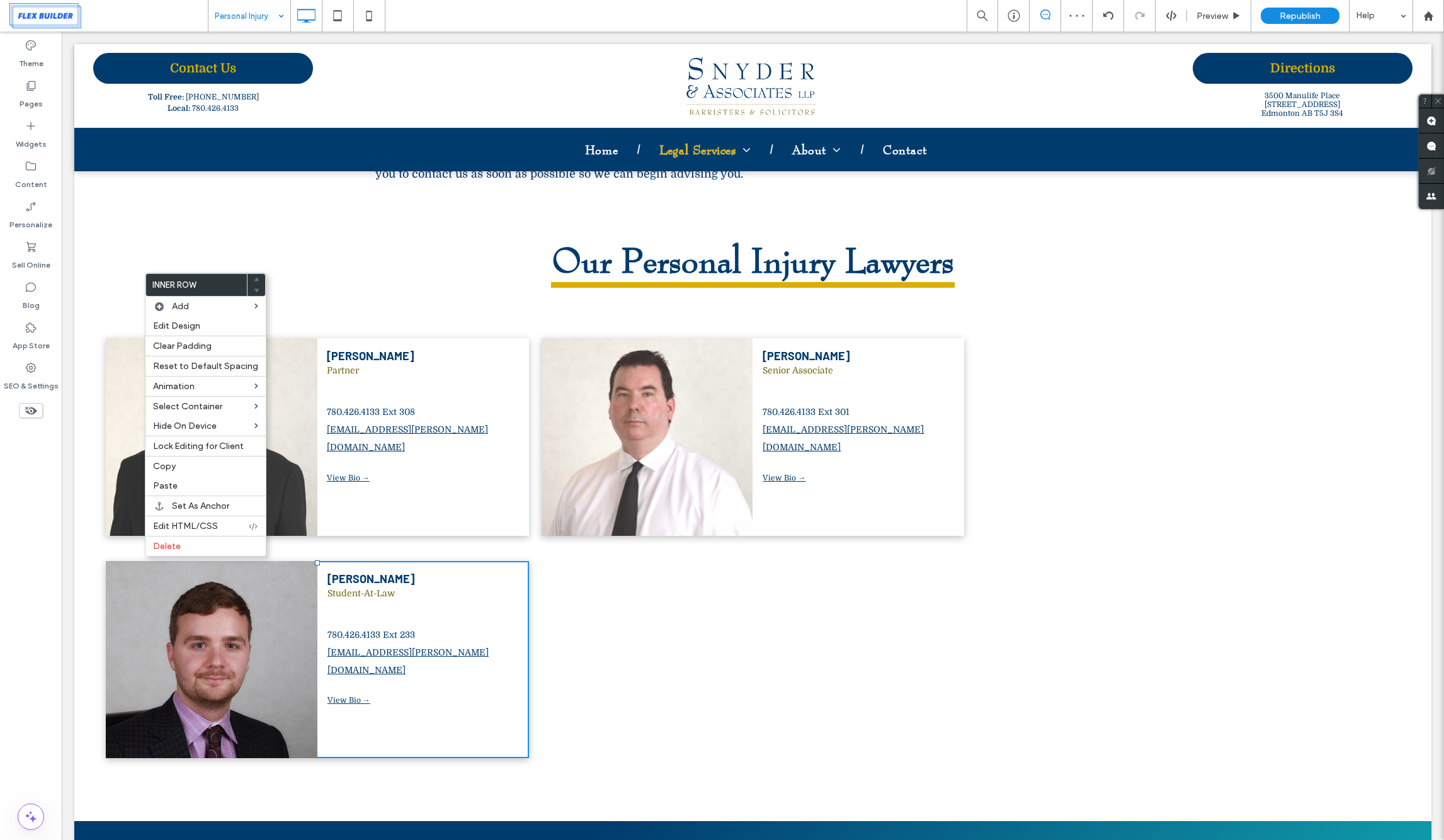
scroll to position [542, 0]
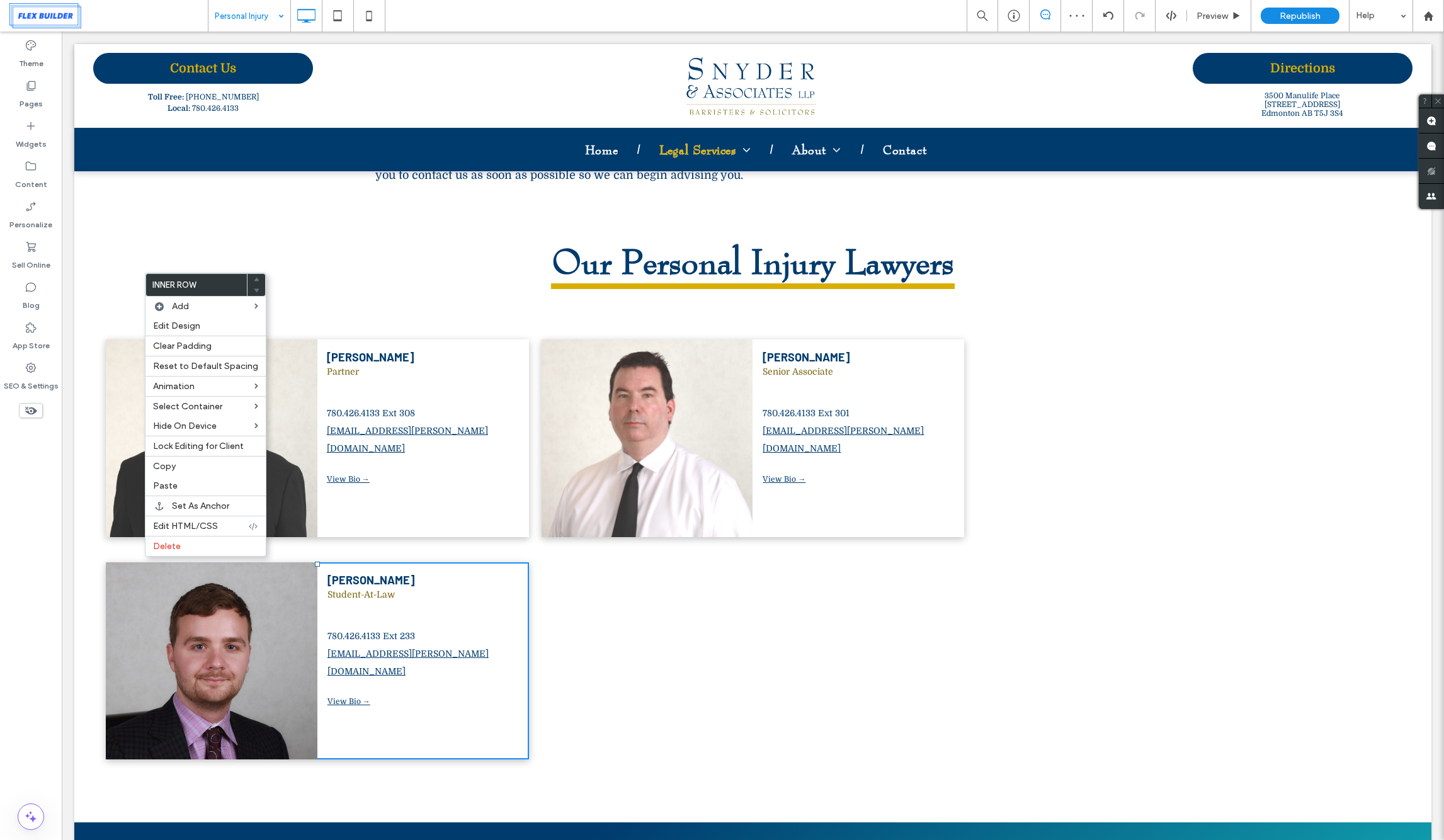
drag, startPoint x: 194, startPoint y: 458, endPoint x: 290, endPoint y: 456, distance: 96.0
click at [194, 458] on div "Copy" at bounding box center [205, 466] width 120 height 21
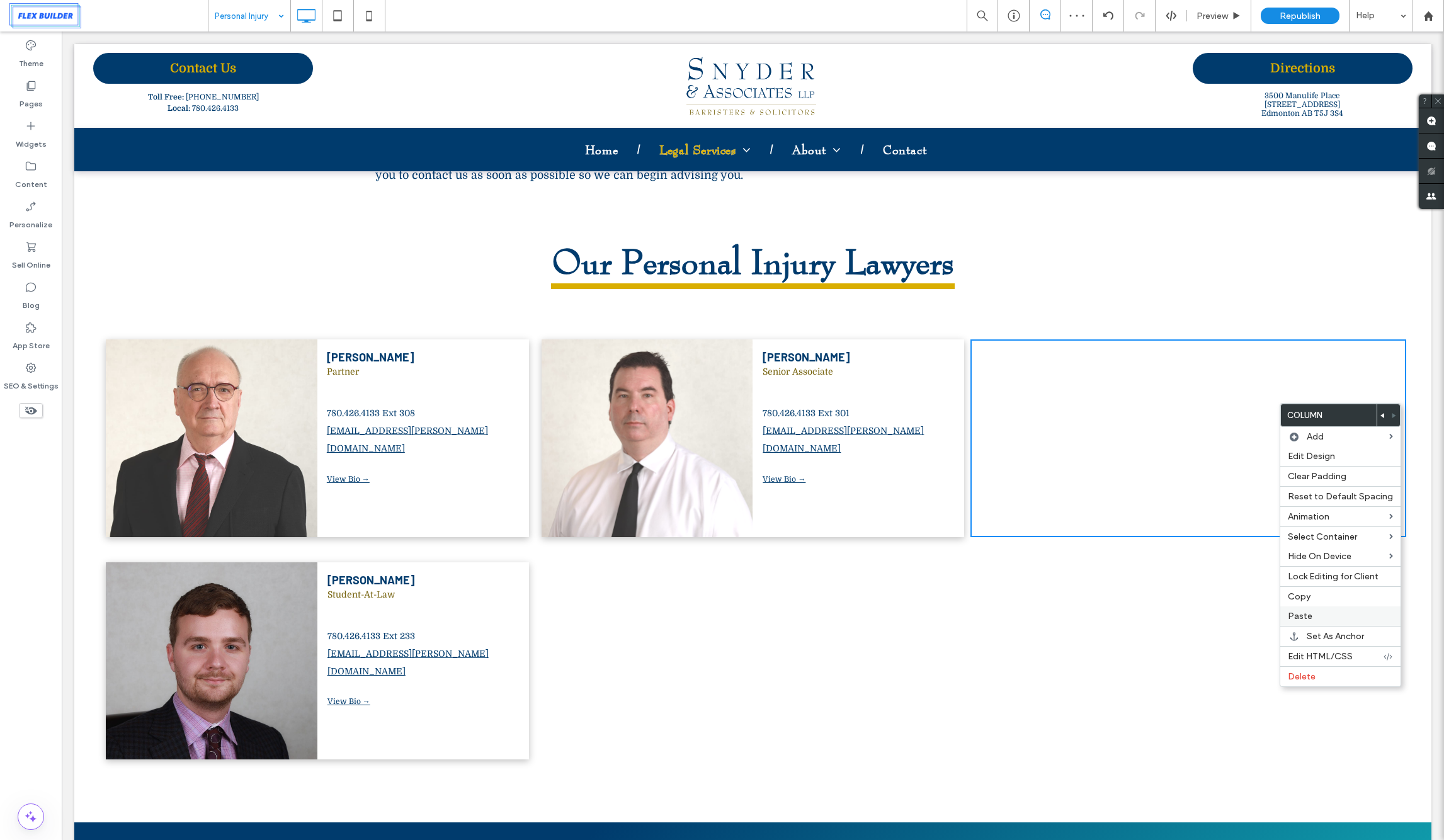
drag, startPoint x: 1310, startPoint y: 612, endPoint x: 1303, endPoint y: 612, distance: 7.0
click at [1309, 612] on span "Paste" at bounding box center [1300, 617] width 24 height 11
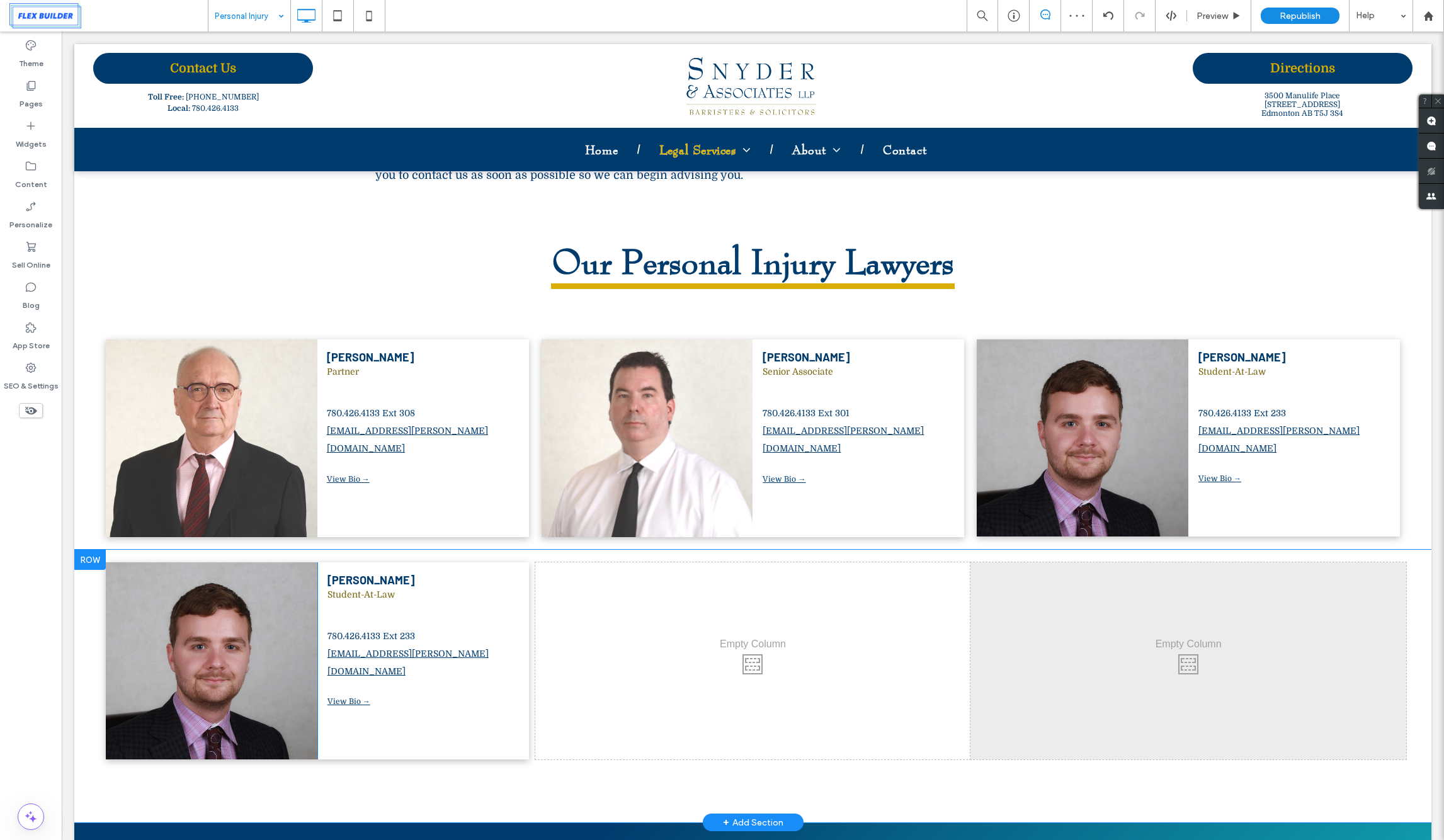
click at [88, 549] on div at bounding box center [90, 560] width 32 height 21
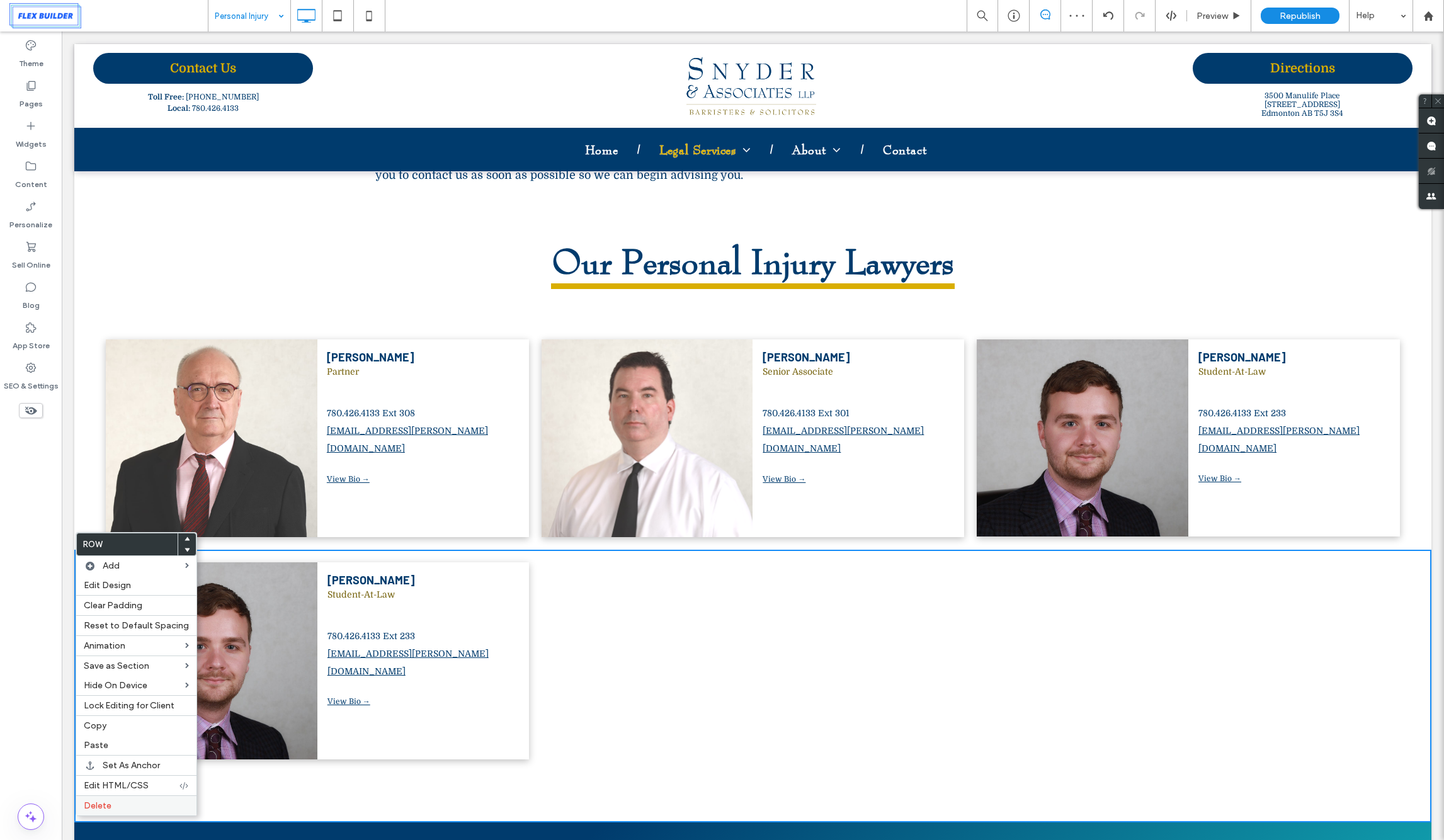
click at [111, 809] on label "Delete" at bounding box center [136, 806] width 105 height 11
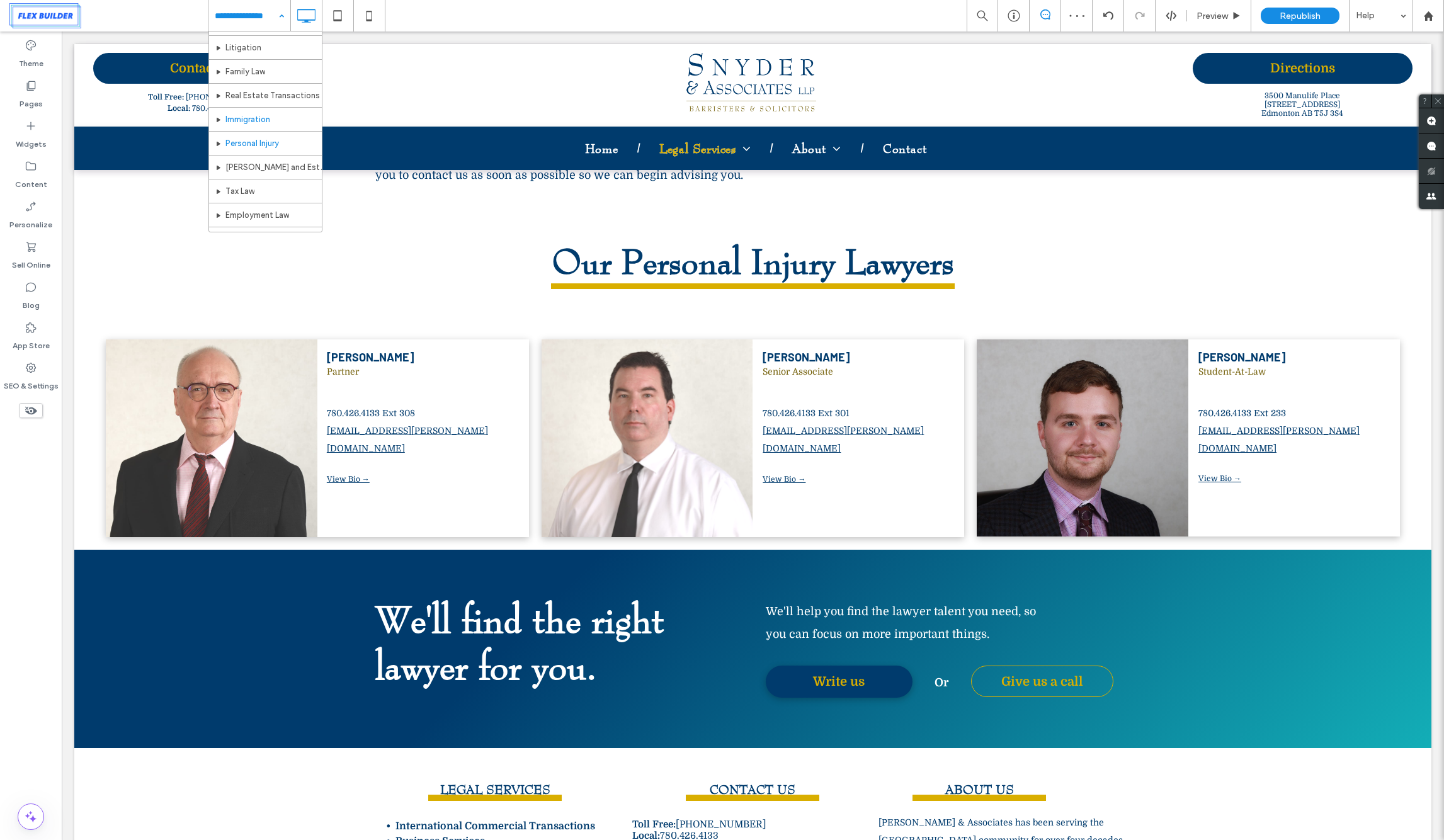
scroll to position [73, 0]
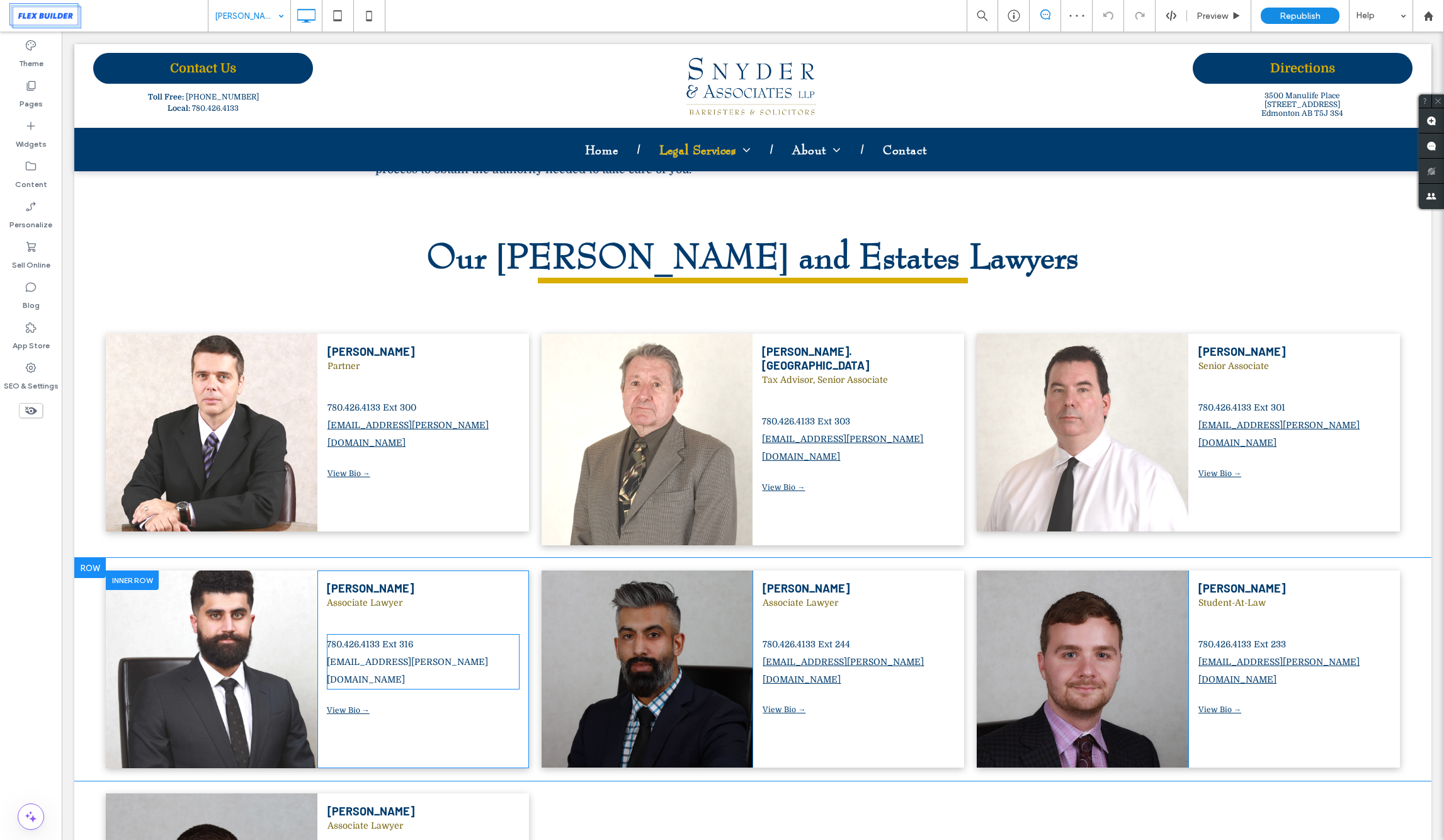
scroll to position [1060, 0]
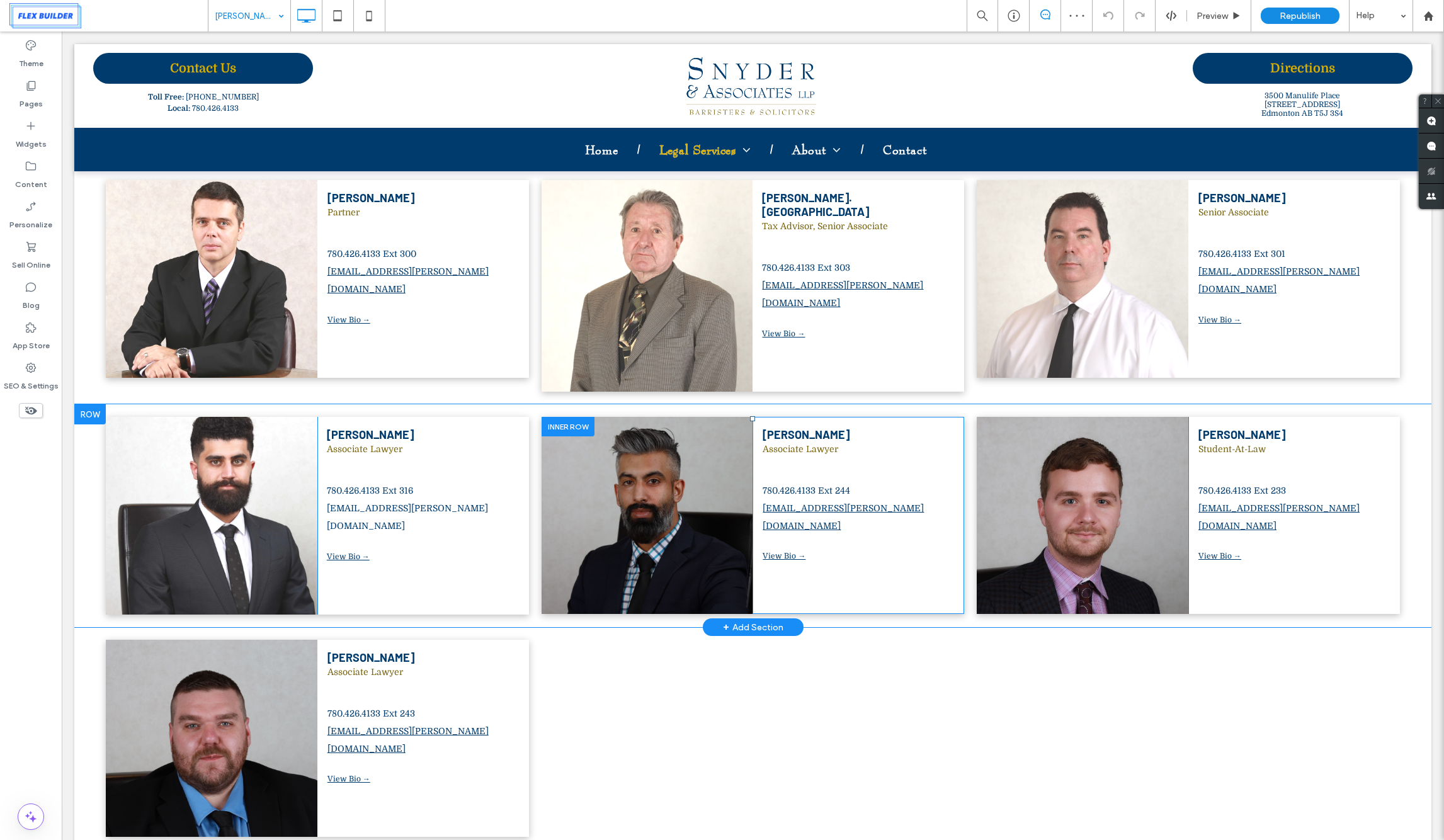
click at [568, 417] on div at bounding box center [568, 426] width 53 height 20
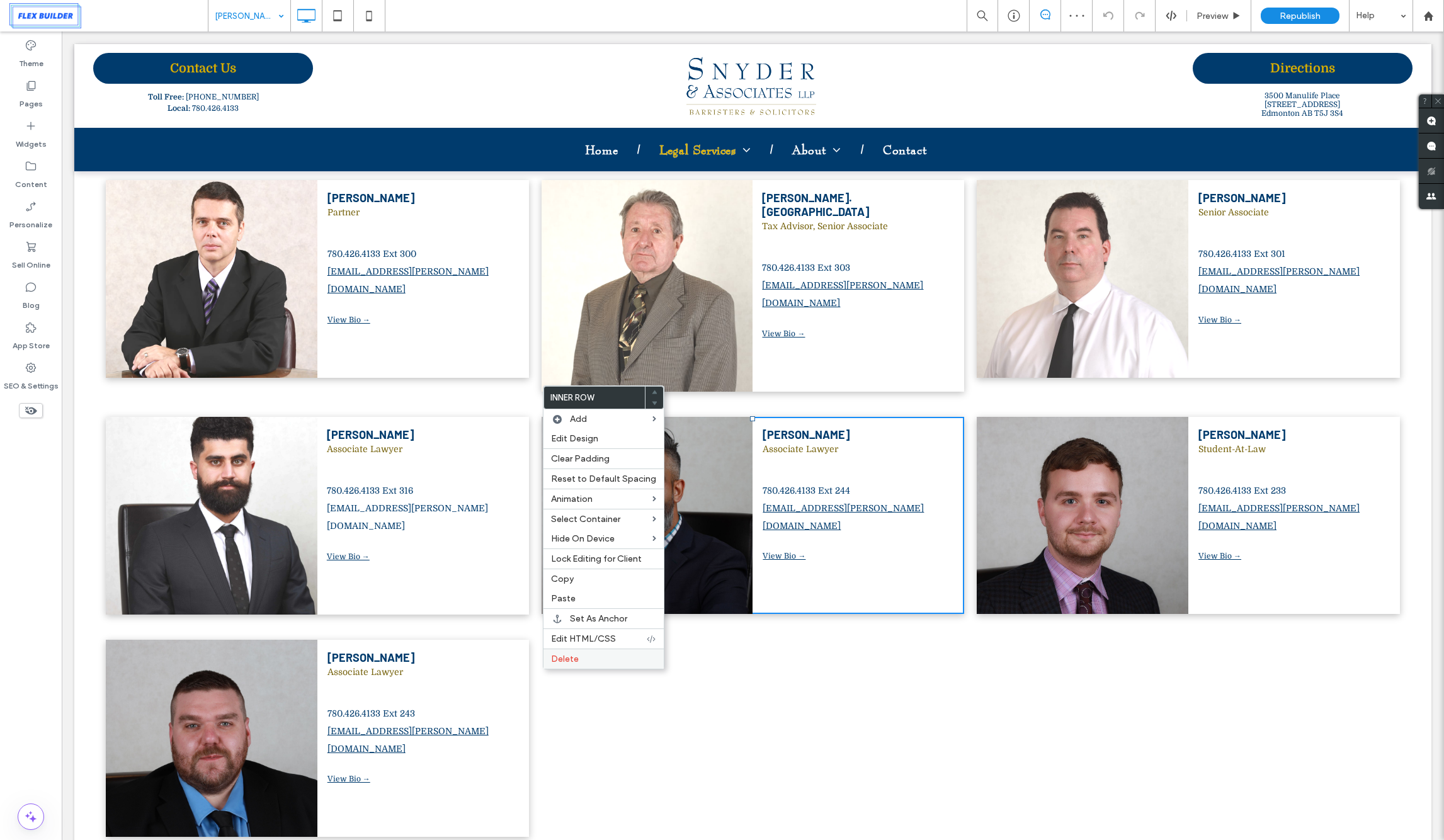
drag, startPoint x: 567, startPoint y: 657, endPoint x: 555, endPoint y: 658, distance: 12.0
click at [567, 657] on span "Delete" at bounding box center [564, 659] width 28 height 11
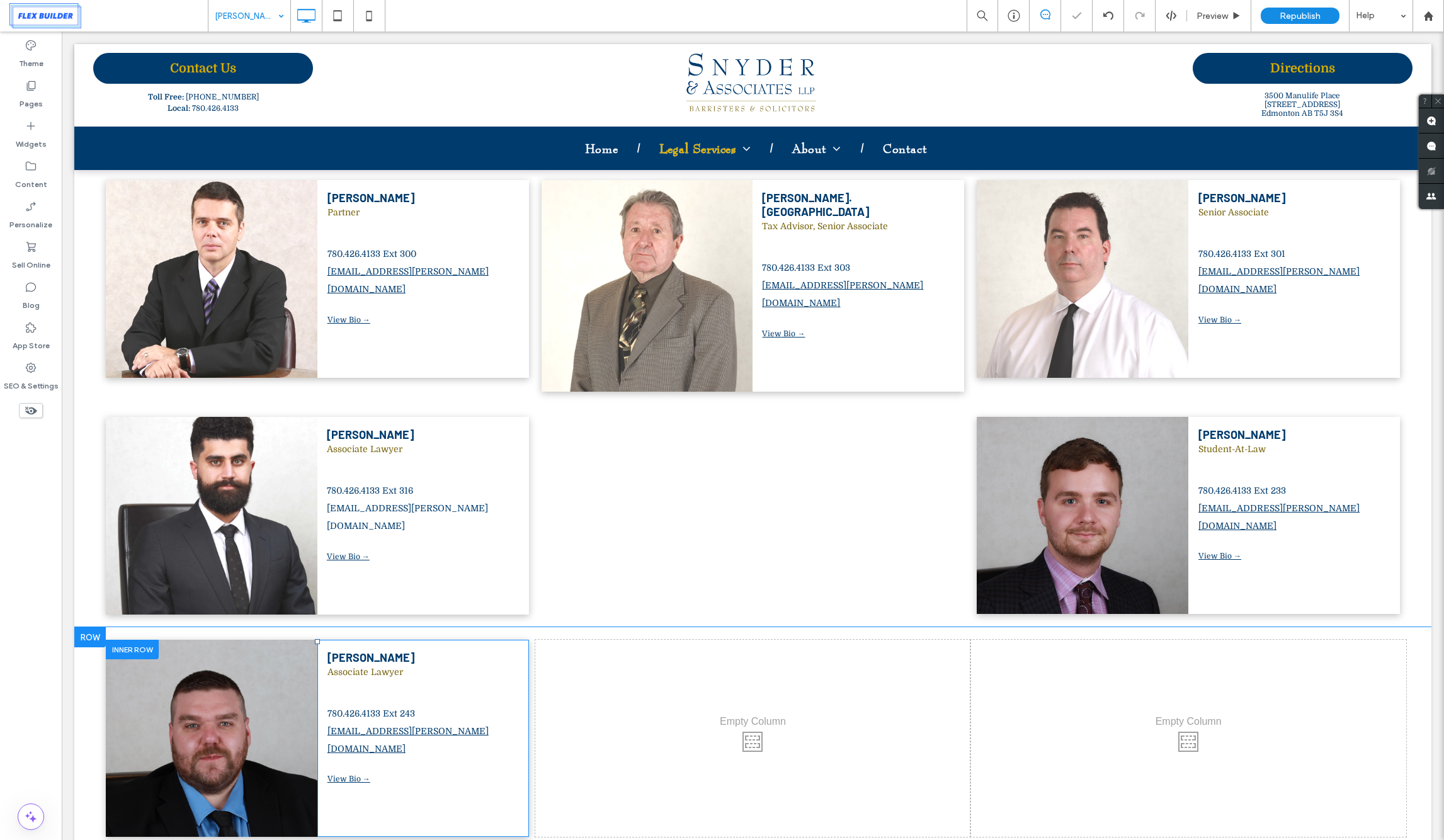
scroll to position [1059, 0]
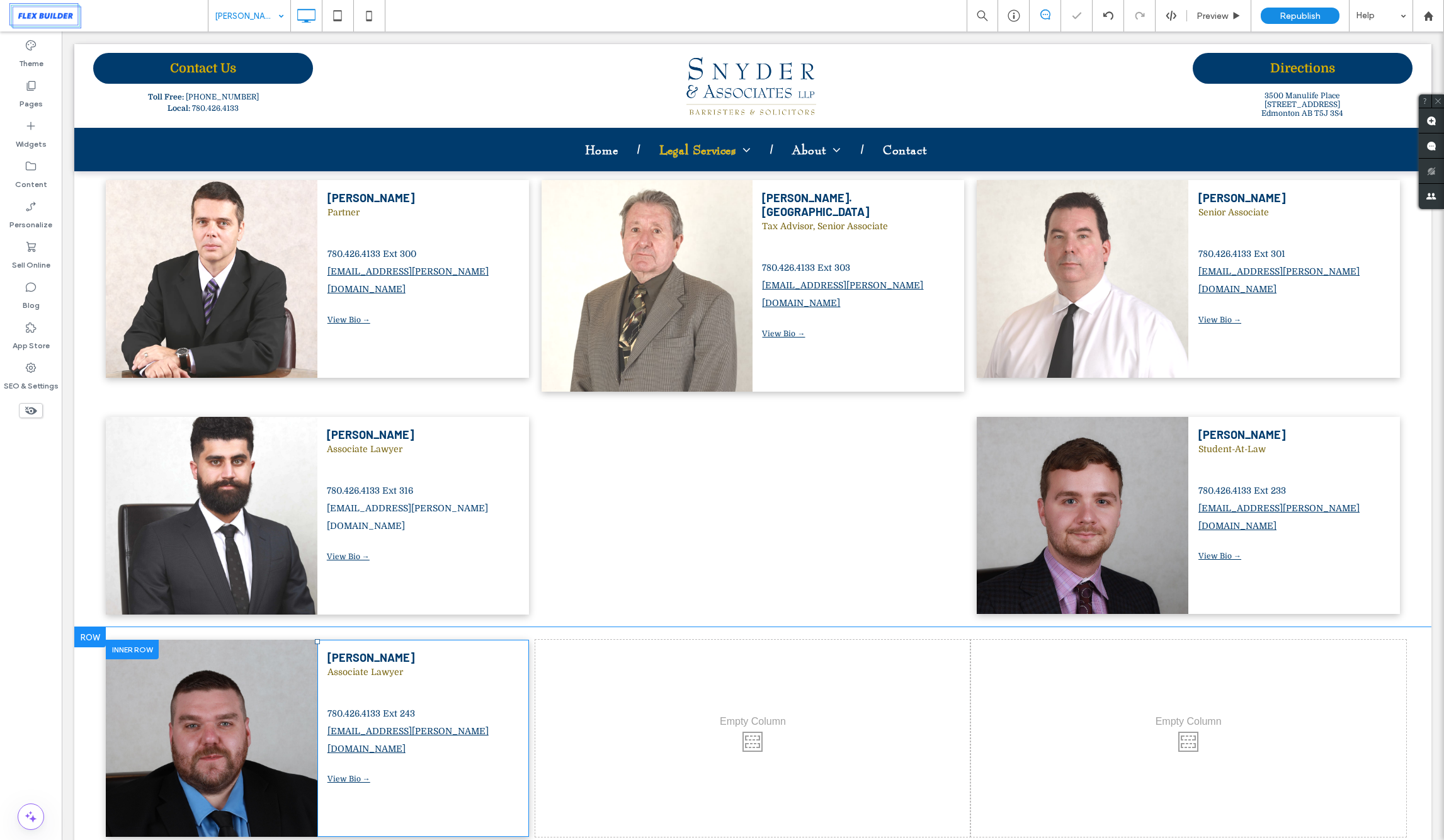
drag, startPoint x: 143, startPoint y: 598, endPoint x: 152, endPoint y: 633, distance: 36.1
click at [143, 639] on div at bounding box center [132, 649] width 53 height 20
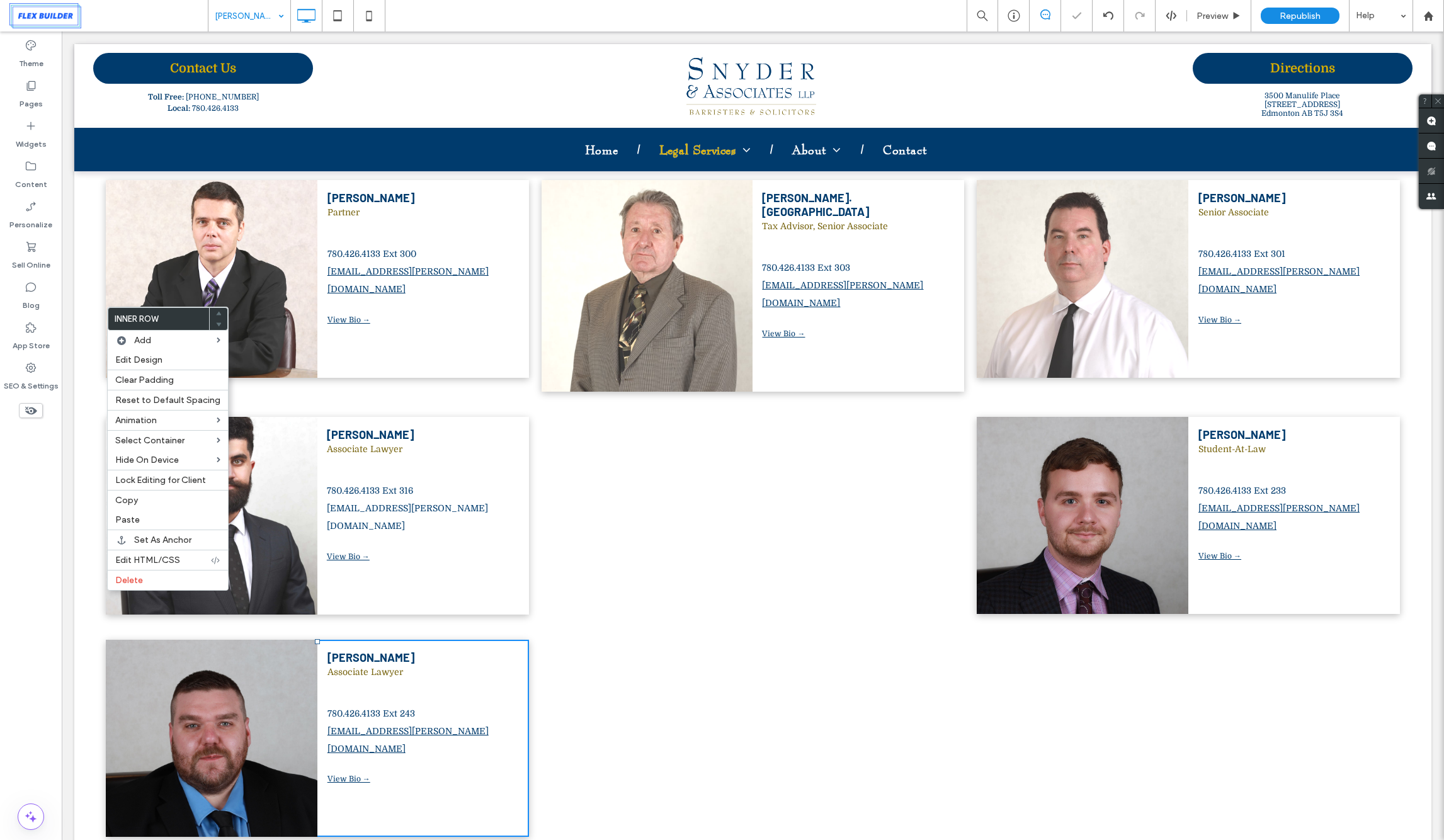
click at [91, 627] on div "Click To Paste [PERSON_NAME] Associate Lawyer 780.426.4133 Ext 243 [EMAIL_ADDRE…" at bounding box center [752, 763] width 1357 height 272
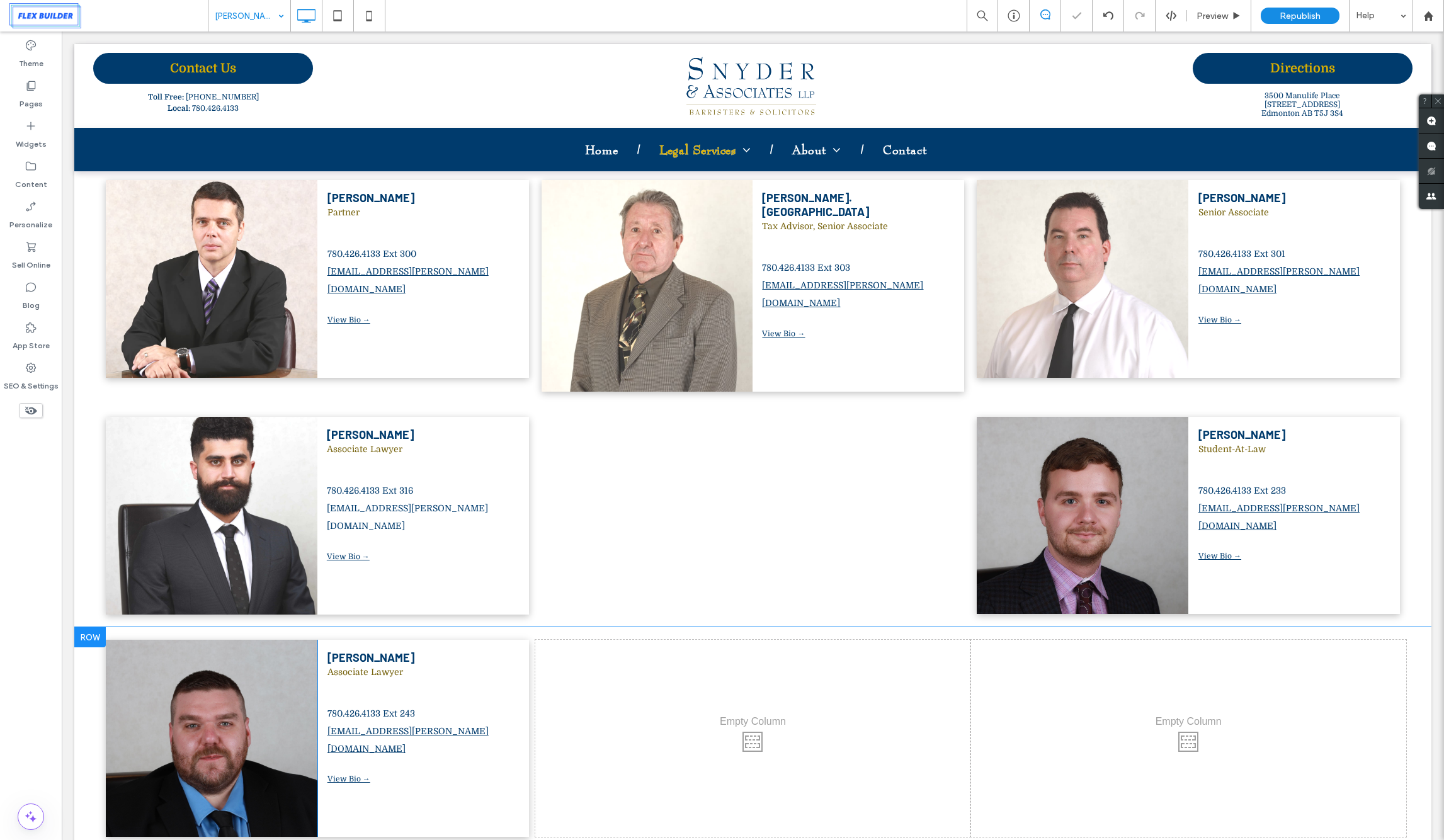
click at [88, 627] on div at bounding box center [90, 637] width 32 height 21
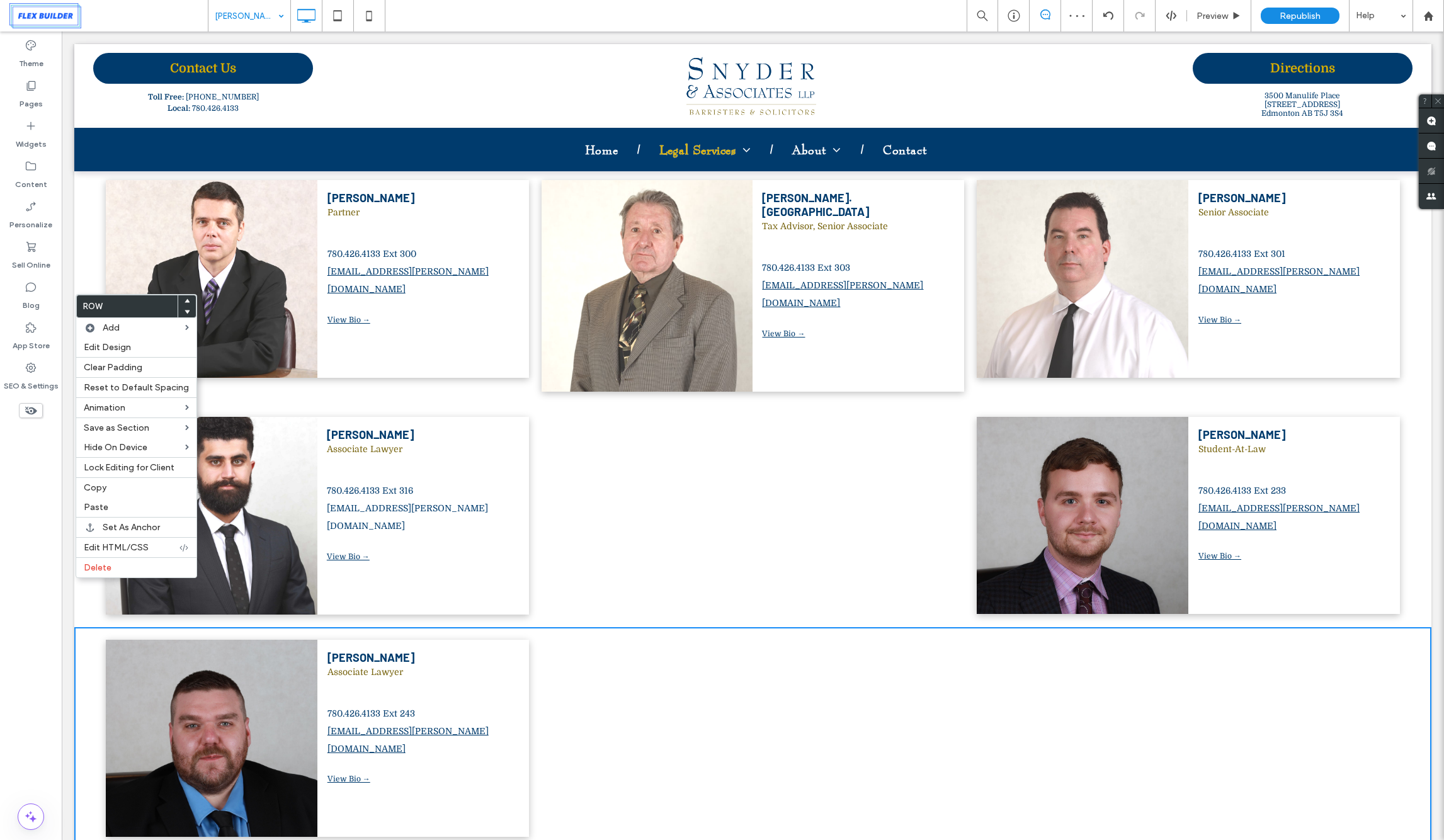
drag, startPoint x: 140, startPoint y: 568, endPoint x: 288, endPoint y: 531, distance: 152.6
click at [141, 567] on label "Delete" at bounding box center [136, 568] width 105 height 11
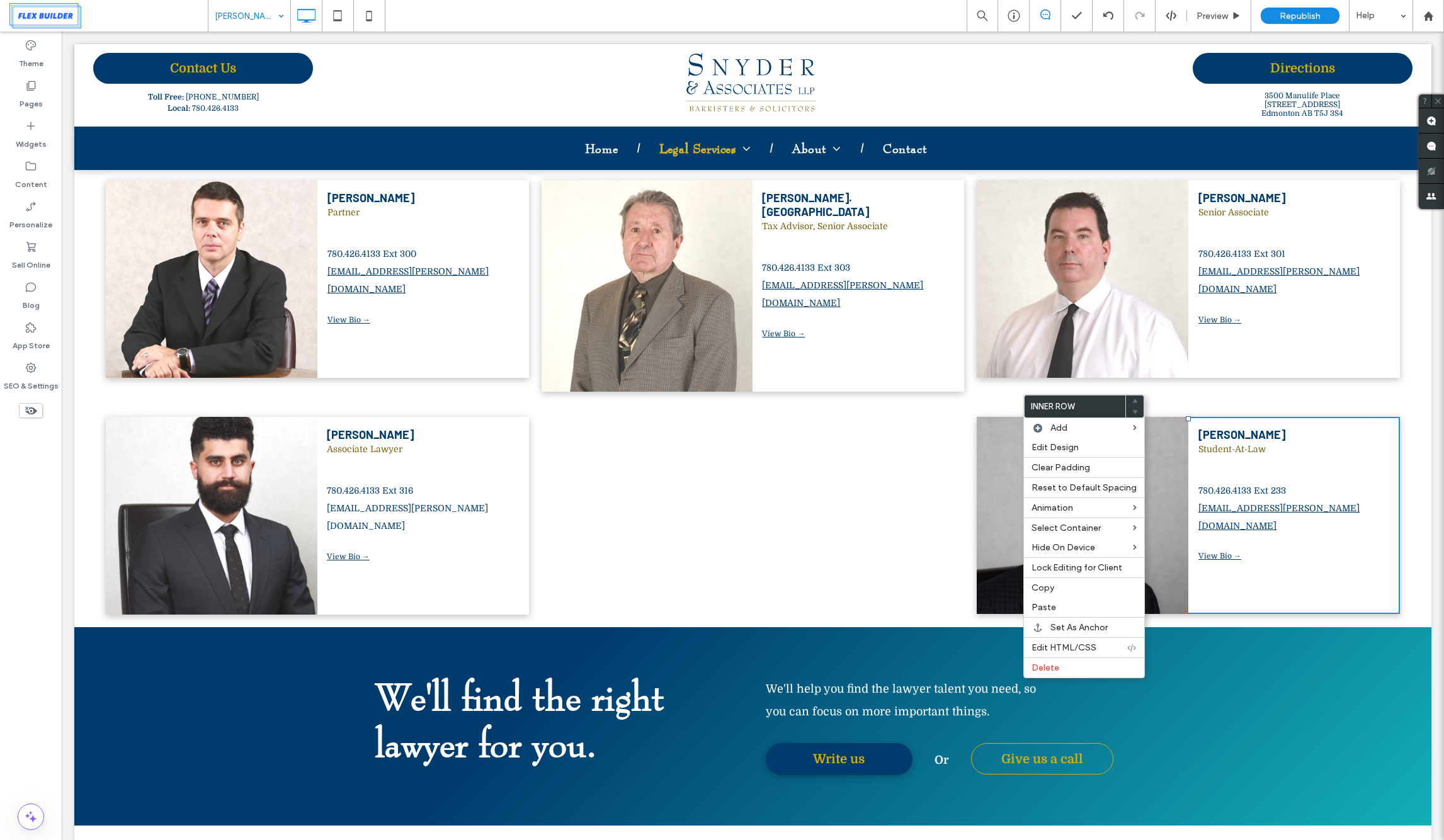
drag, startPoint x: 1065, startPoint y: 580, endPoint x: 1018, endPoint y: 579, distance: 47.0
click at [1065, 580] on div "Copy" at bounding box center [1084, 587] width 120 height 21
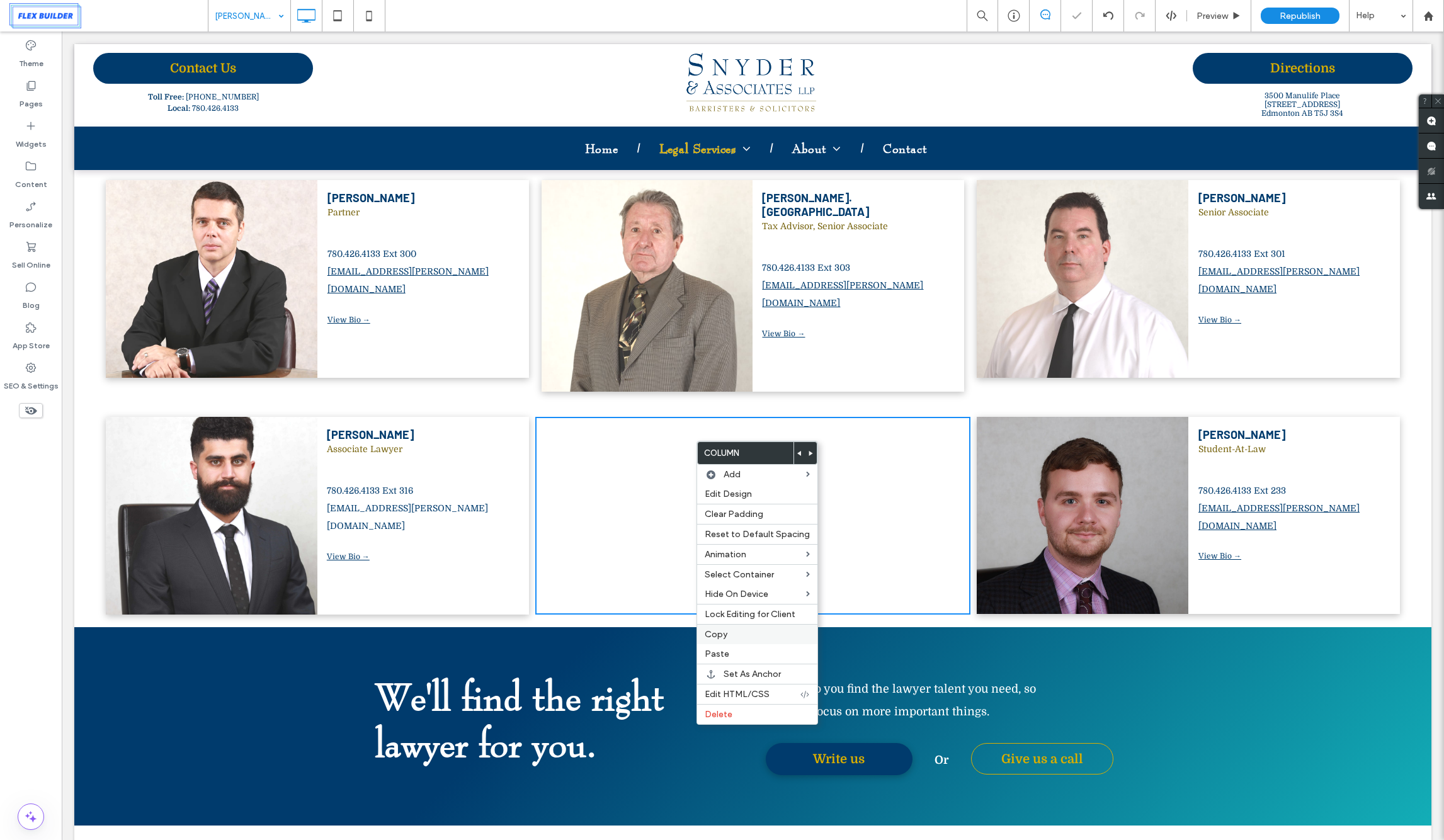
drag, startPoint x: 720, startPoint y: 654, endPoint x: 739, endPoint y: 636, distance: 26.2
click at [719, 654] on span "Paste" at bounding box center [716, 654] width 24 height 11
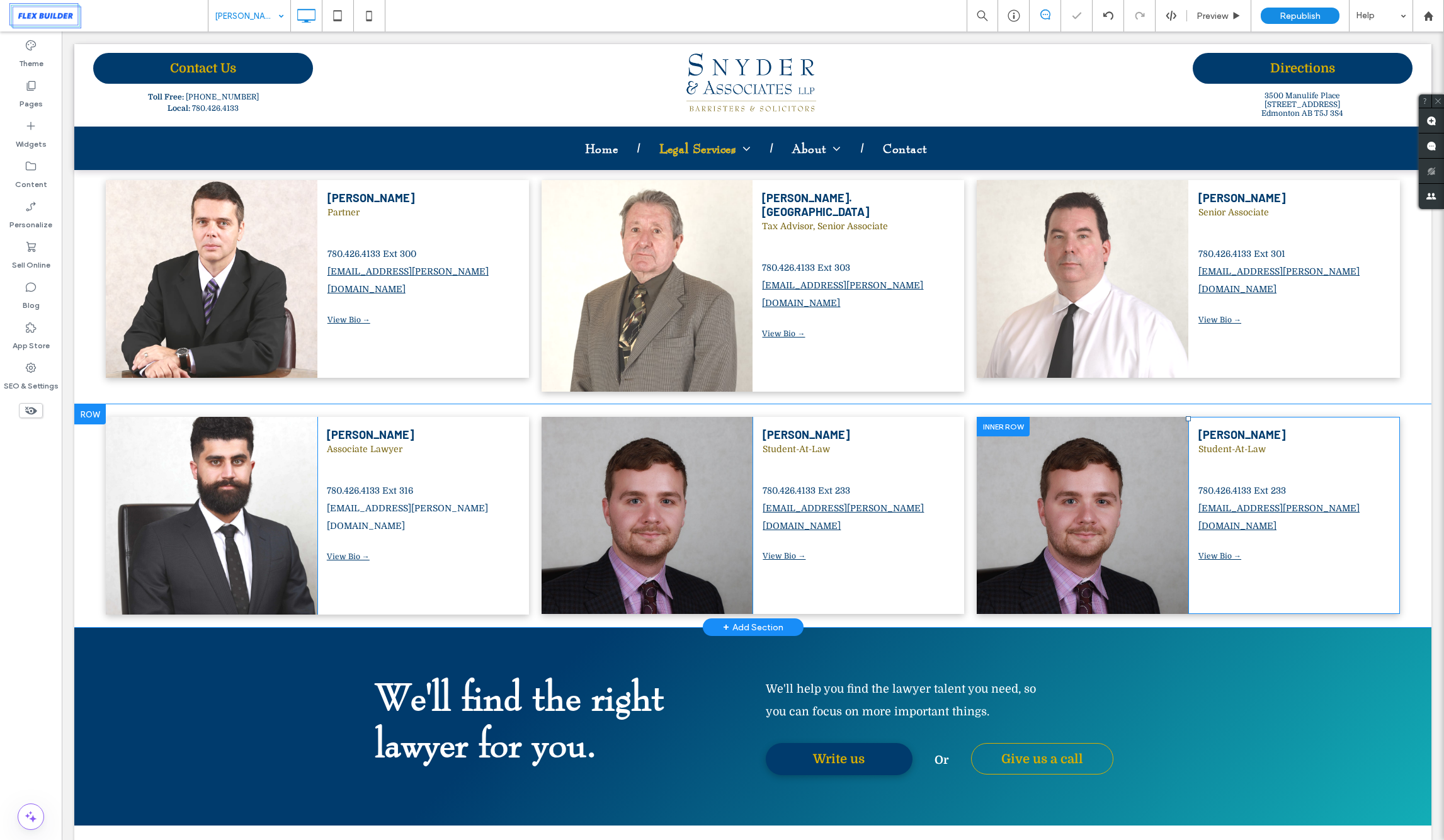
click at [1003, 417] on div at bounding box center [1003, 426] width 53 height 20
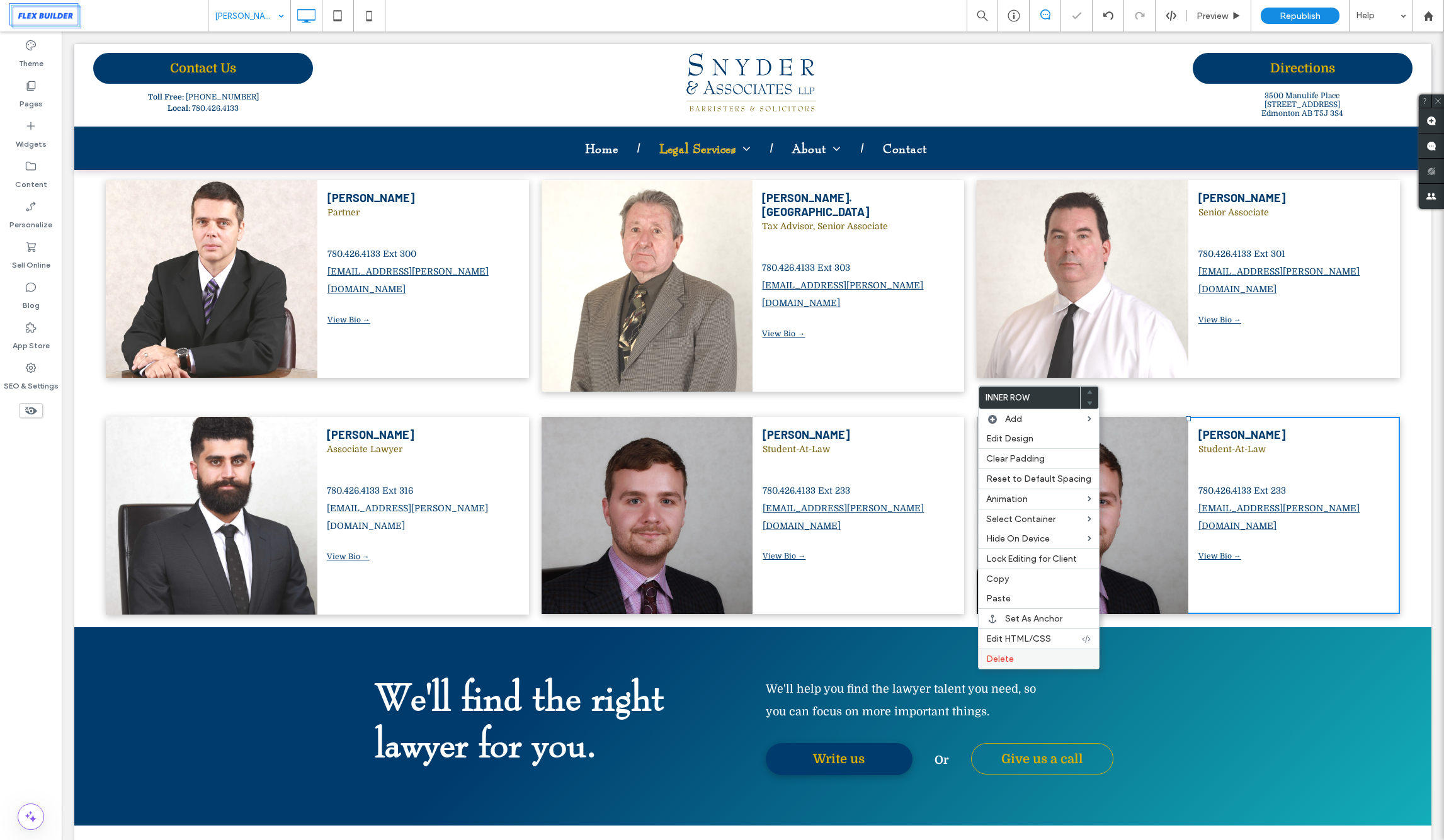
click at [1011, 658] on span "Delete" at bounding box center [1000, 659] width 28 height 11
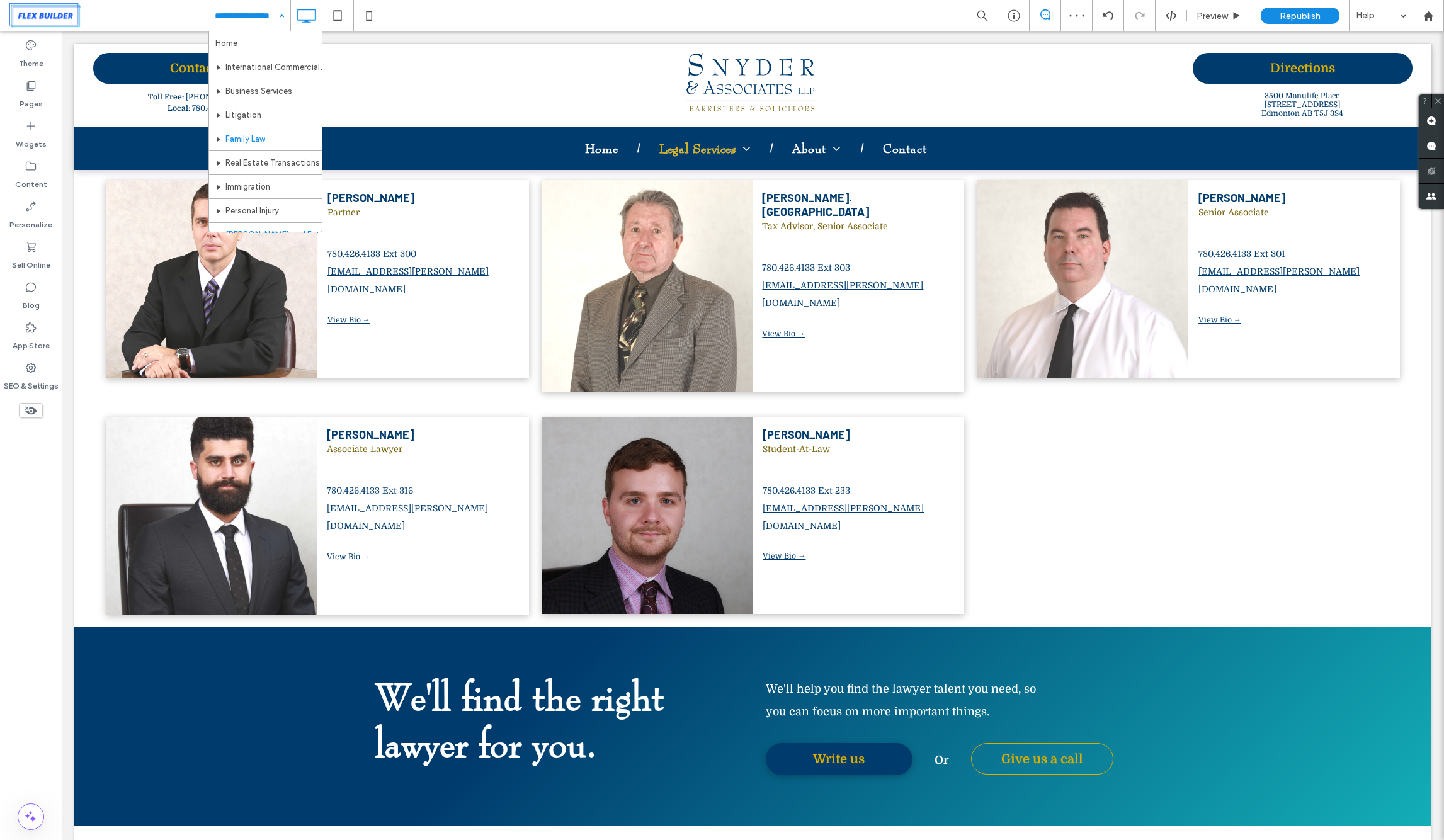
scroll to position [144, 0]
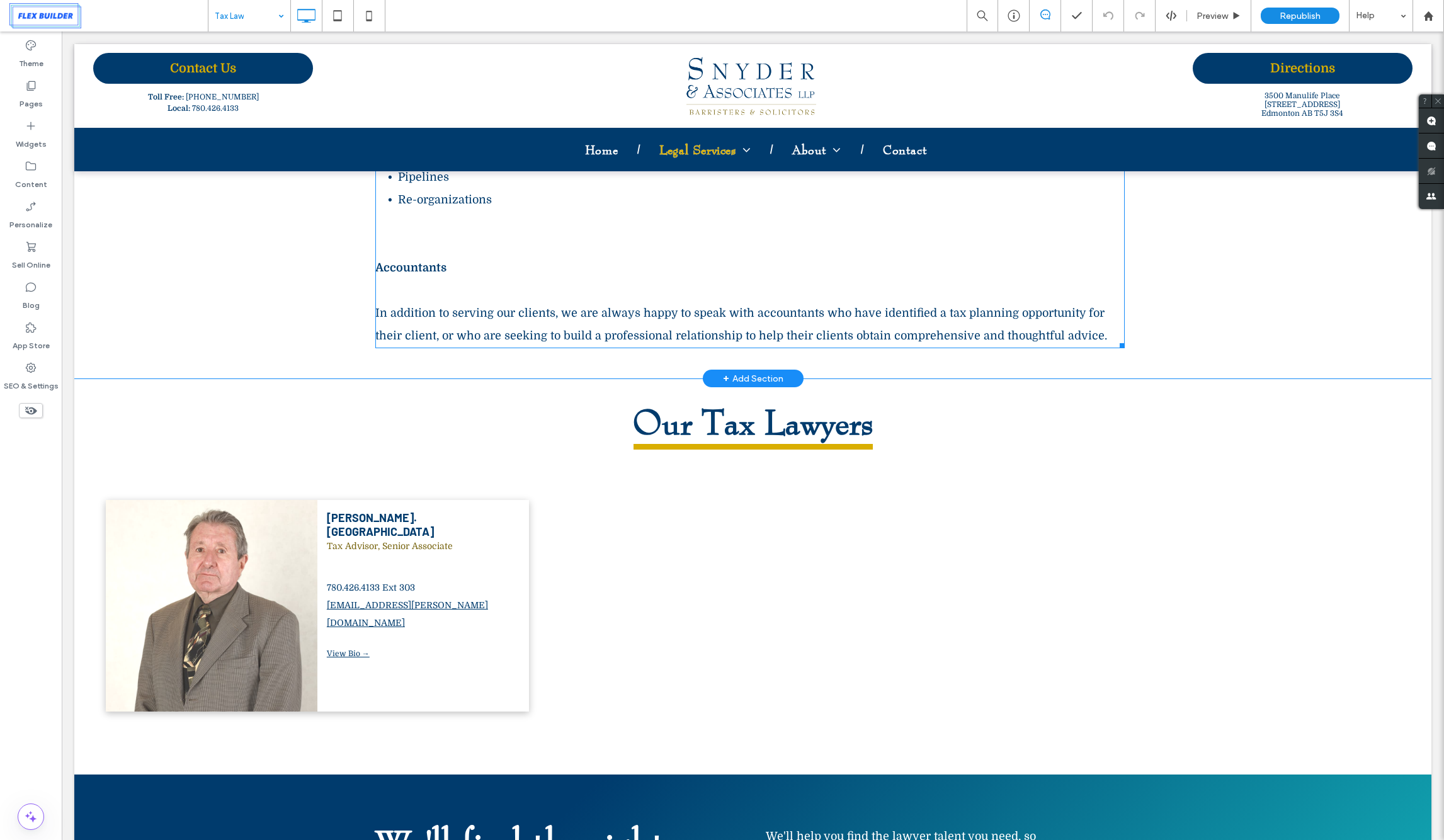
scroll to position [888, 0]
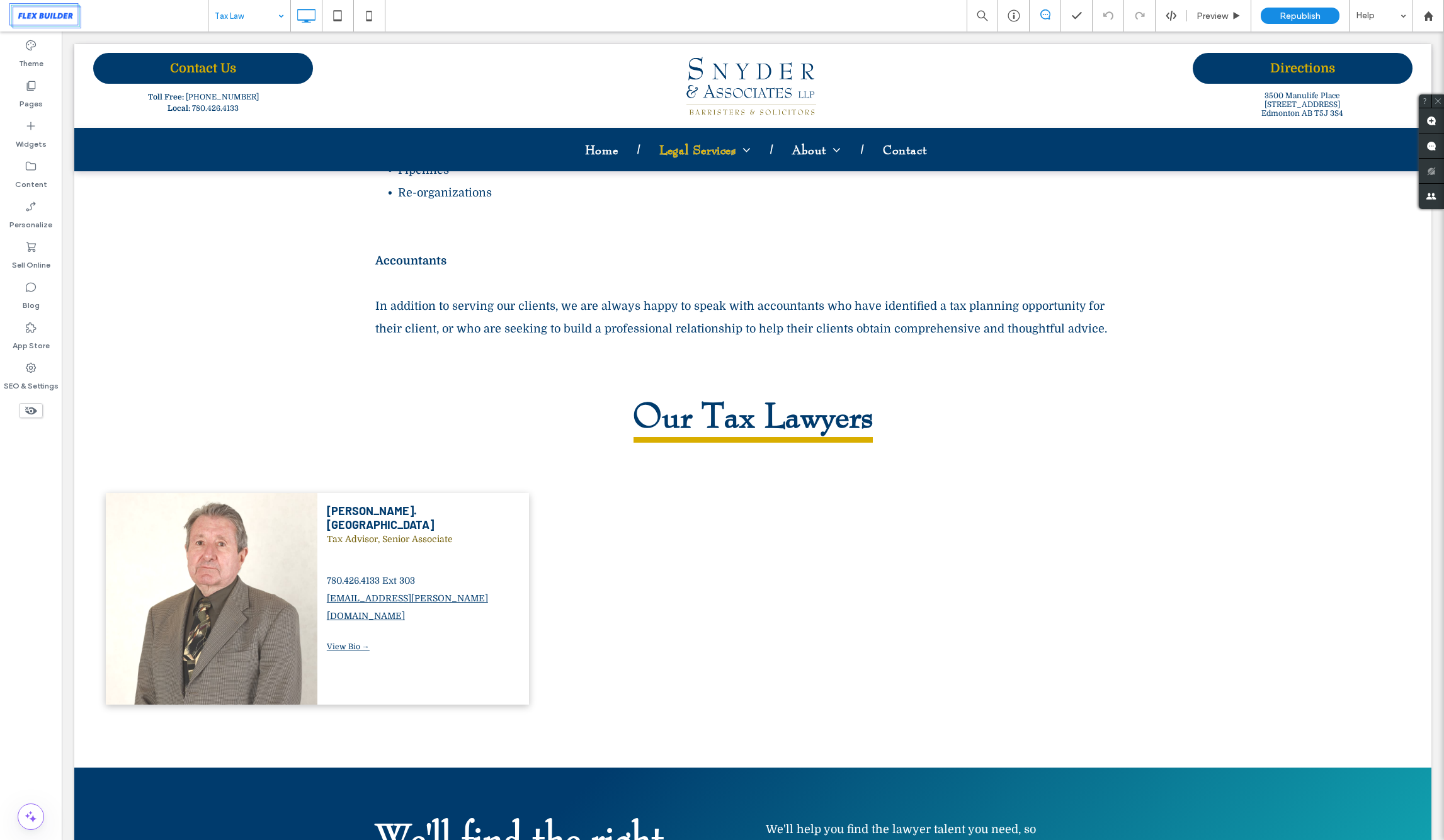
click at [250, 26] on input at bounding box center [246, 16] width 63 height 32
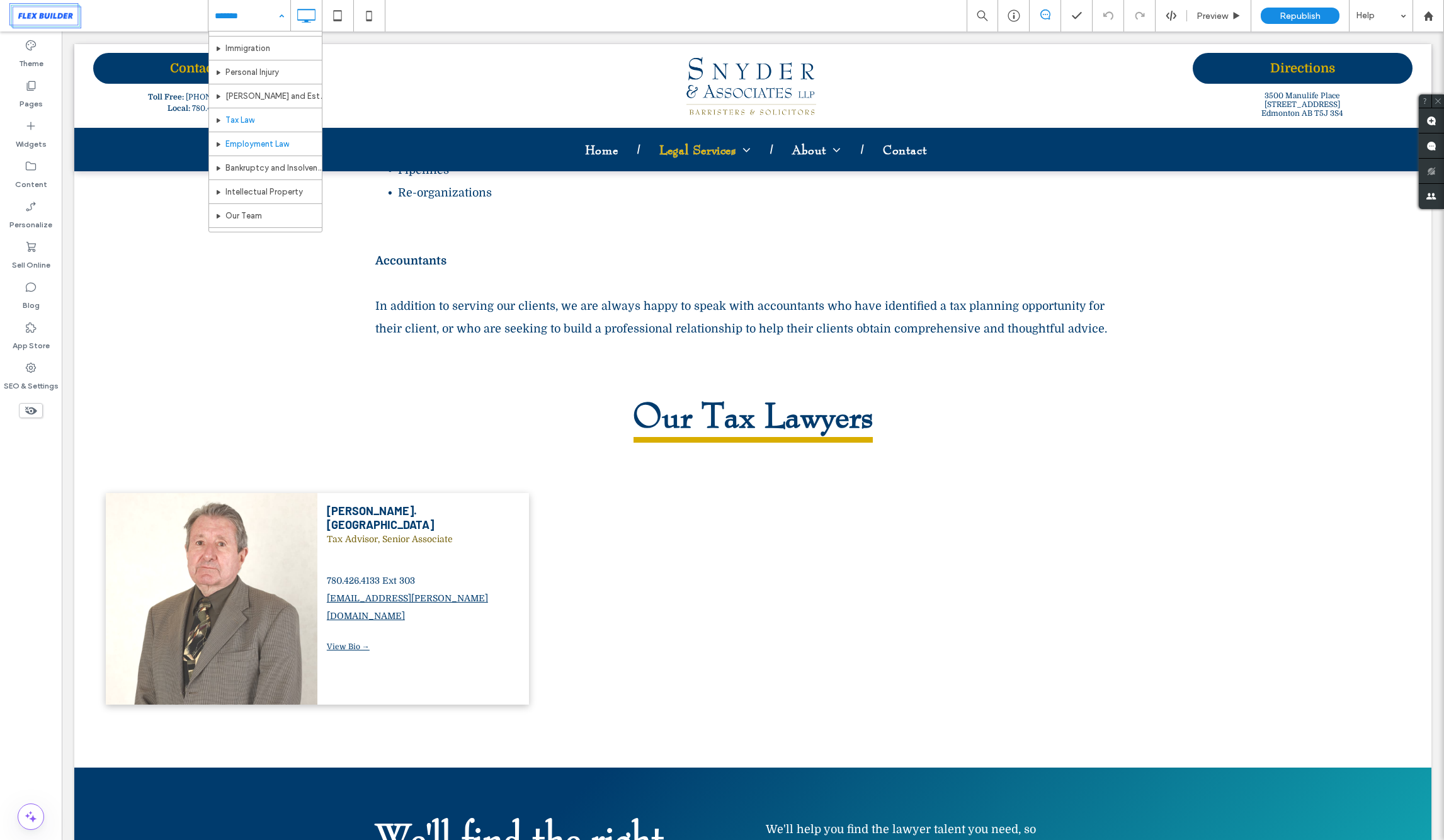
scroll to position [146, 0]
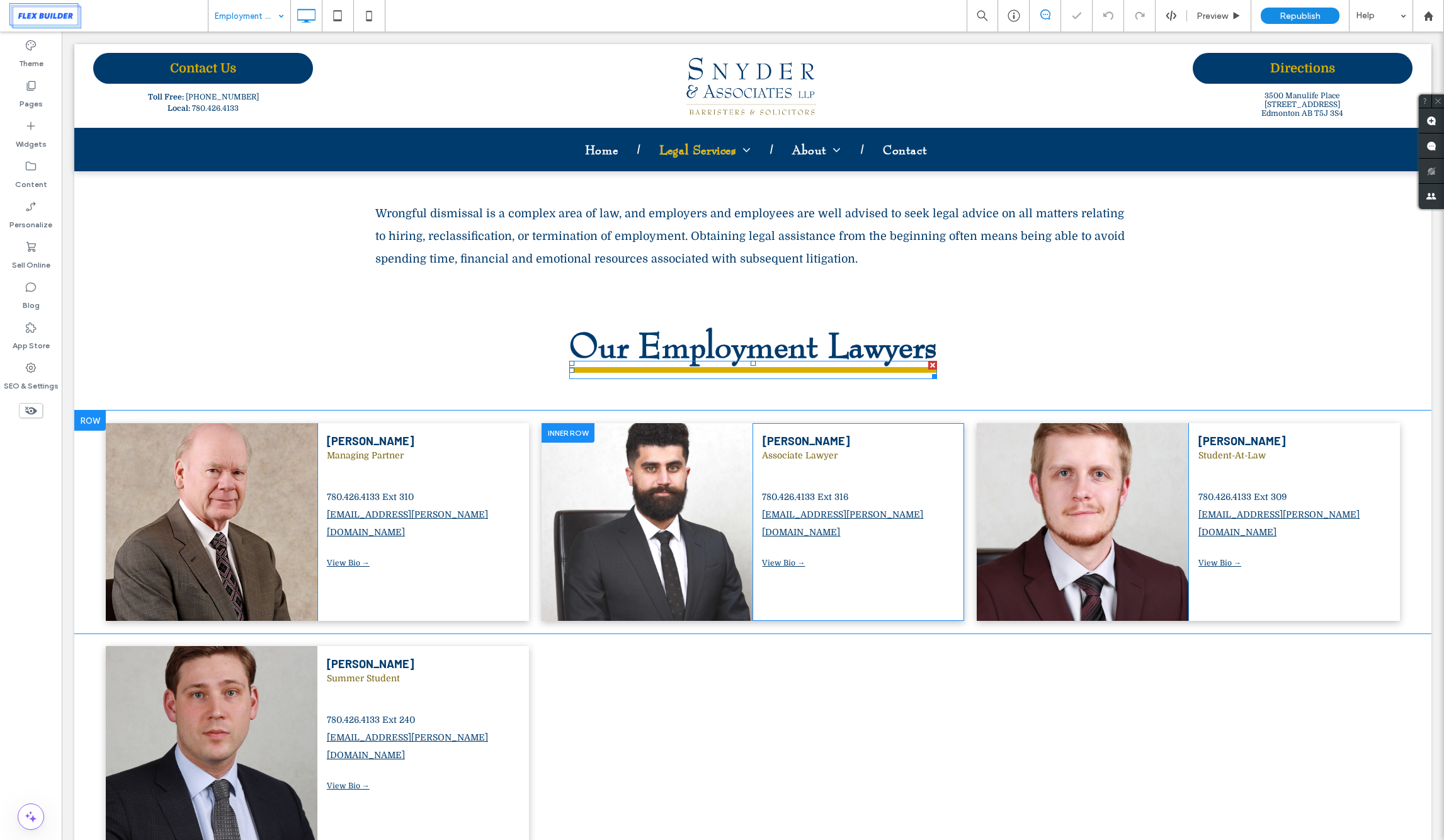
scroll to position [1006, 0]
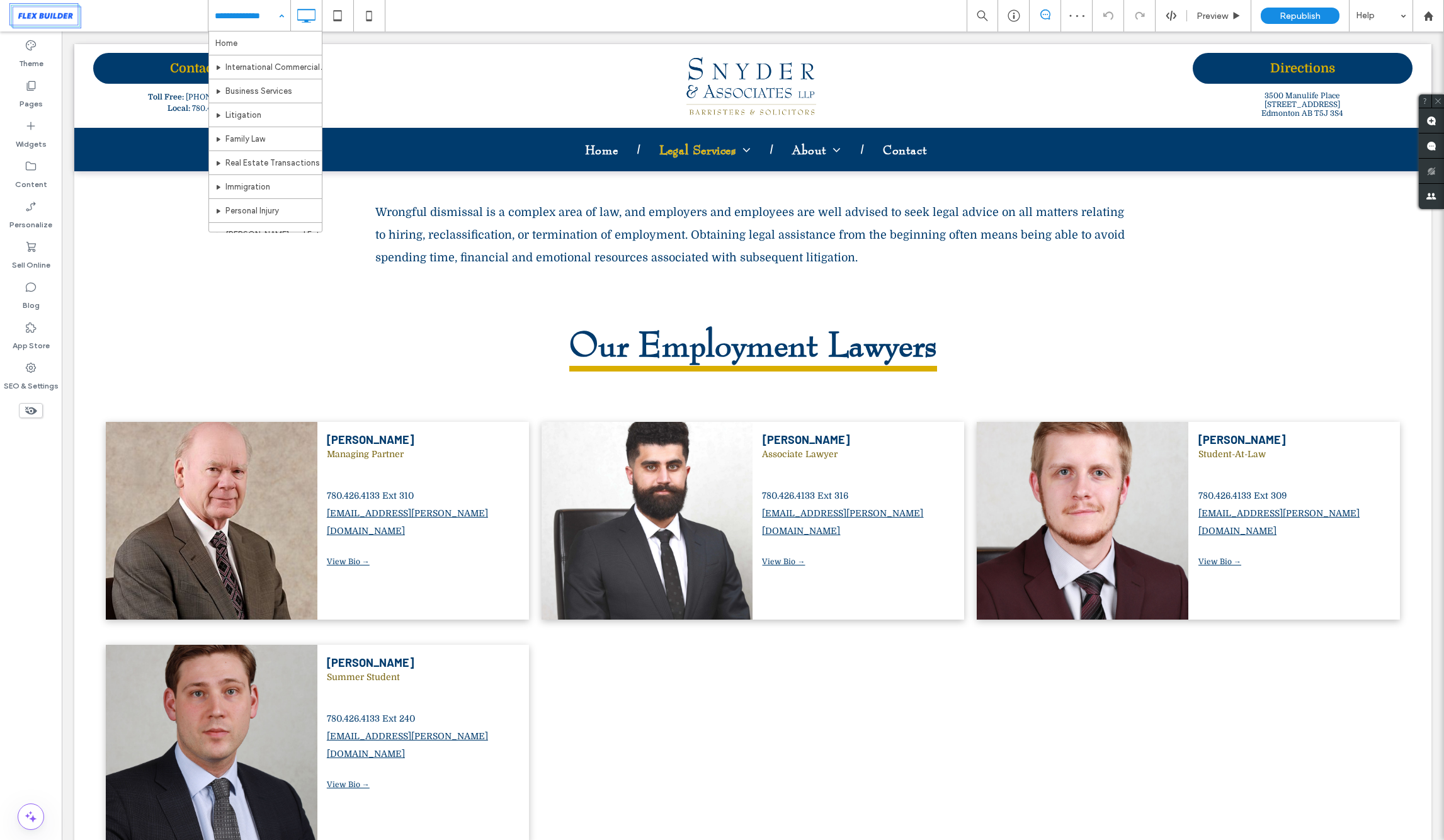
click at [271, 13] on input at bounding box center [246, 16] width 63 height 32
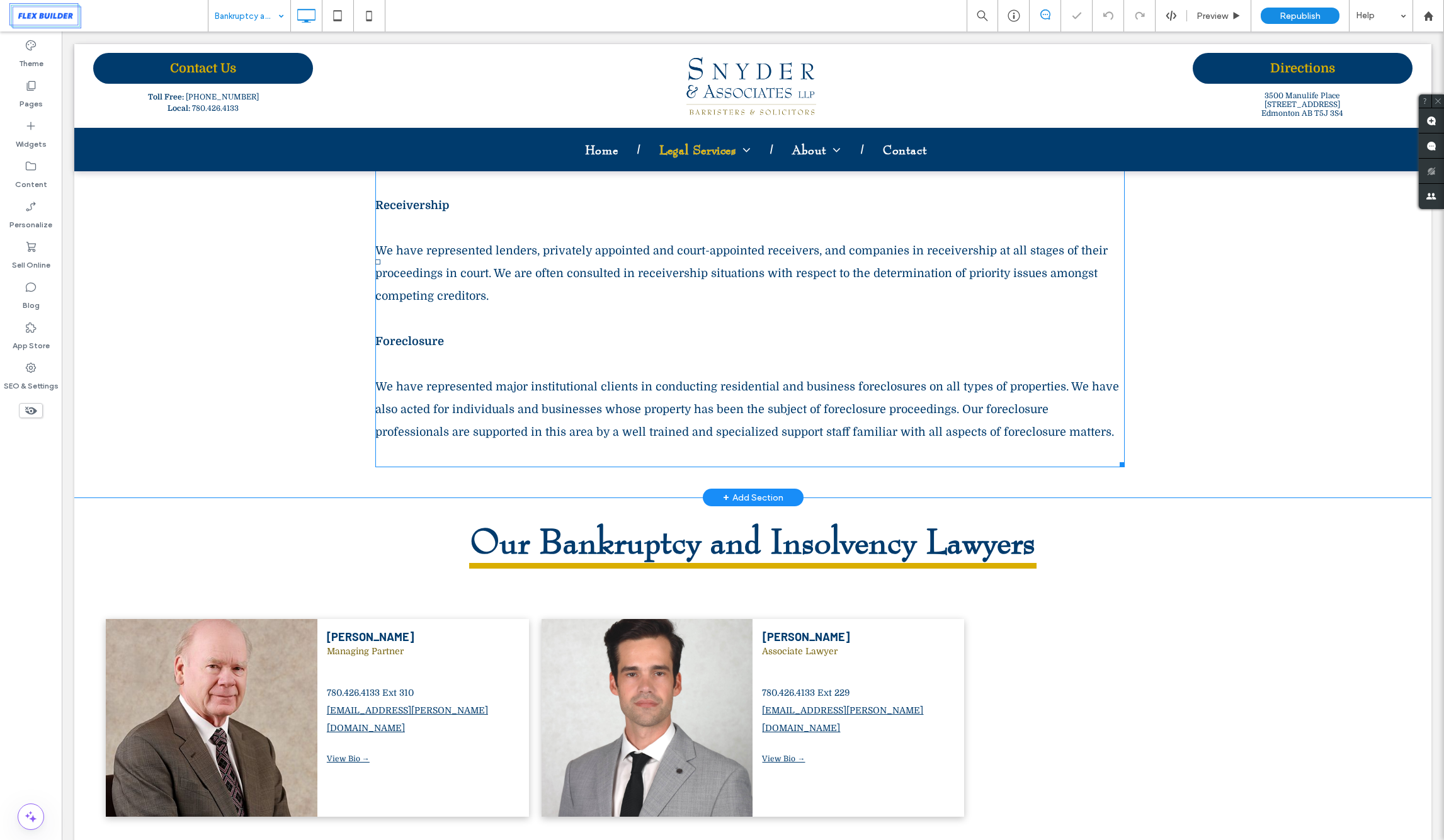
scroll to position [662, 0]
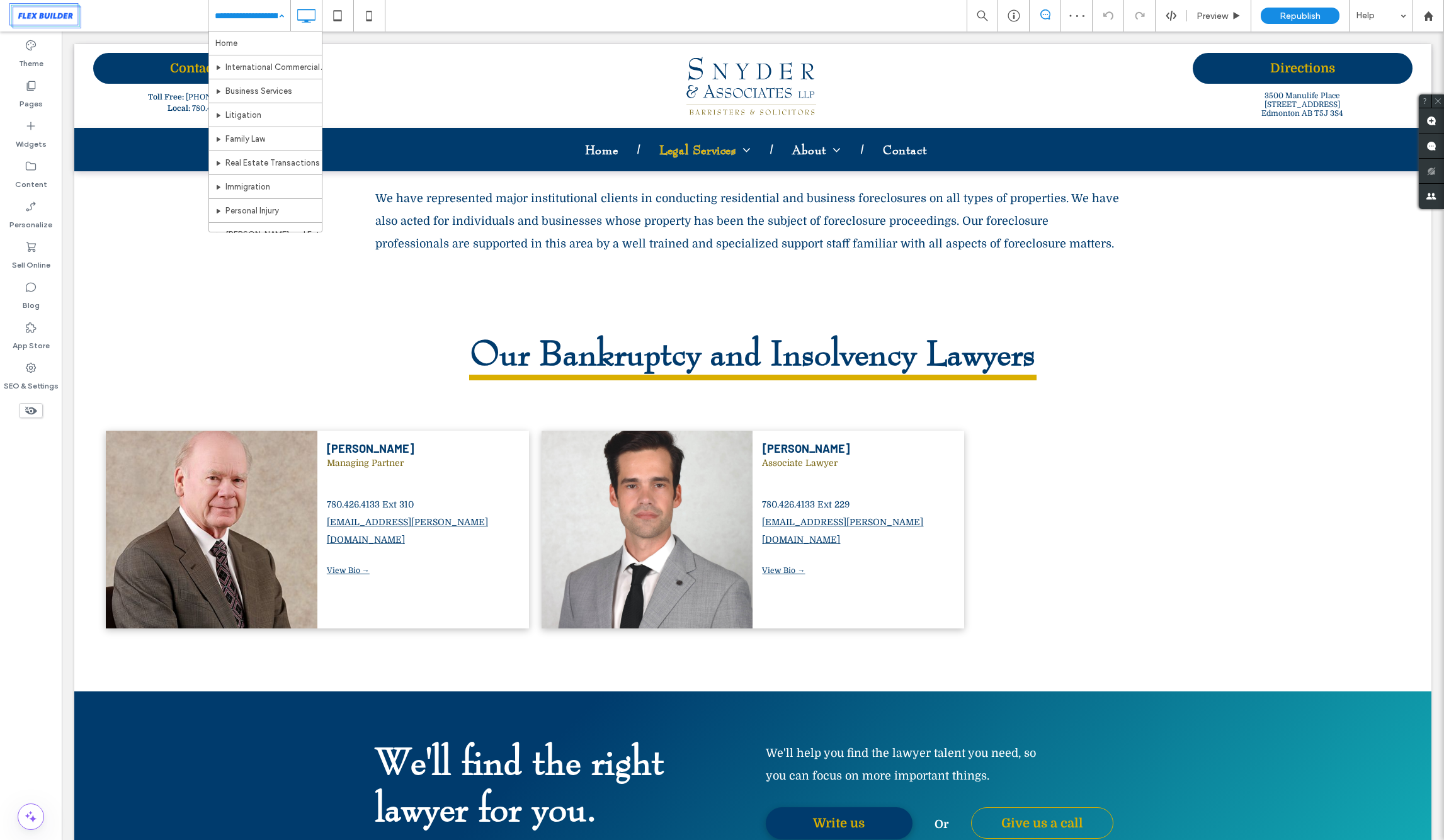
click at [268, 13] on input at bounding box center [246, 16] width 63 height 32
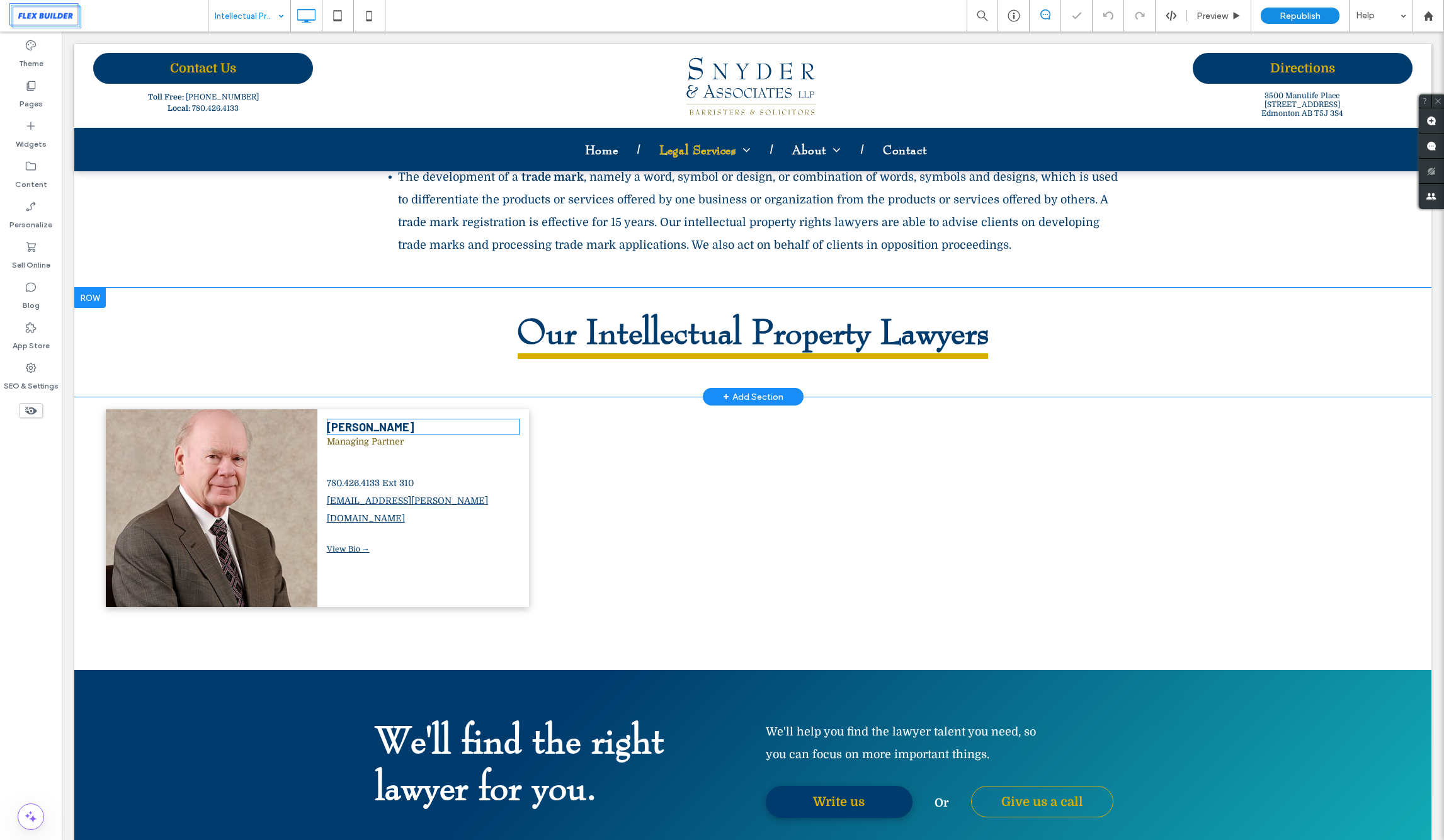
scroll to position [670, 0]
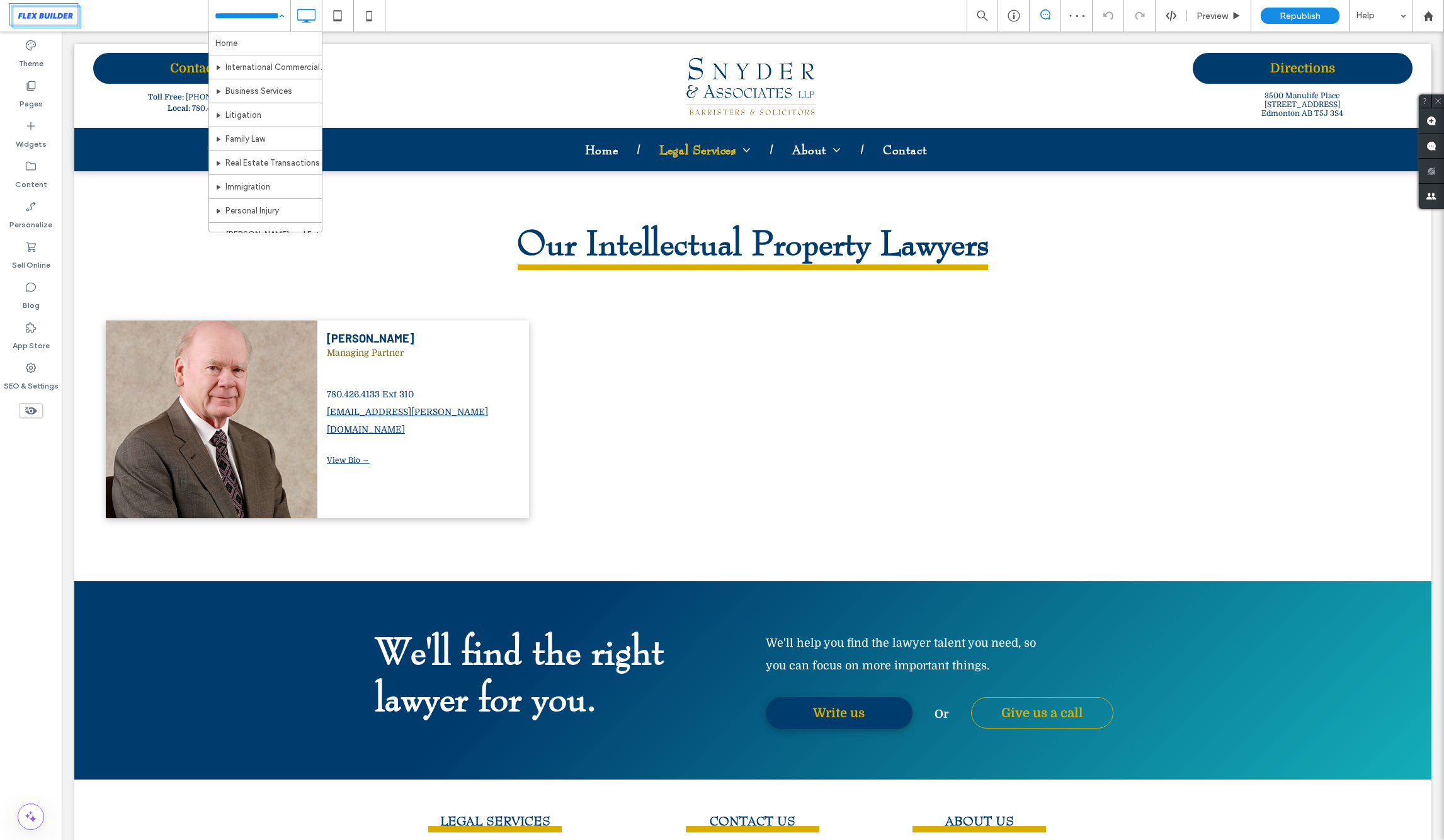
click at [263, 17] on input at bounding box center [246, 16] width 63 height 32
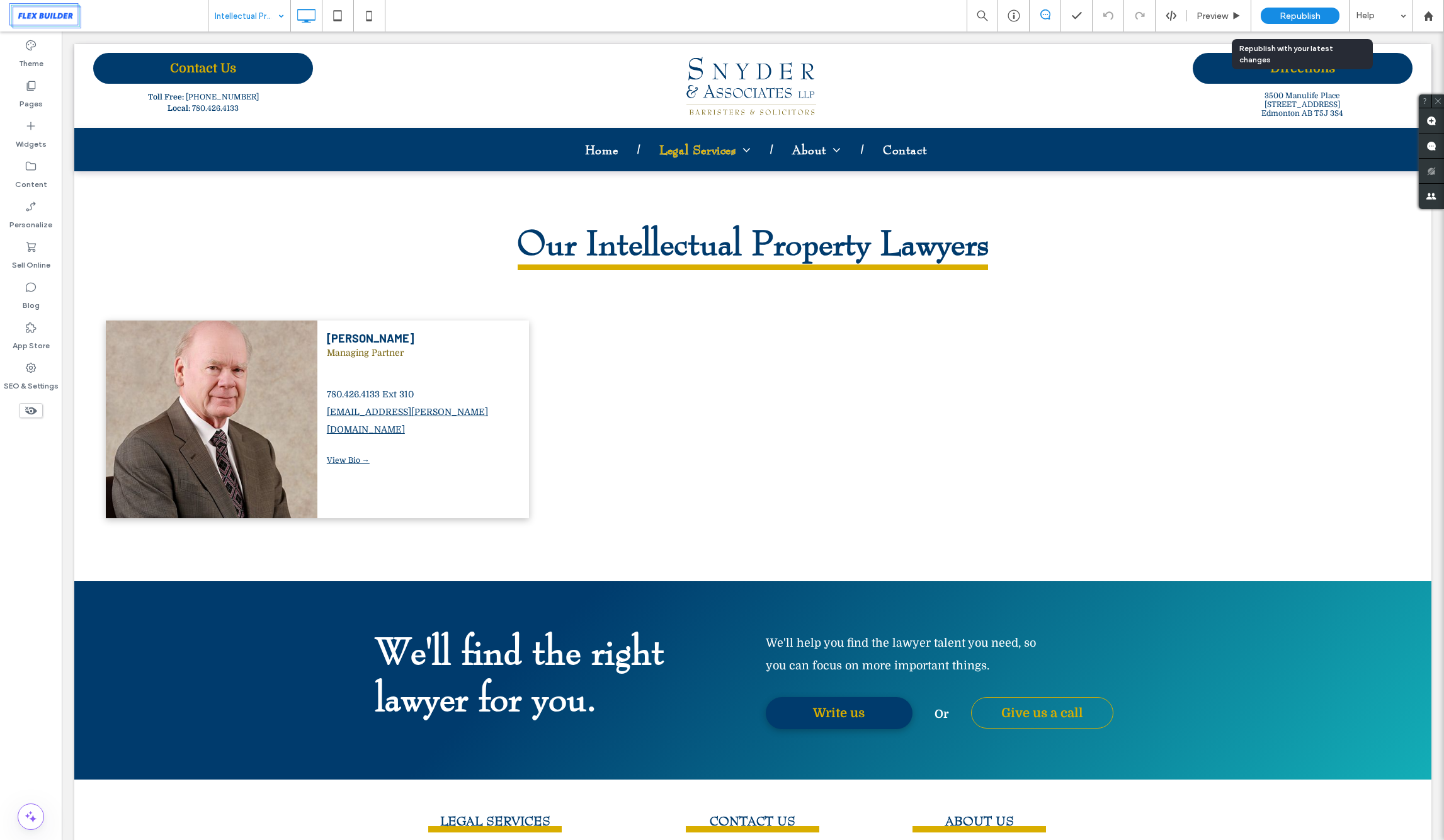
click at [1301, 16] on span "Republish" at bounding box center [1300, 17] width 41 height 11
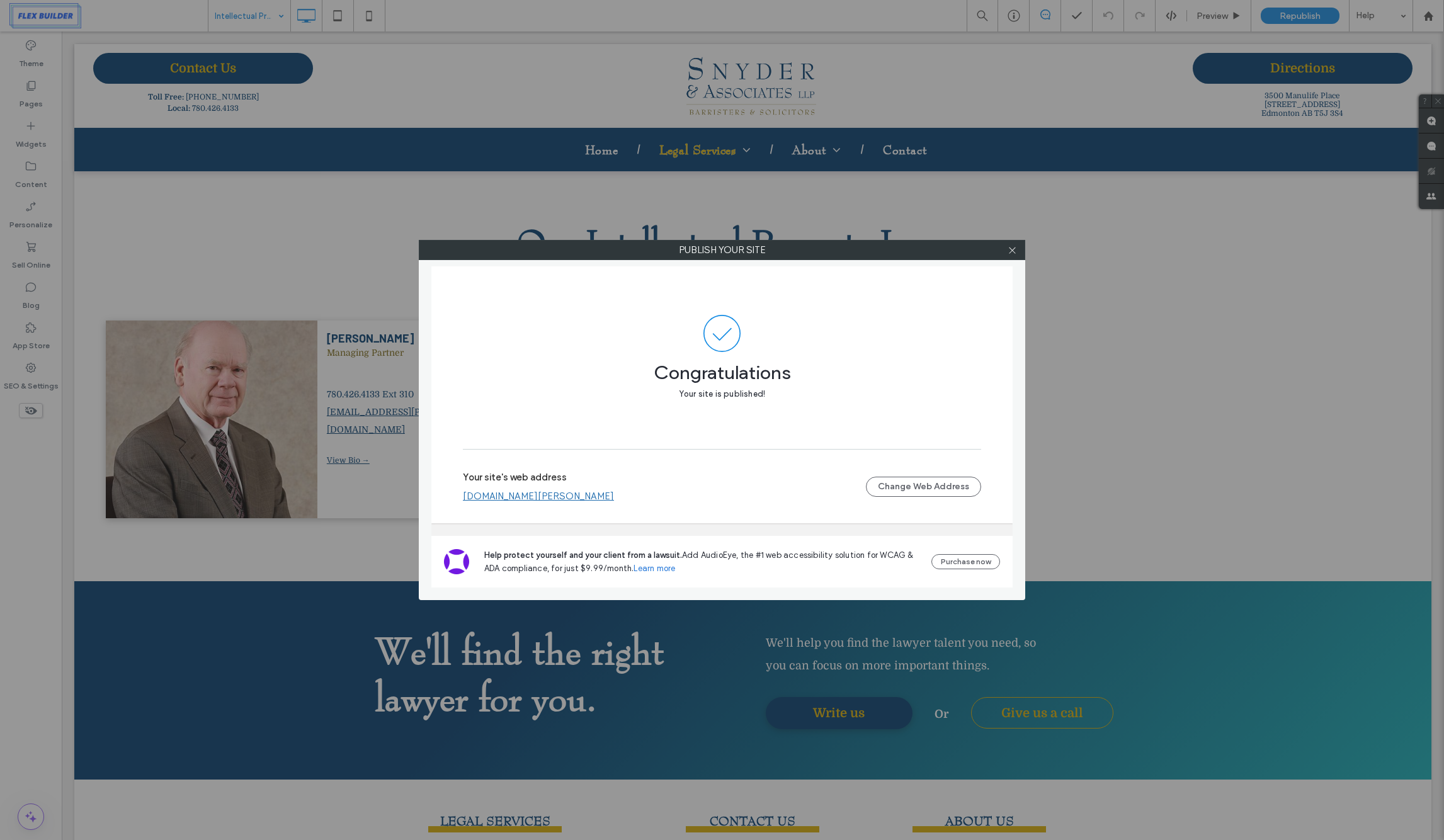
click at [493, 489] on label "Your site's web address" at bounding box center [515, 481] width 104 height 19
click at [496, 494] on link "[DOMAIN_NAME][PERSON_NAME]" at bounding box center [538, 496] width 151 height 11
click at [1011, 253] on icon at bounding box center [1012, 250] width 9 height 9
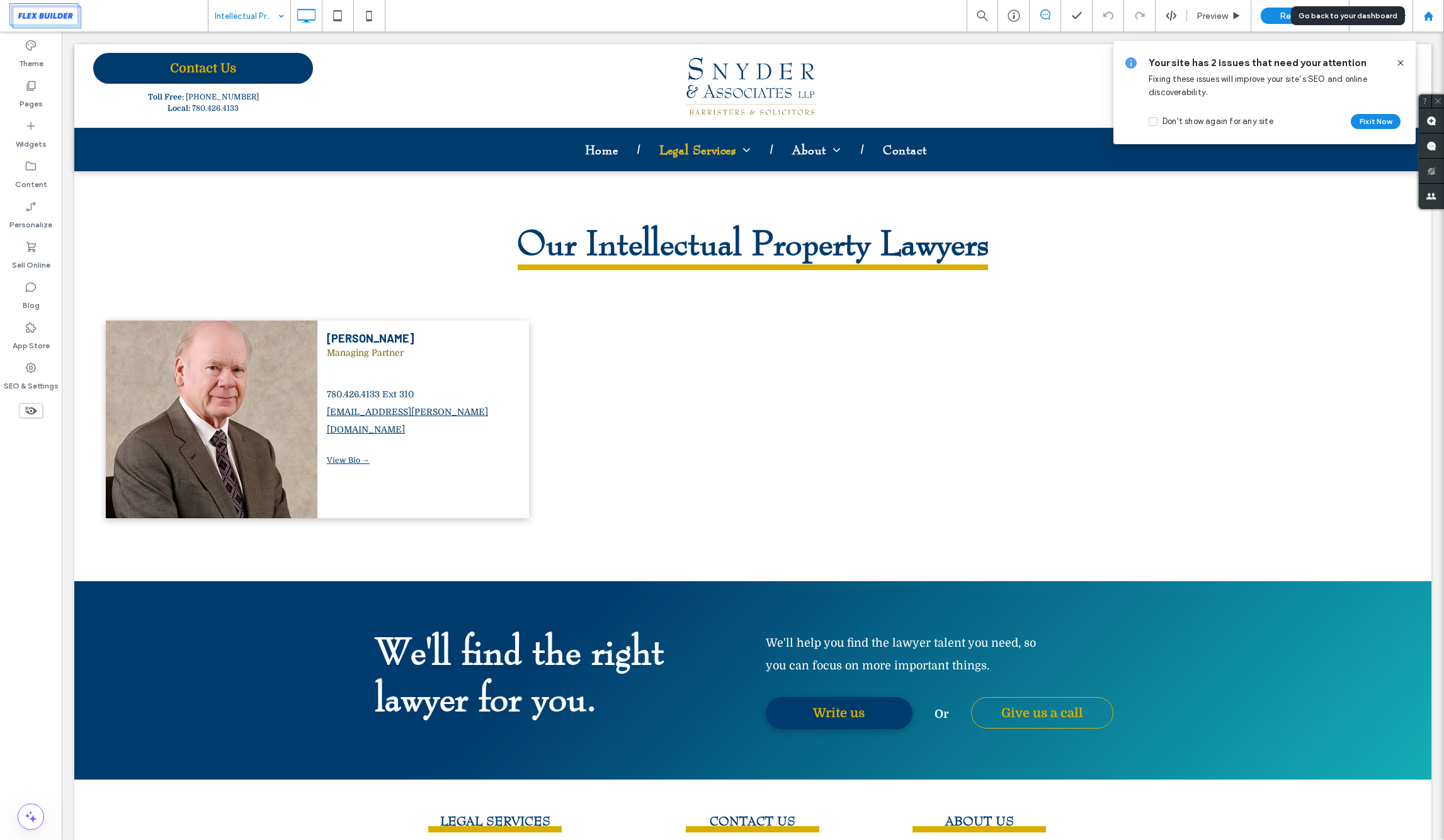
click at [1427, 25] on div at bounding box center [1428, 16] width 32 height 32
